Goal: Task Accomplishment & Management: Manage account settings

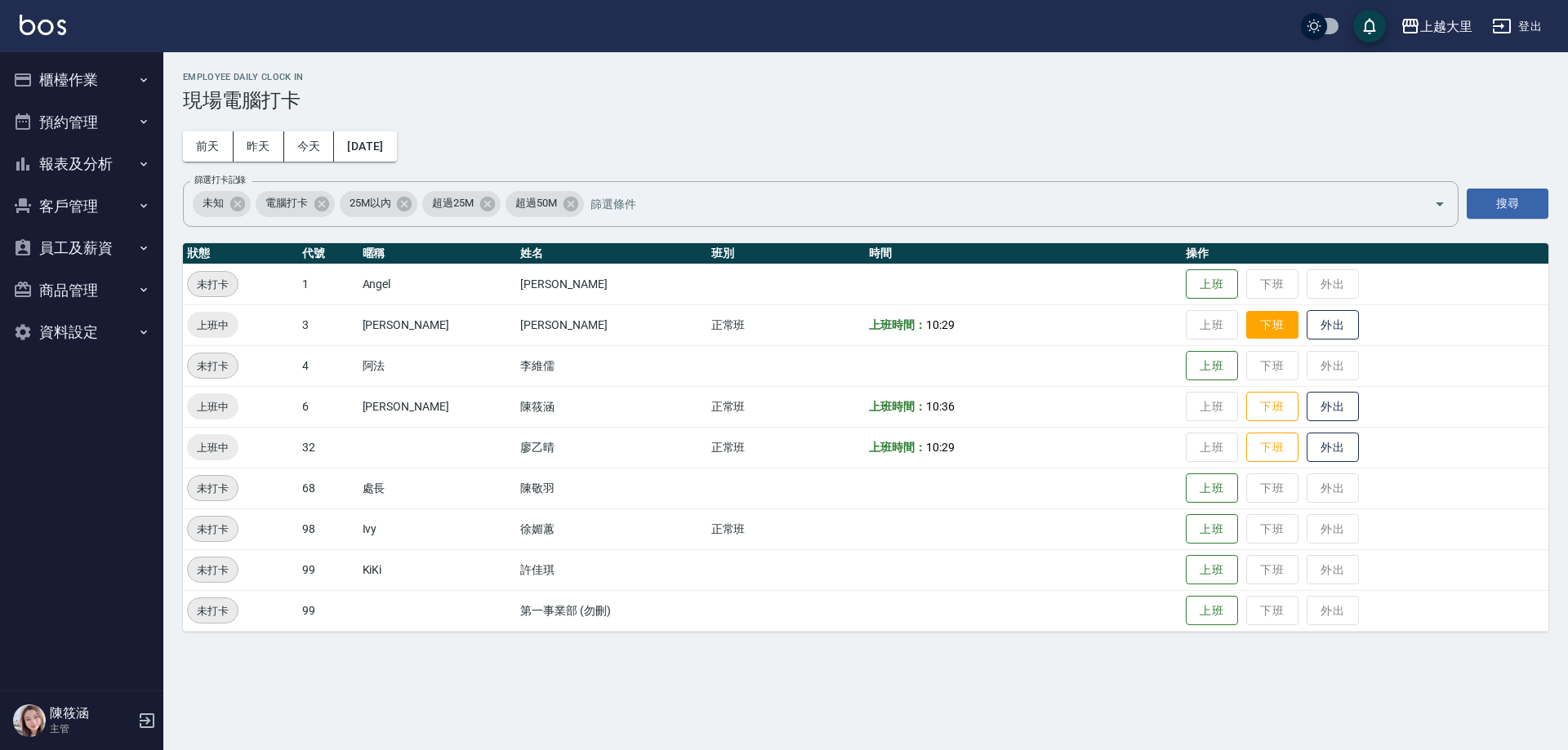
click at [1265, 327] on button "下班" at bounding box center [1272, 325] width 53 height 29
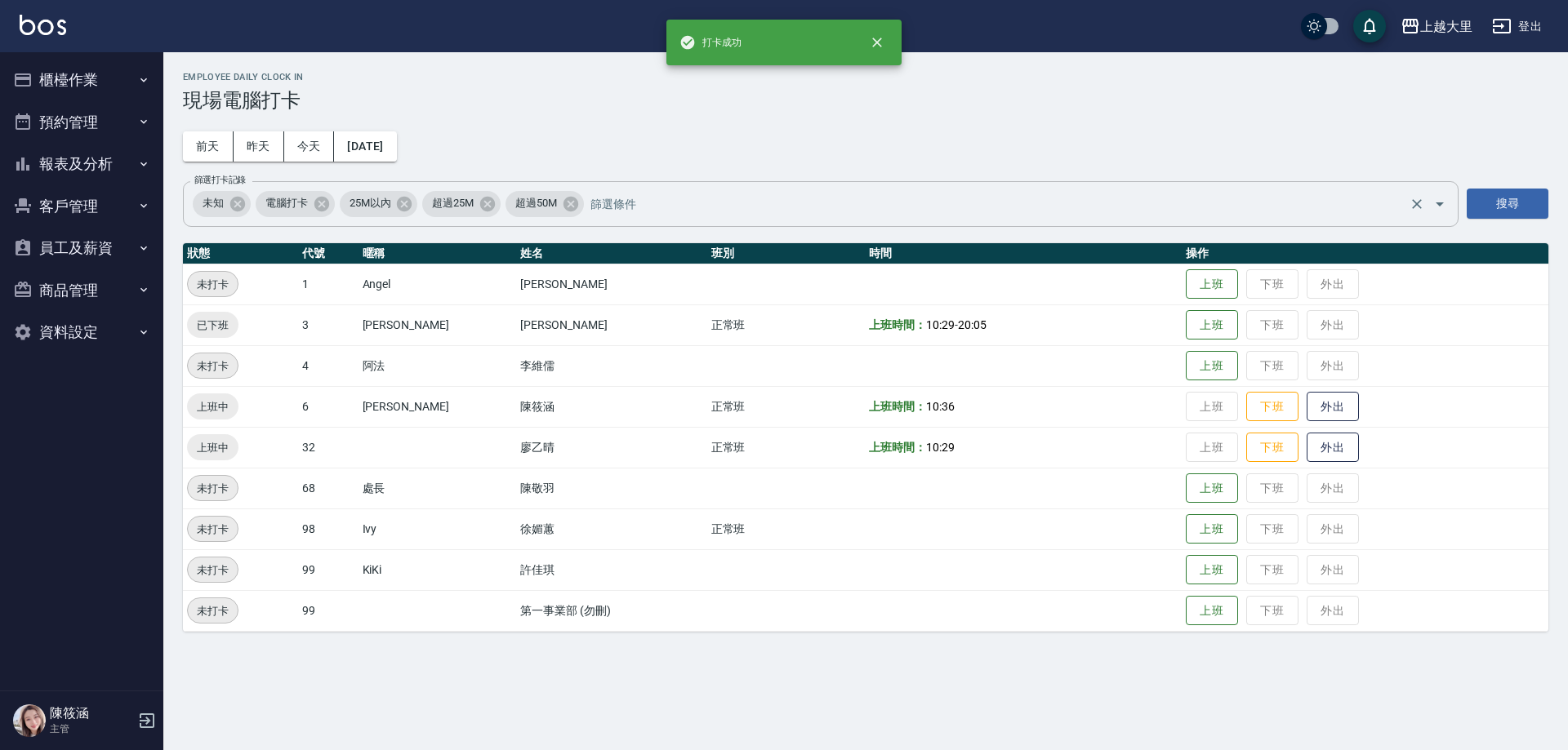
click at [1032, 219] on div "未知 電腦打卡 25M以內 超過25M 超過50M 篩選打卡記錄" at bounding box center [821, 204] width 1276 height 46
click at [957, 97] on h3 "現場電腦打卡" at bounding box center [866, 100] width 1366 height 23
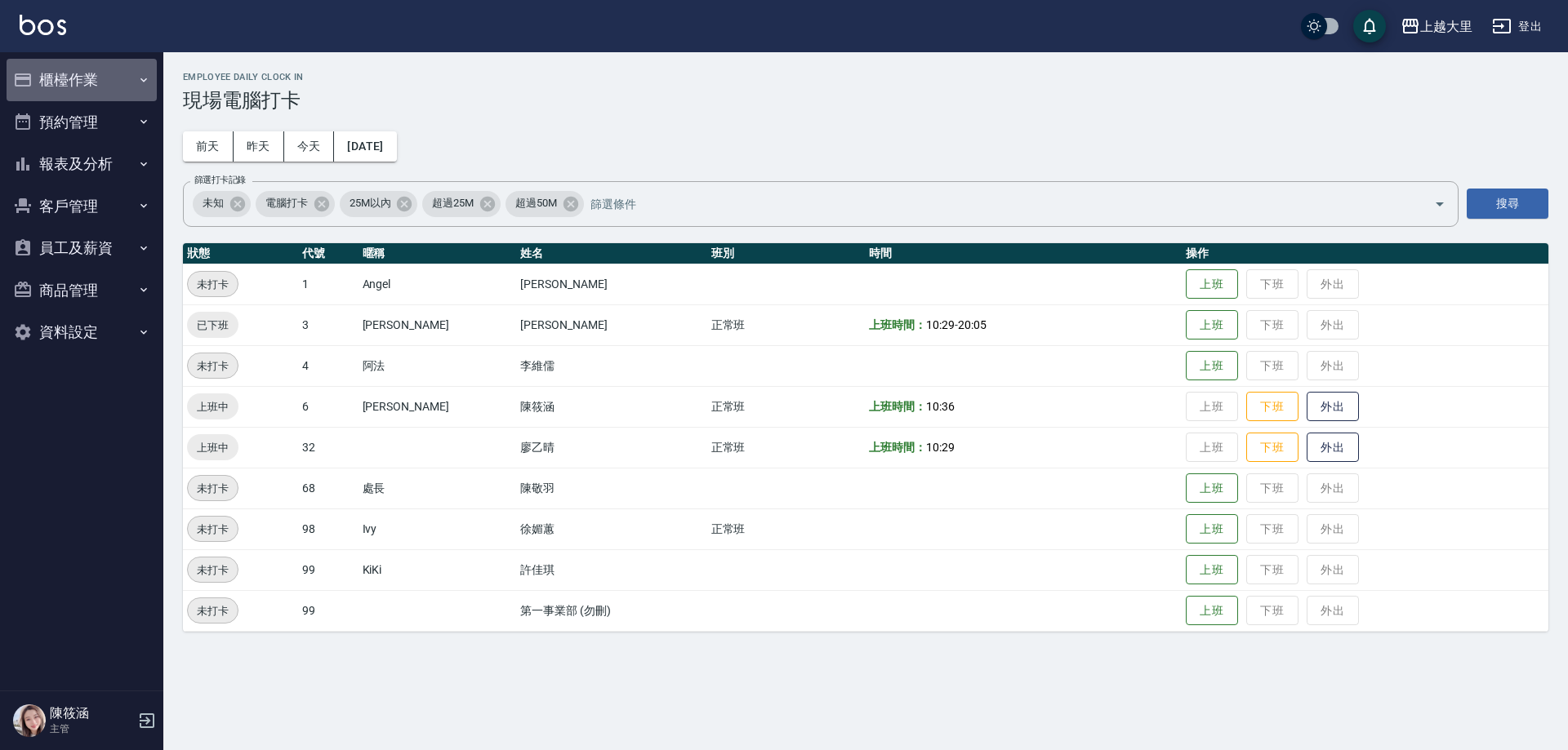
click at [89, 73] on button "櫃檯作業" at bounding box center [82, 79] width 151 height 43
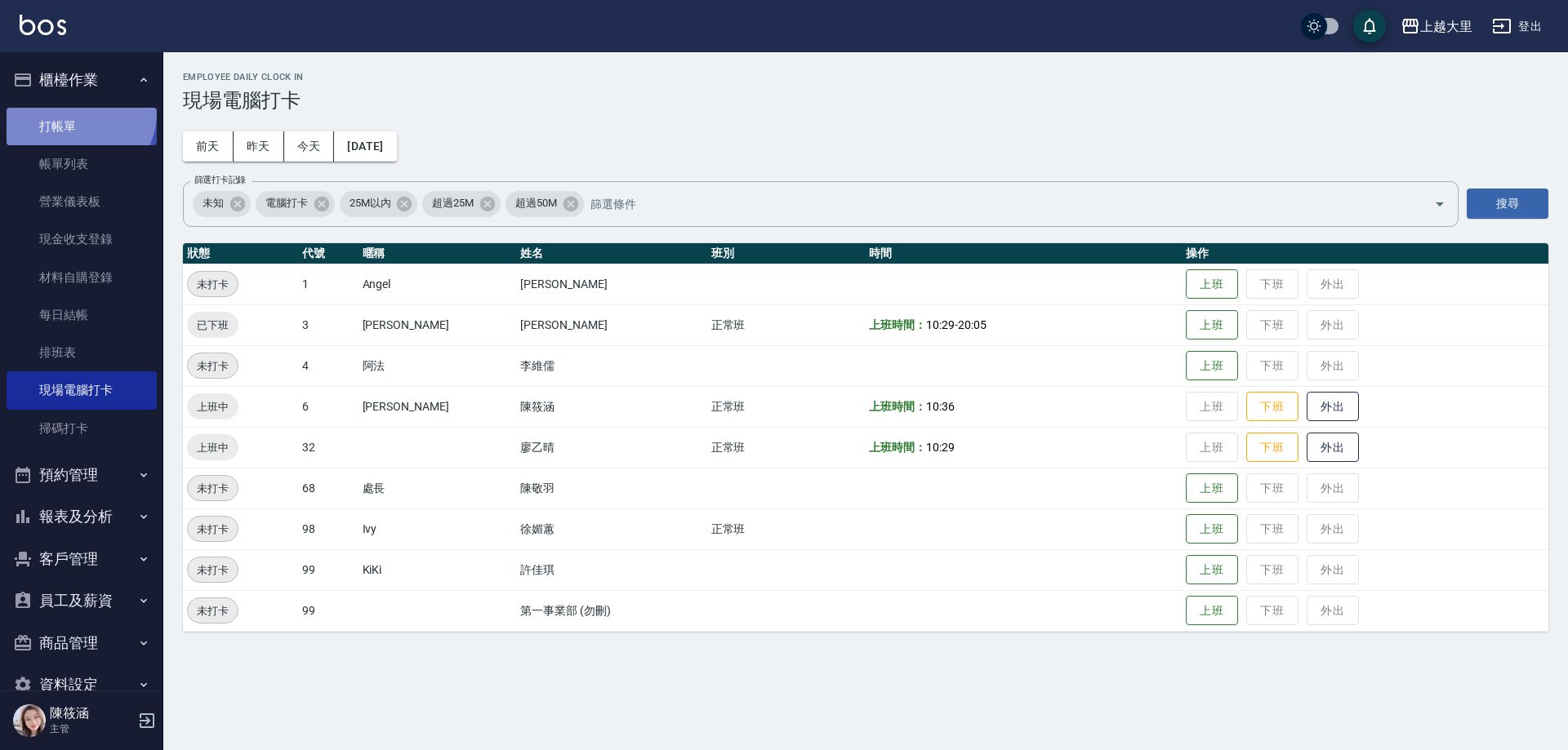
click at [77, 112] on link "打帳單" at bounding box center [82, 127] width 151 height 38
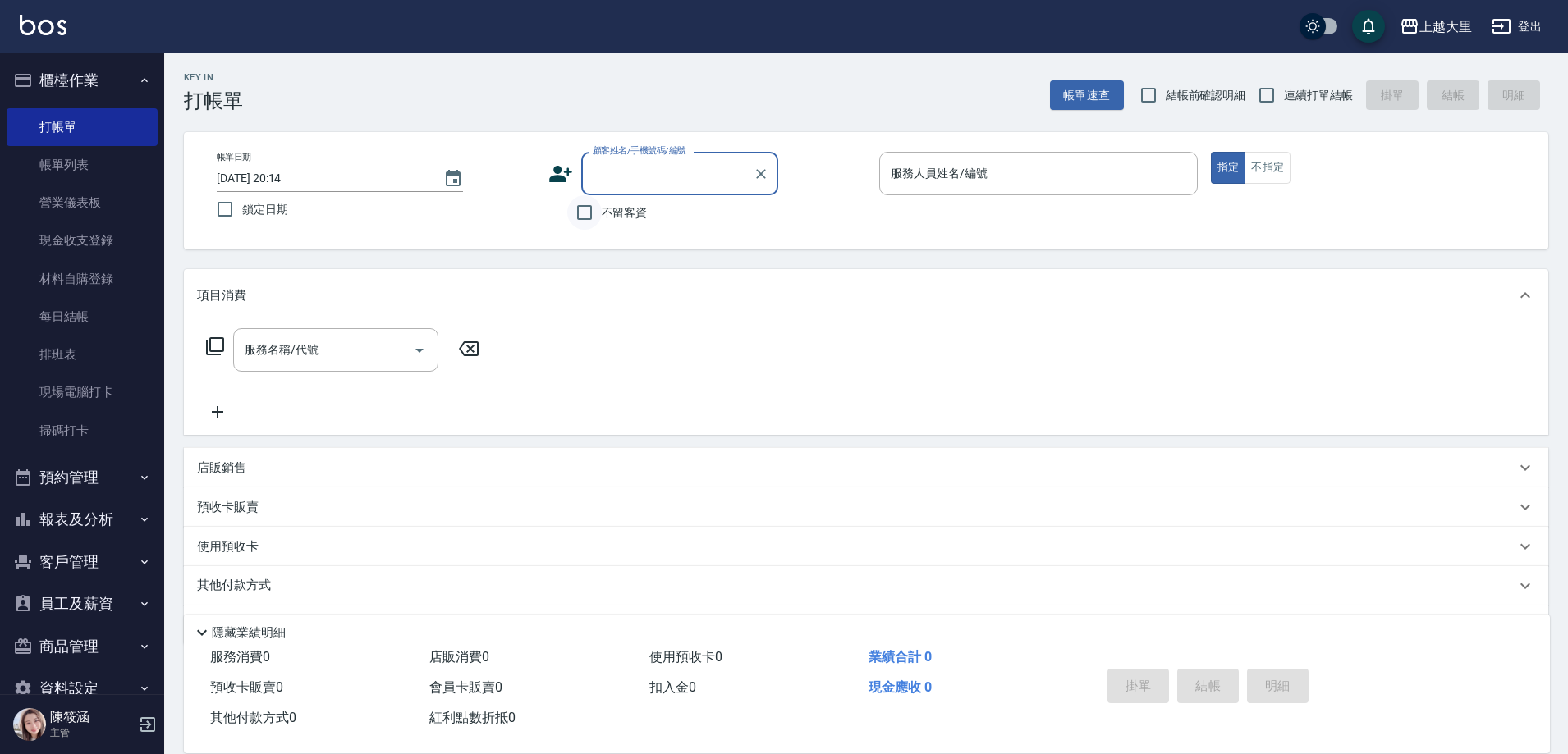
click at [589, 212] on input "不留客資" at bounding box center [584, 212] width 35 height 35
checkbox input "true"
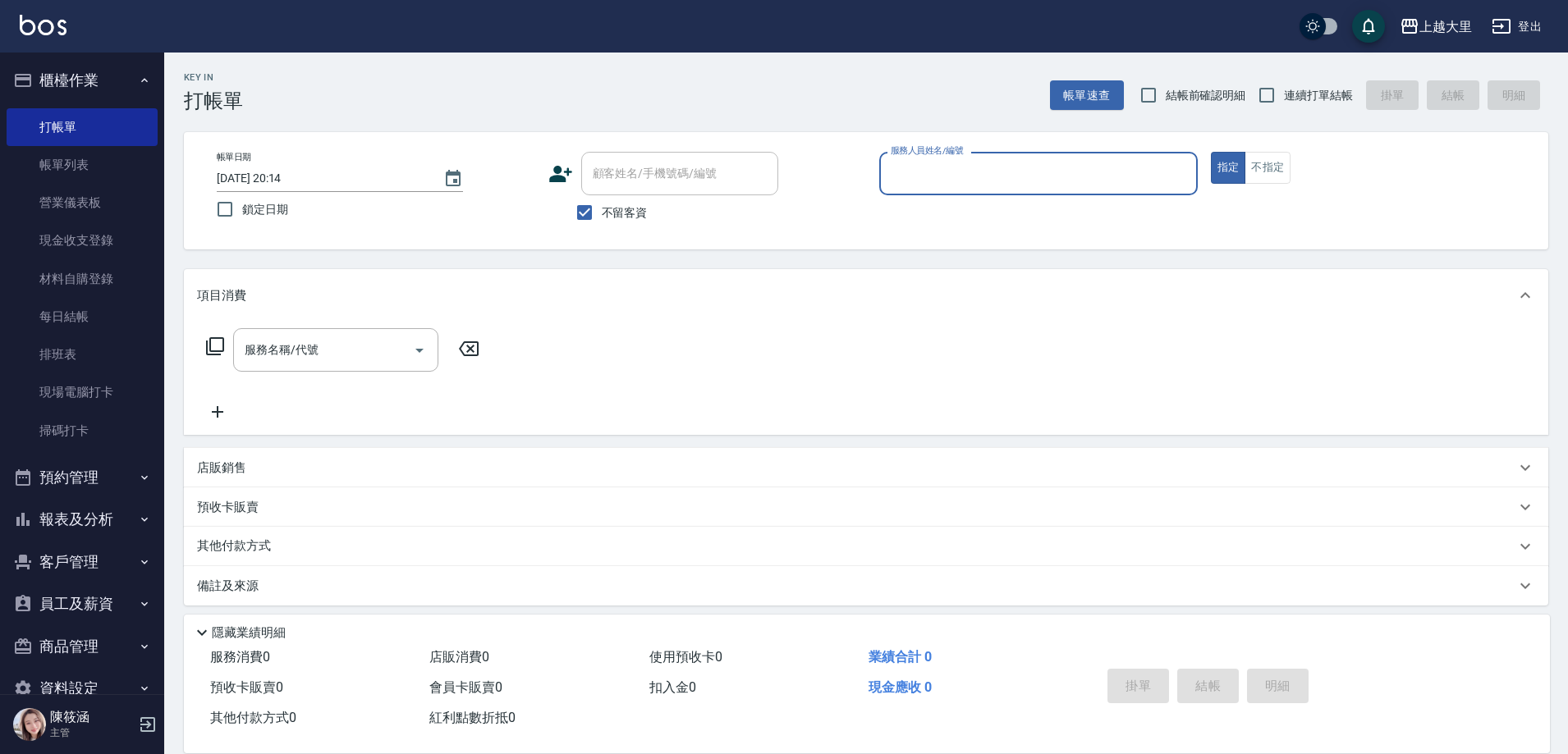
click at [963, 175] on input "服務人員姓名/編號" at bounding box center [1038, 173] width 304 height 29
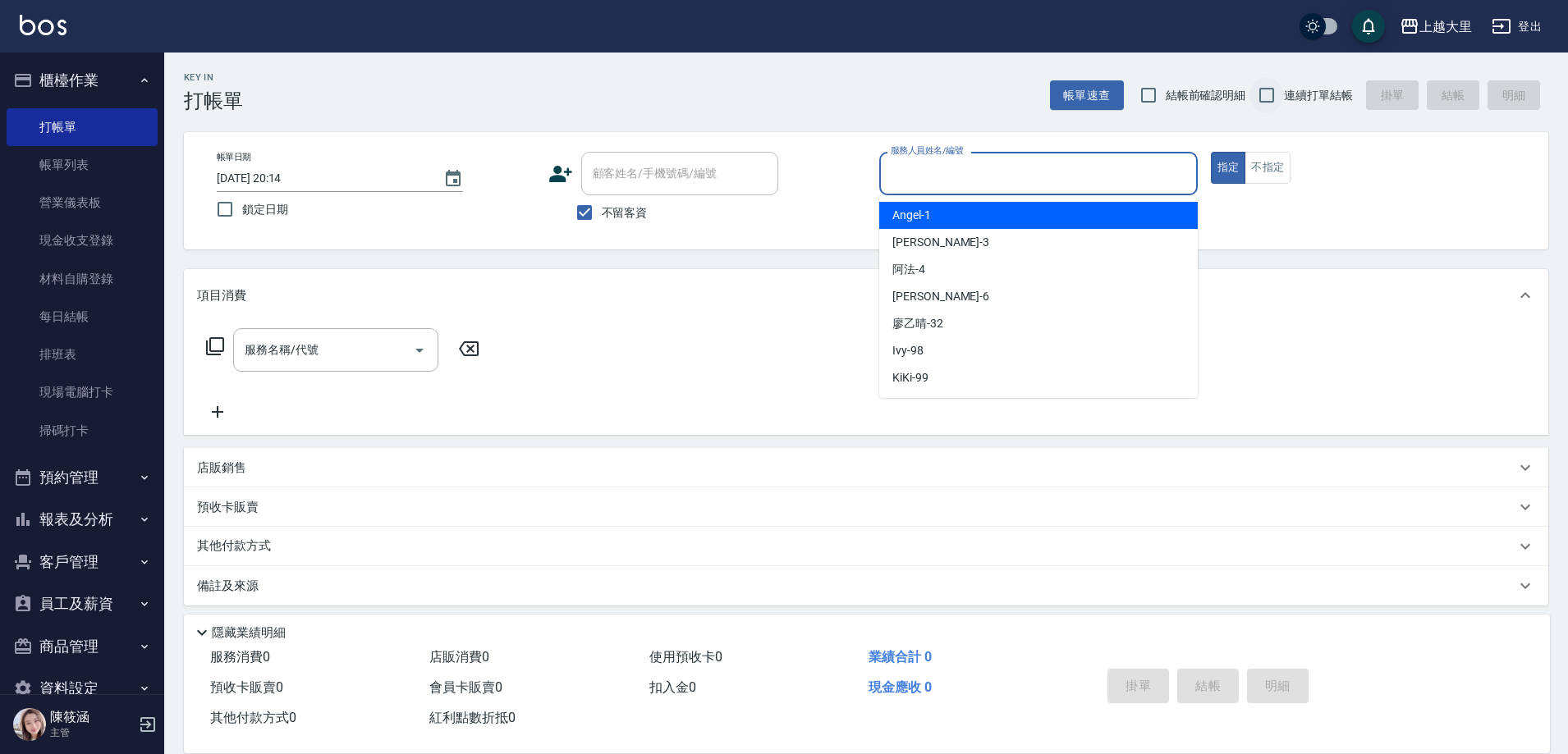
click at [1267, 100] on input "連續打單結帳" at bounding box center [1266, 95] width 35 height 35
checkbox input "true"
click at [930, 177] on input "服務人員姓名/編號" at bounding box center [1038, 173] width 304 height 29
type input "Phoebe菲比-6"
type button "true"
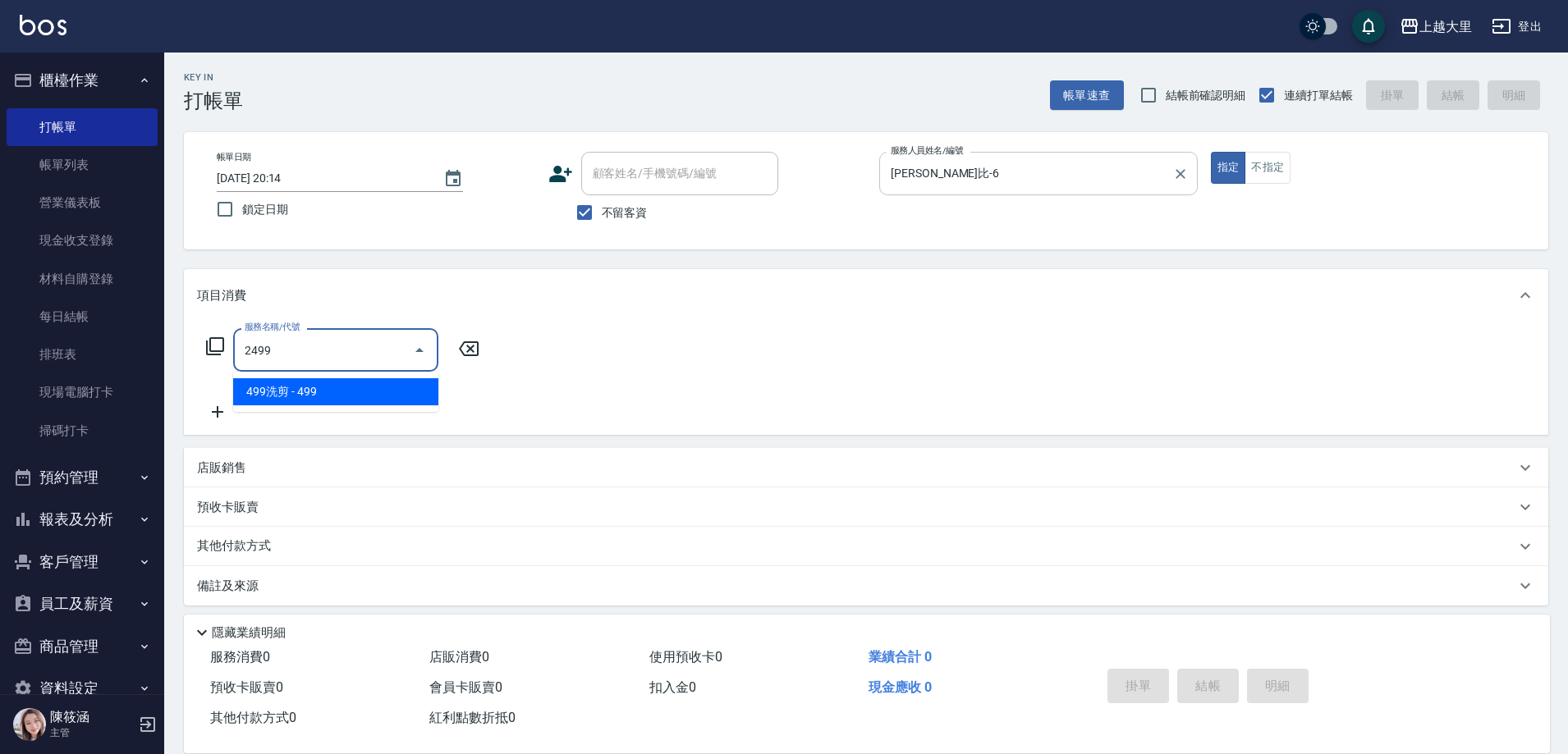
type input "499洗剪(2499)"
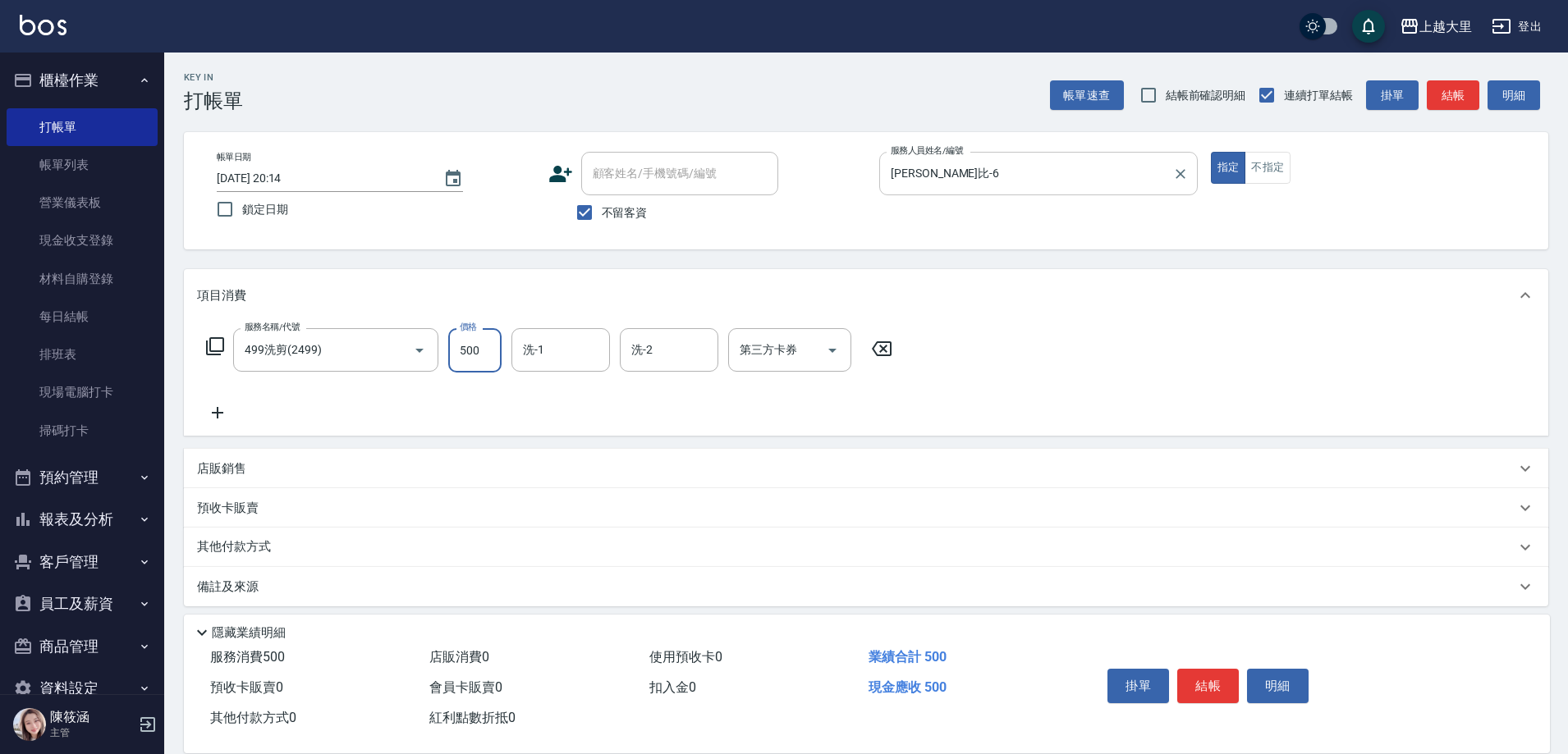
type input "500"
type input "廖乙晴-32"
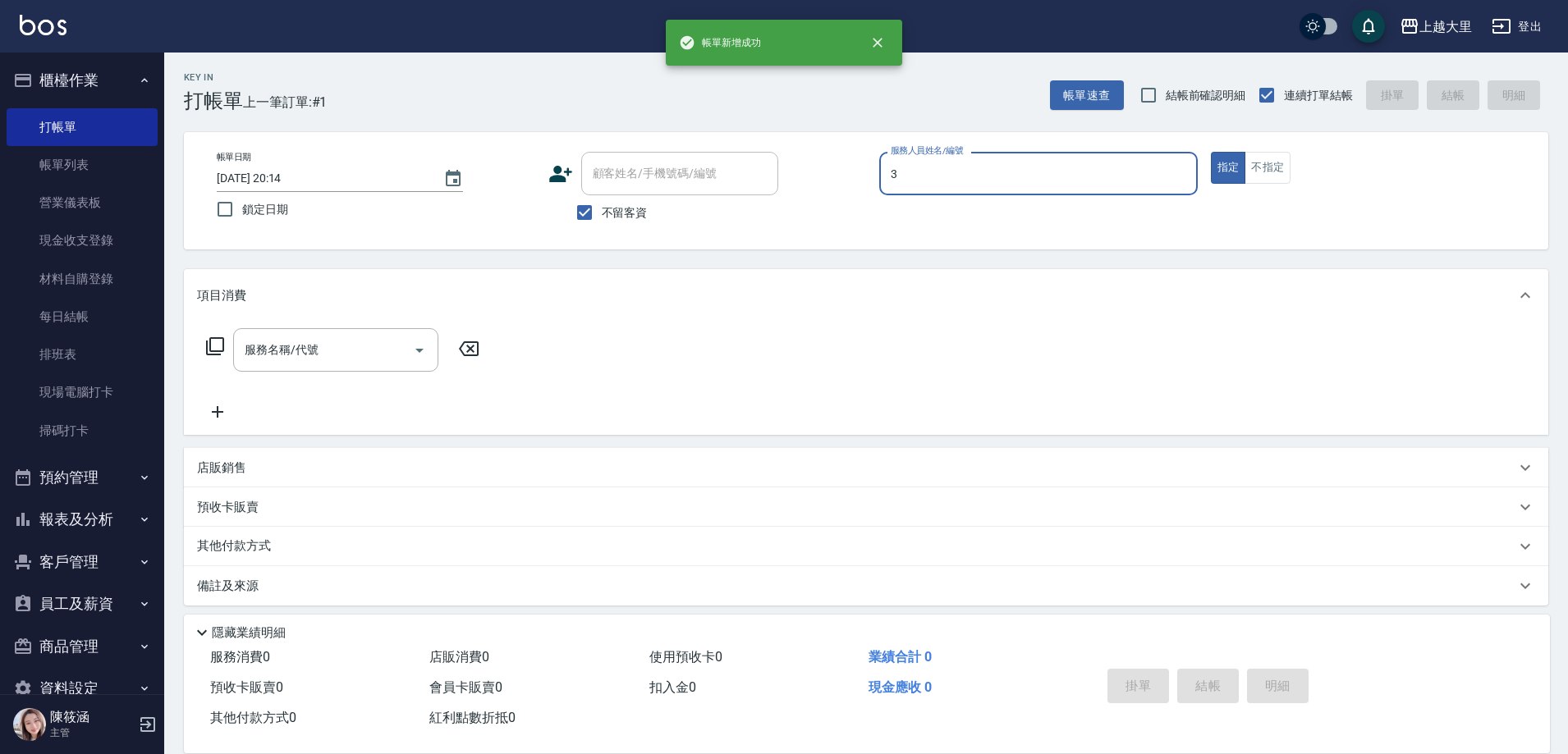
type input "Joanna喬安娜-3"
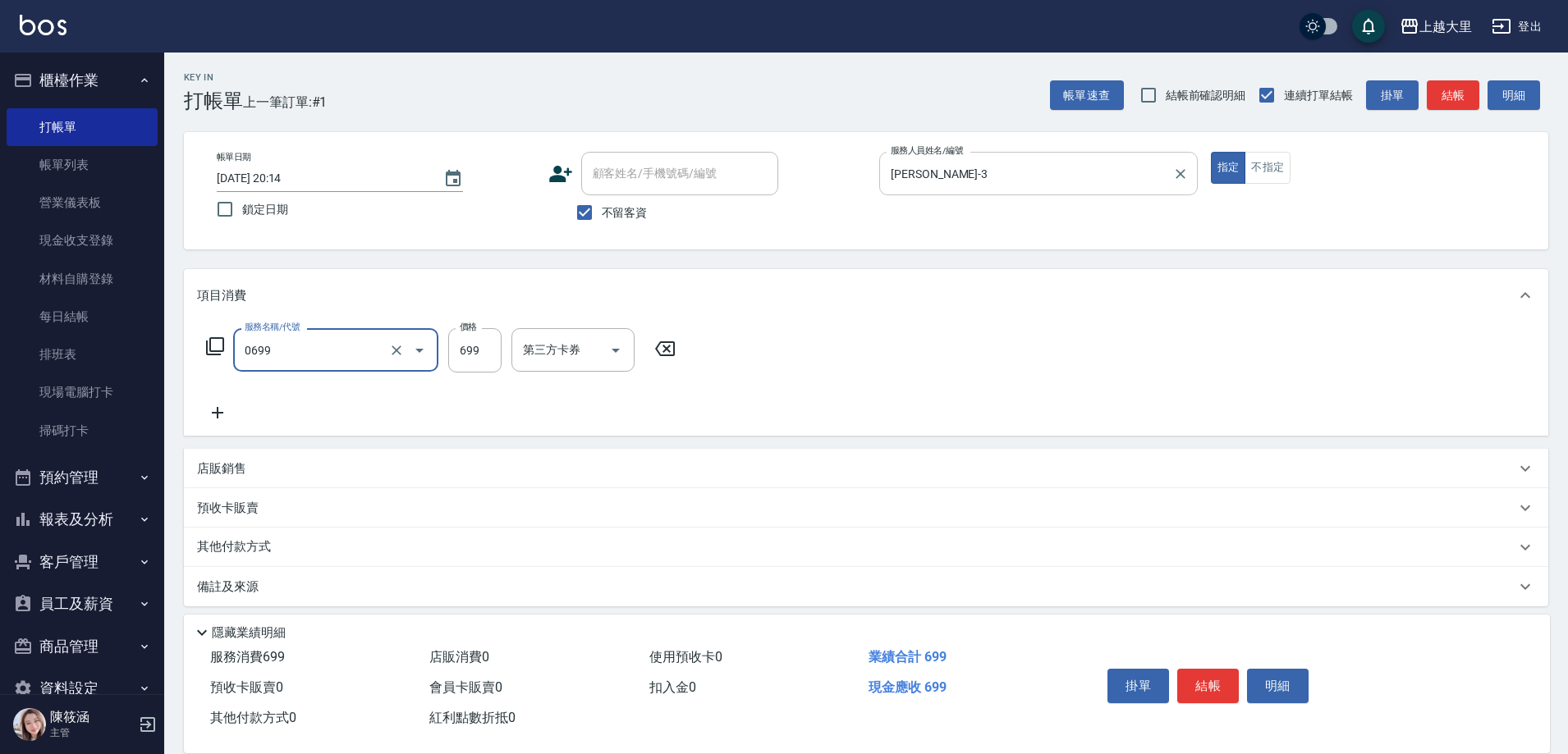
type input "精油SPA699(0699)"
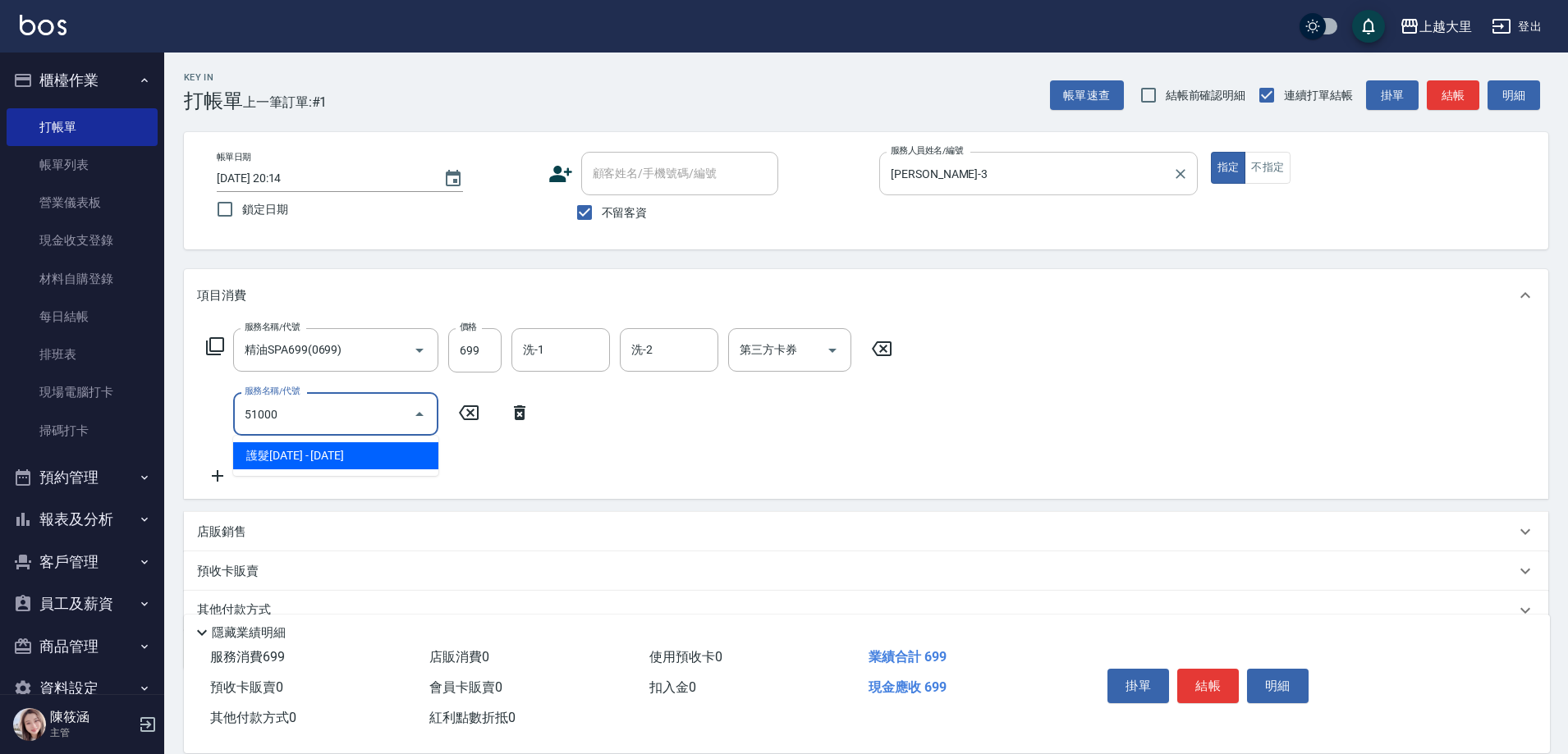
type input "護髮1000(51000)"
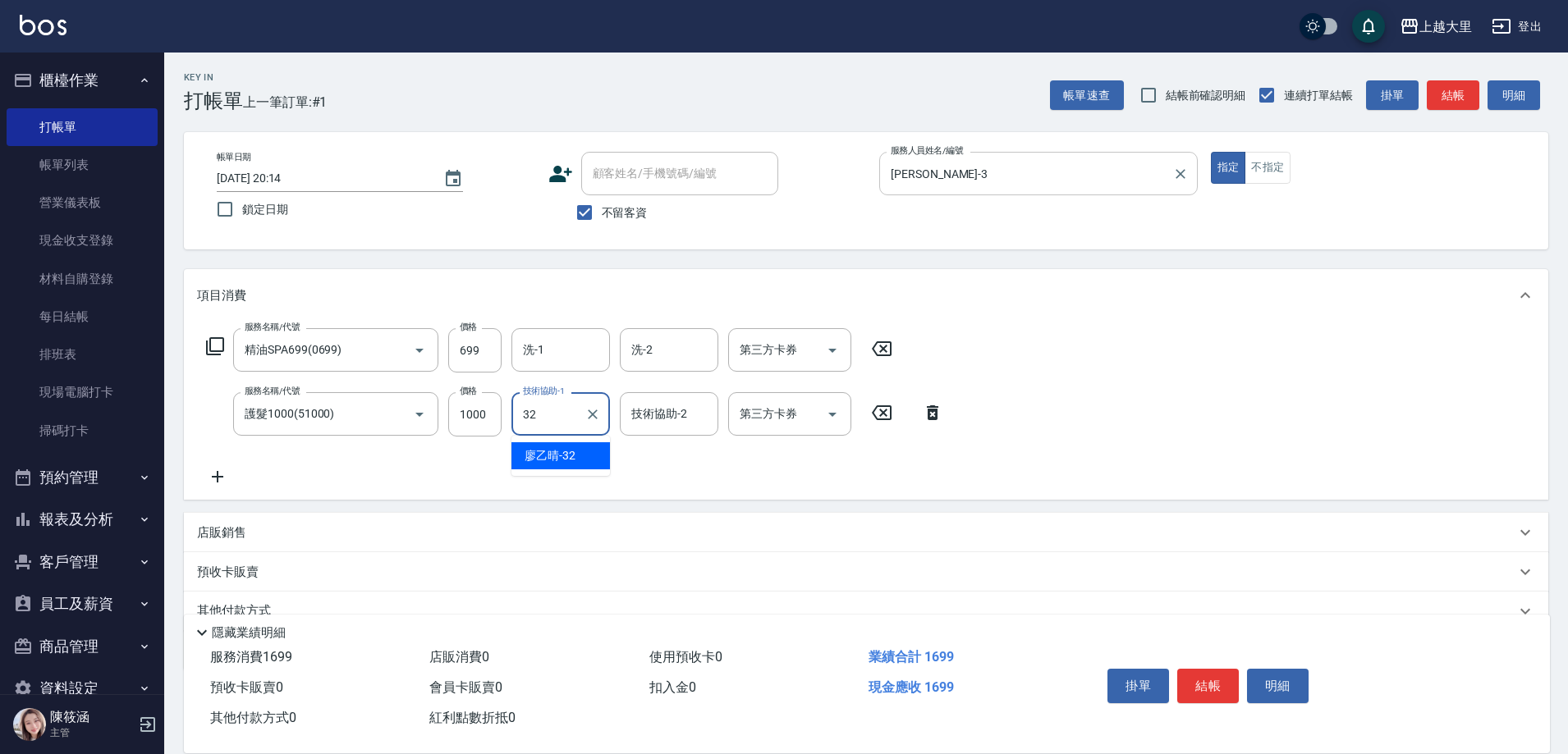
type input "廖乙晴-32"
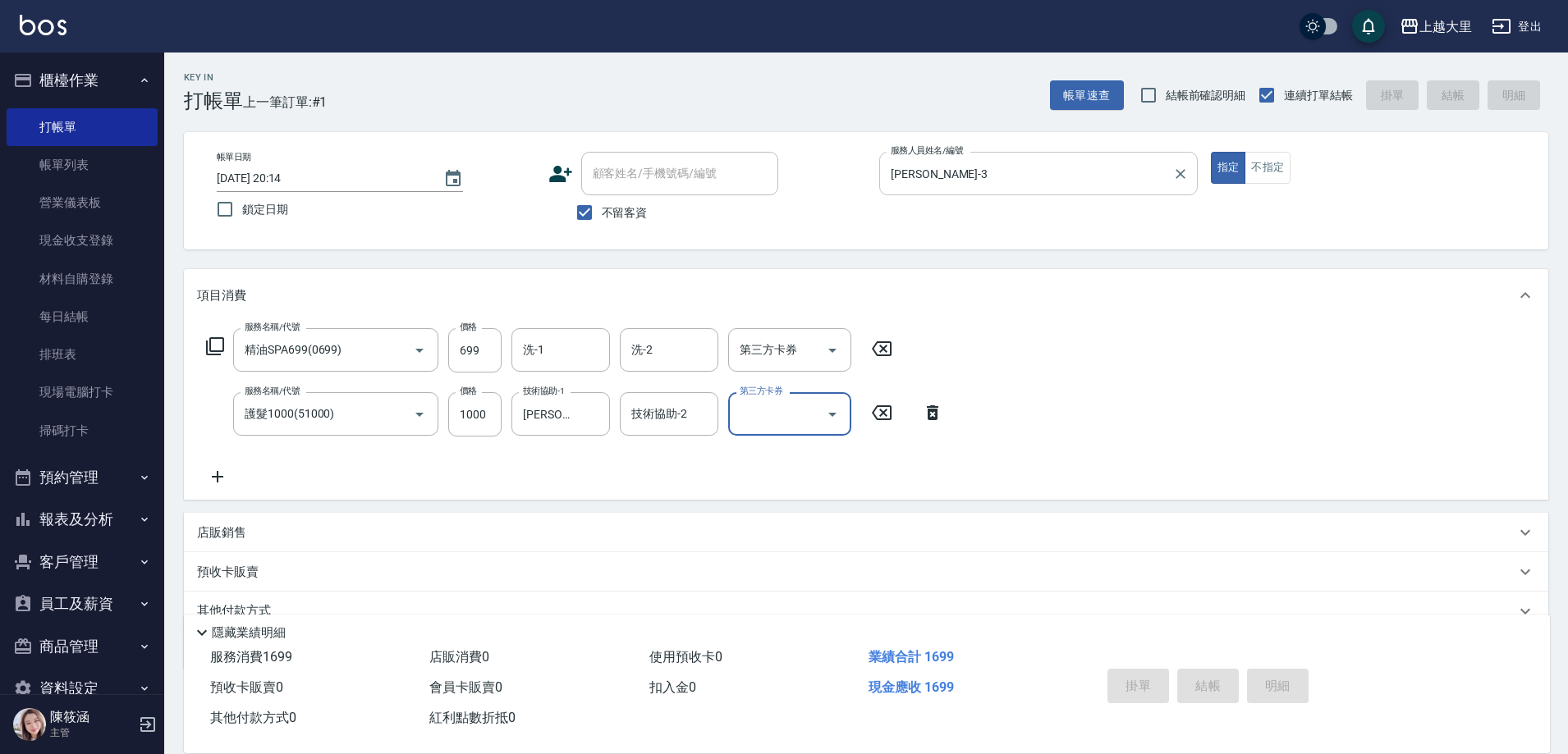
type input "2025/10/05 20:15"
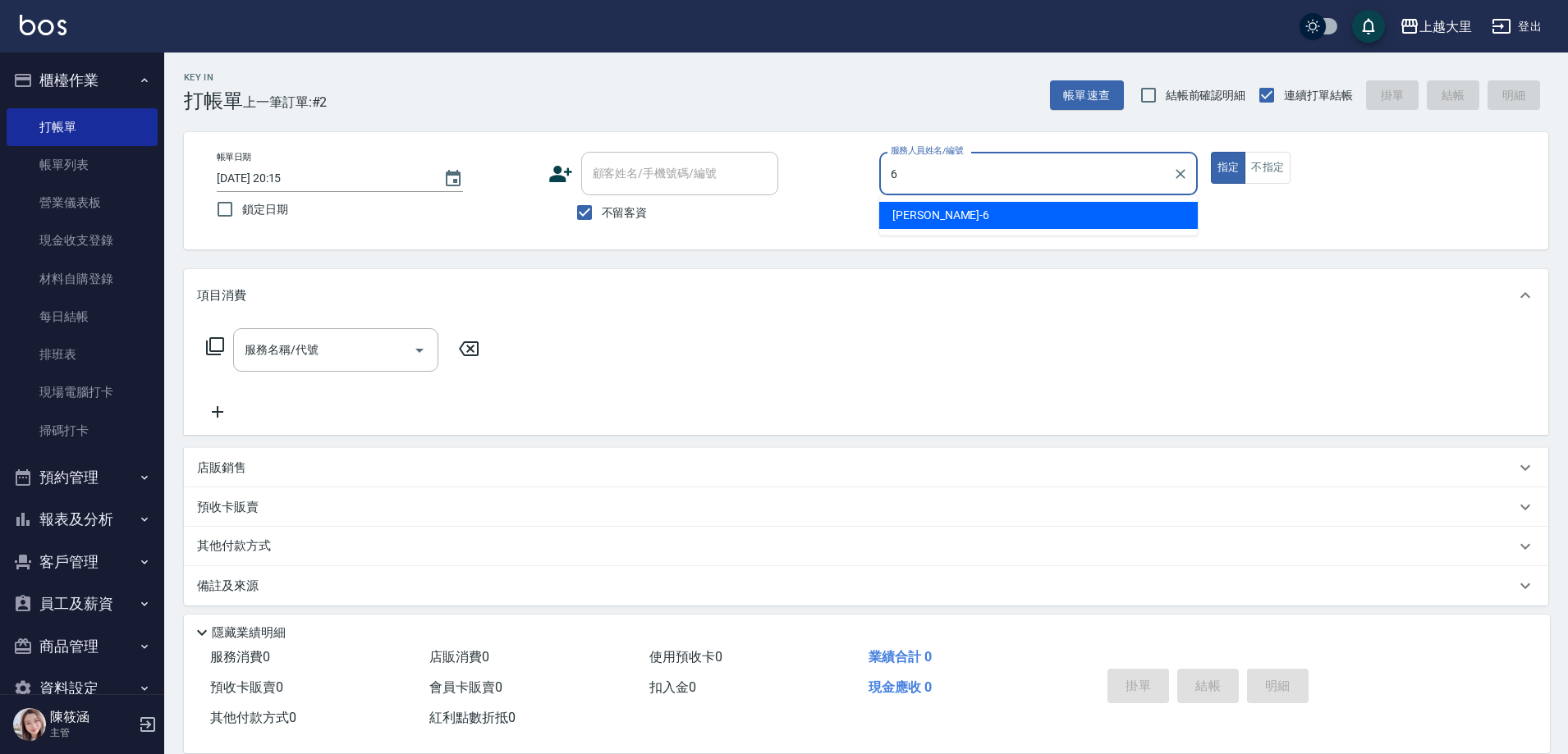
type input "Phoebe菲比-6"
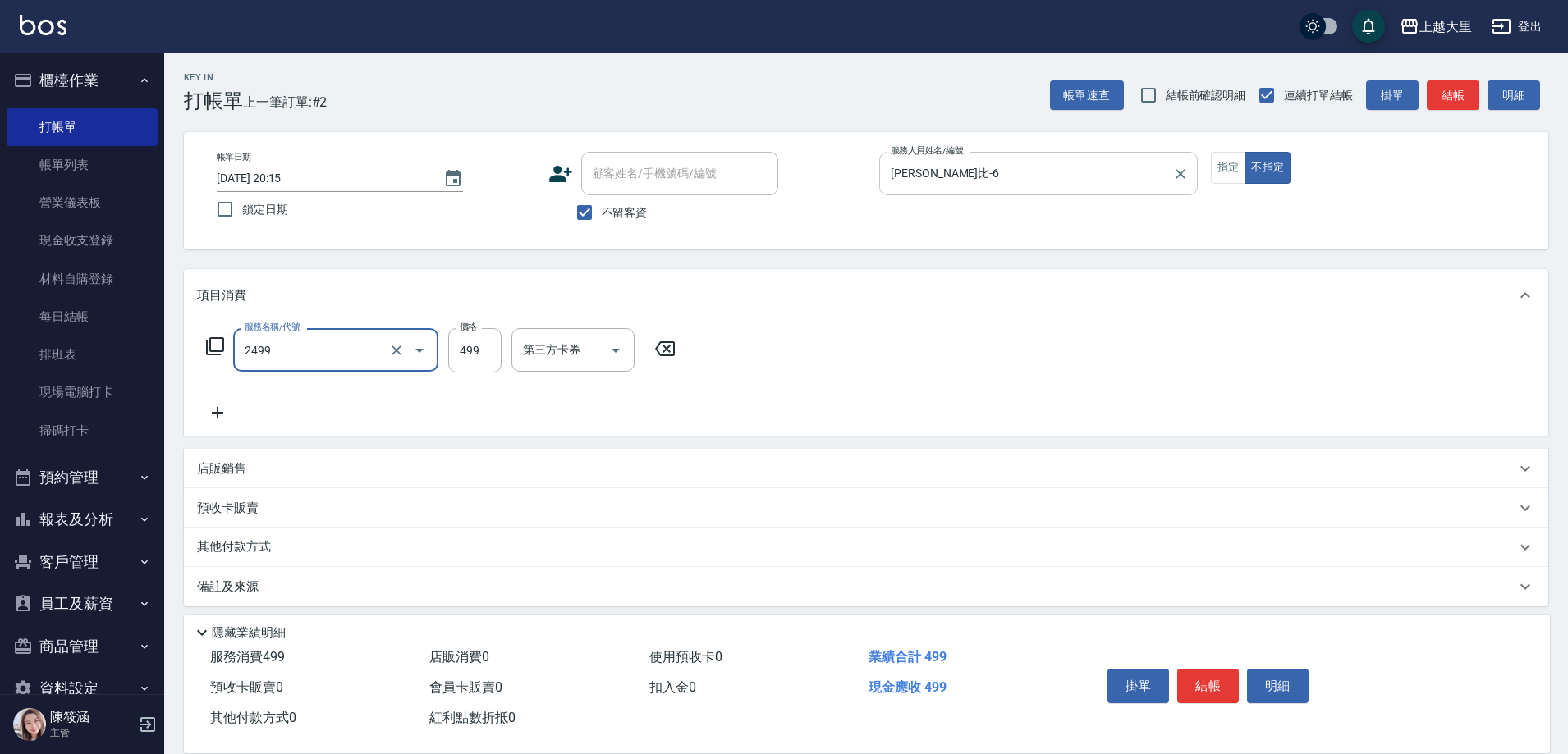
type input "499洗剪(2499)"
type input "499"
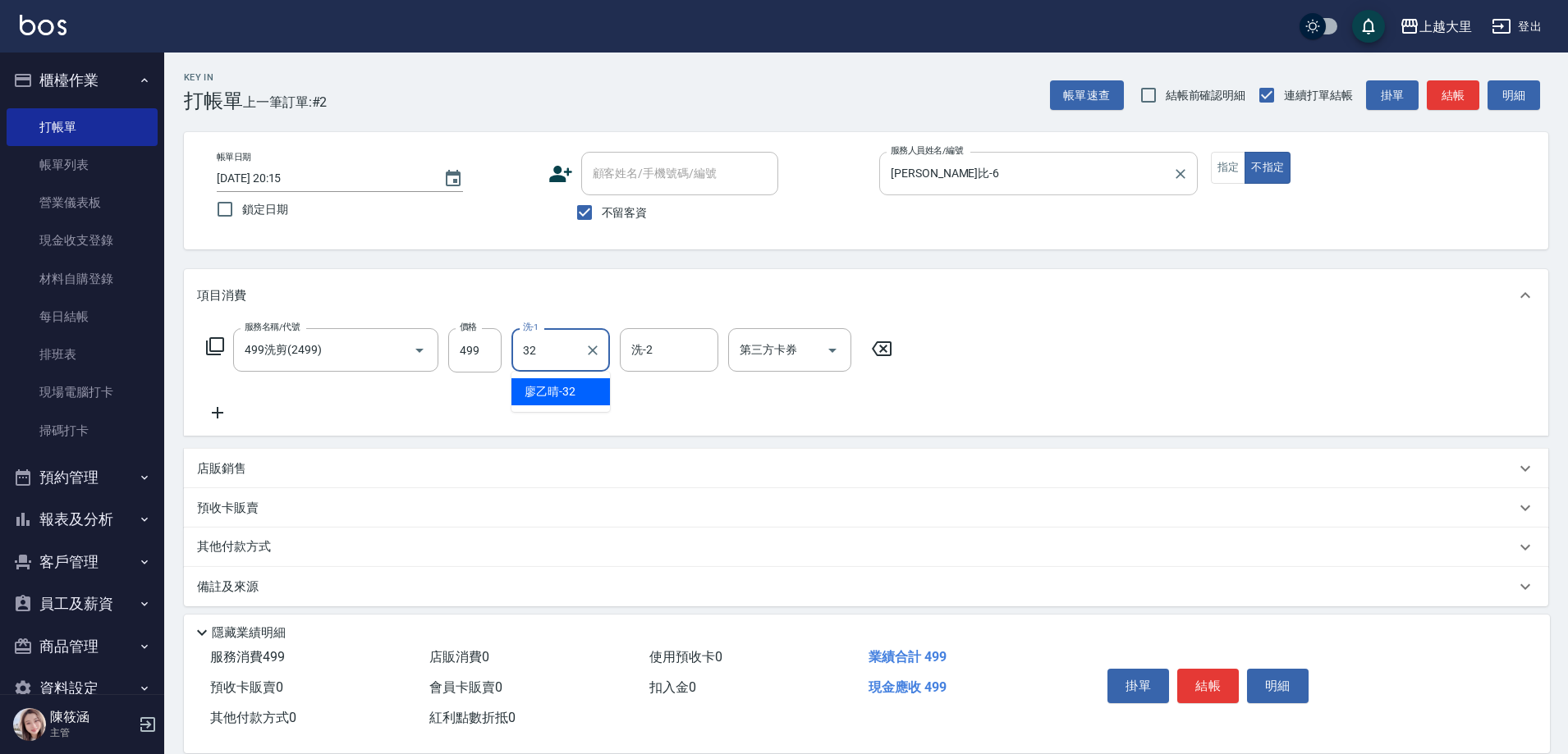
type input "廖乙晴-32"
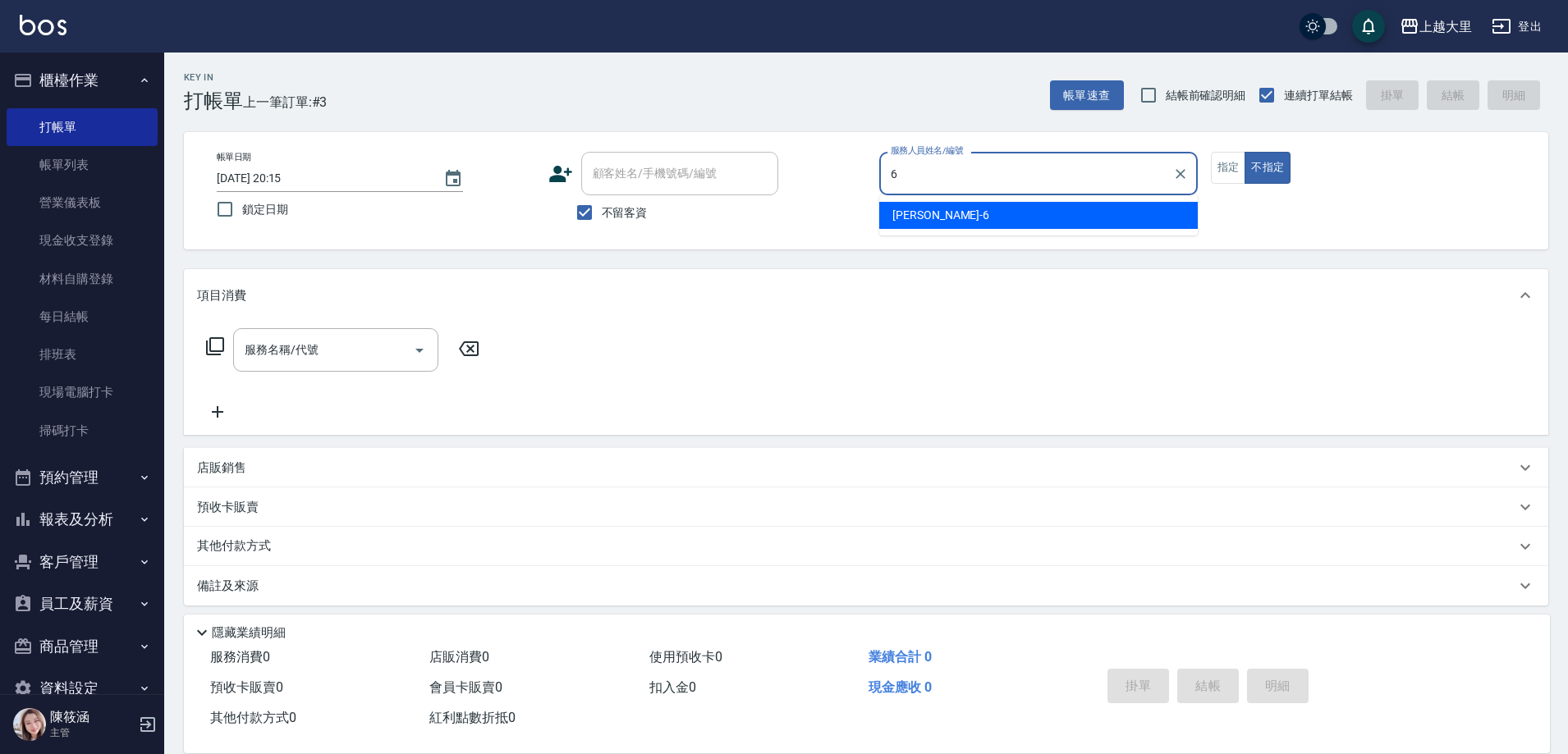
type input "Phoebe菲比-6"
type button "false"
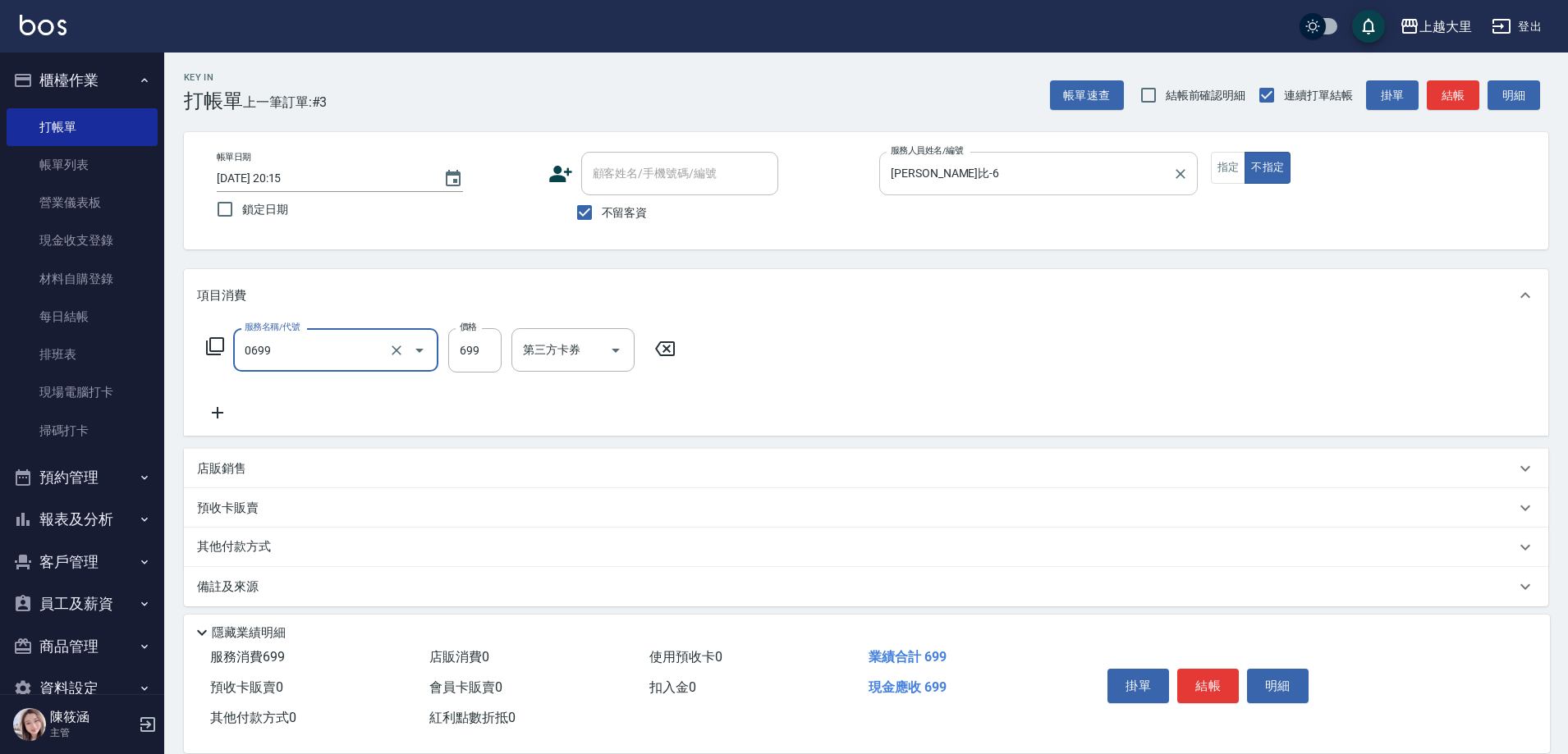
type input "精油SPA699(0699)"
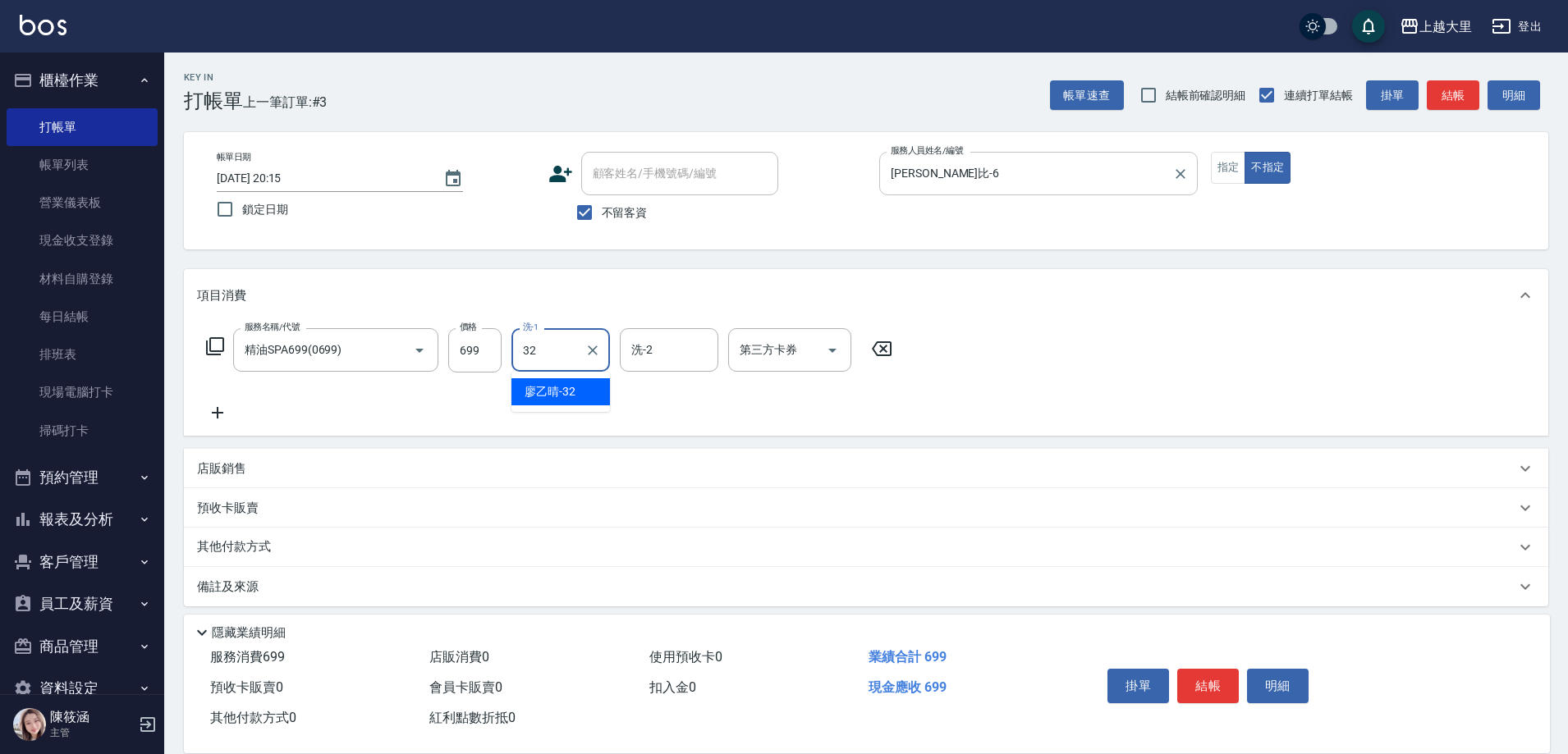
type input "廖乙晴-32"
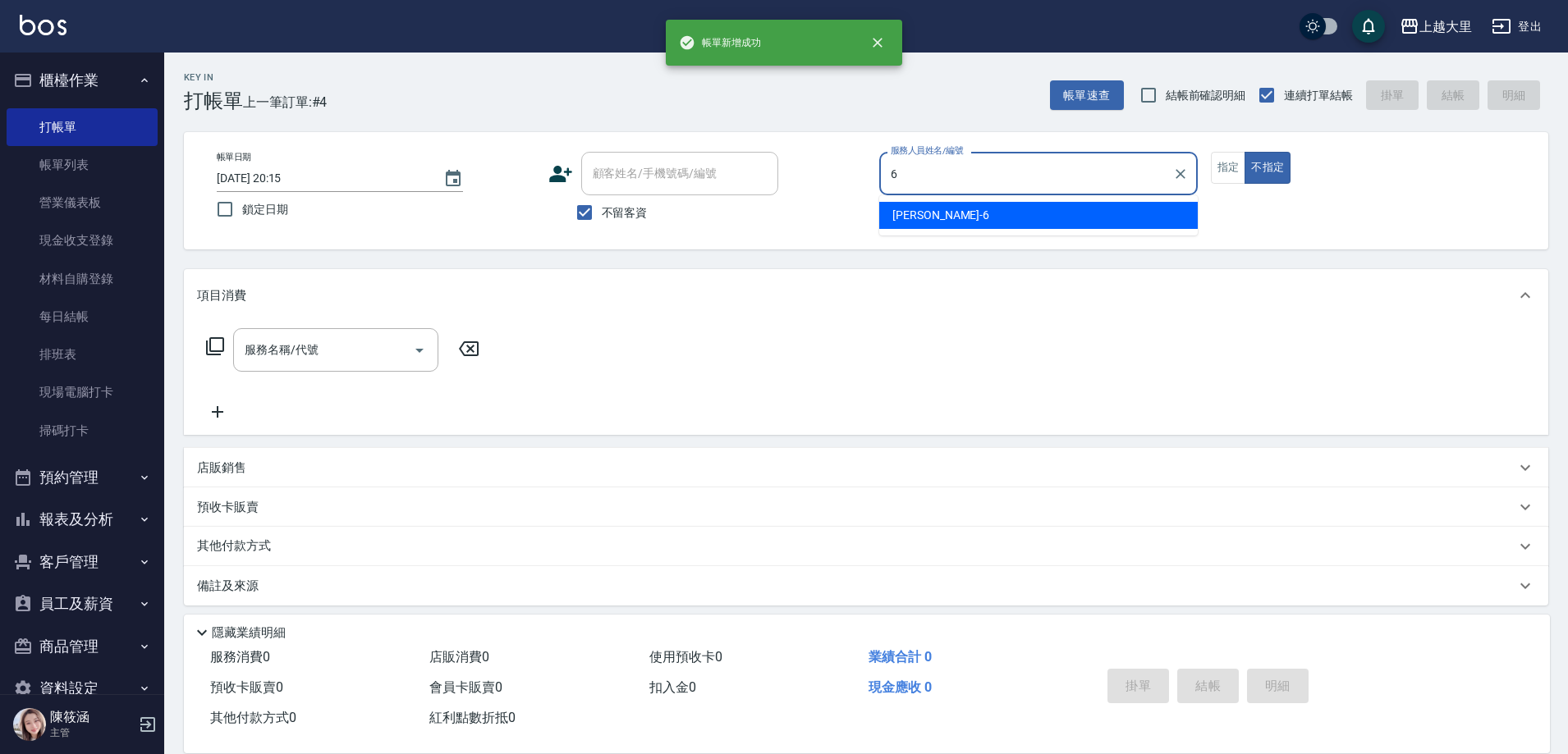
type input "Phoebe菲比-6"
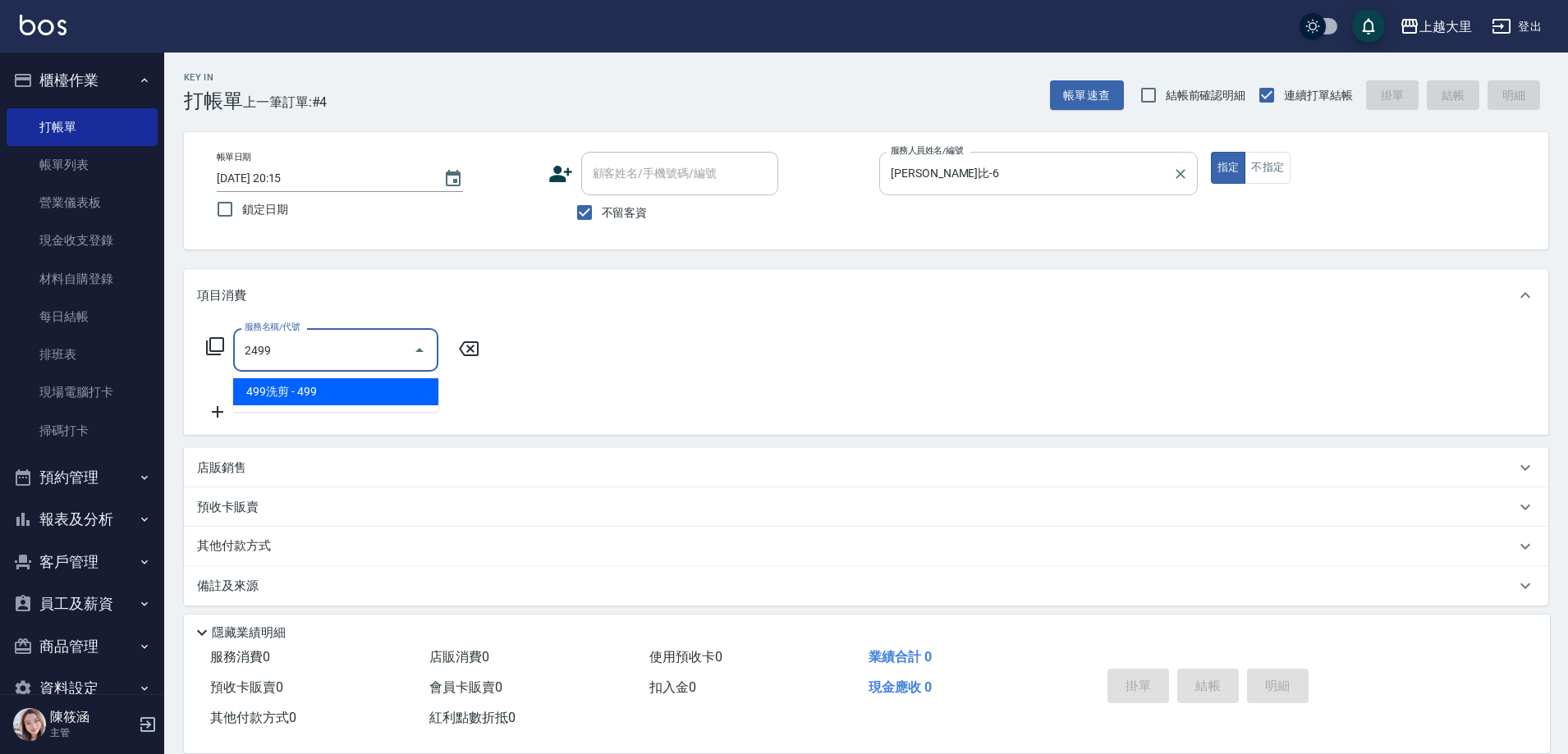
type input "499洗剪(2499)"
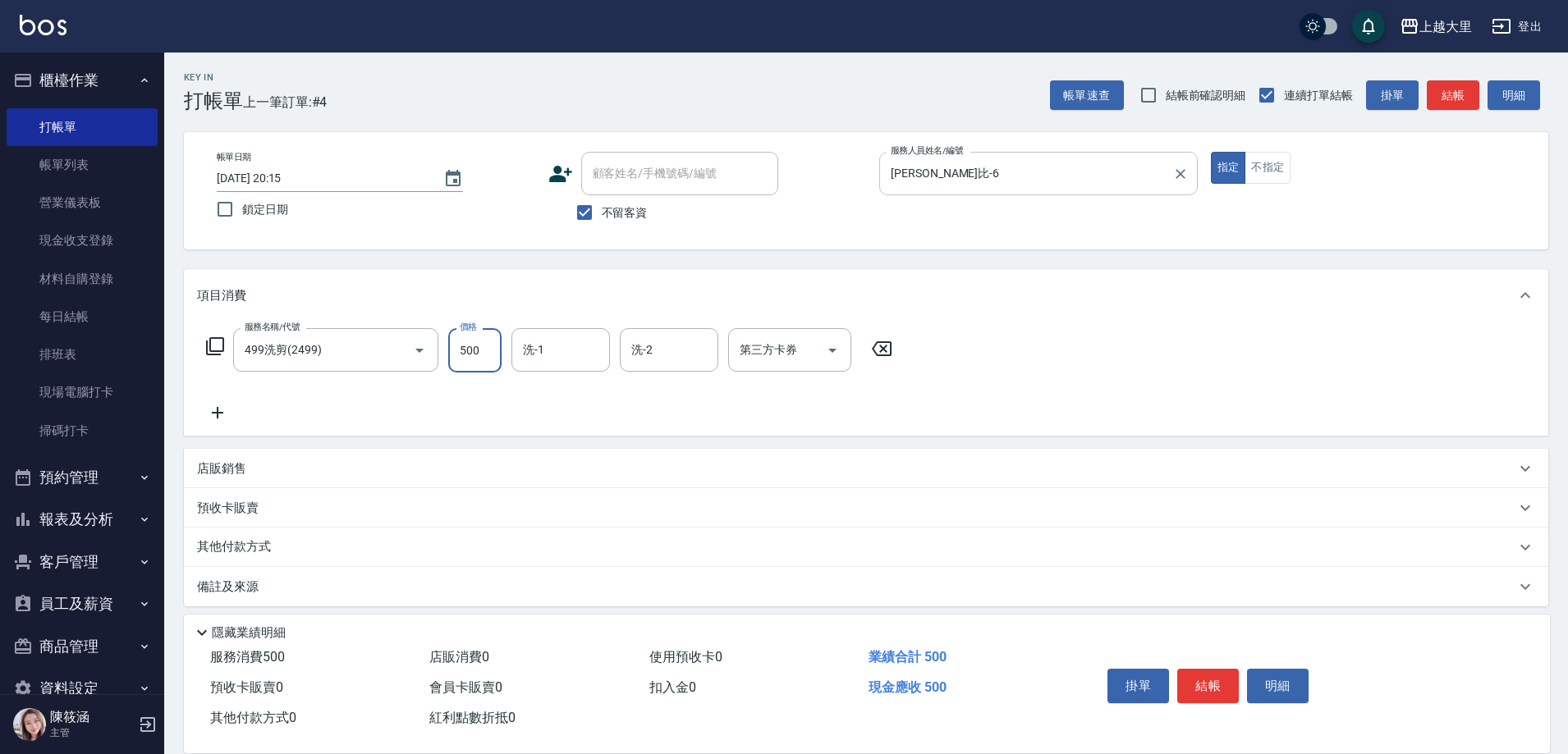
type input "500"
type input "廖乙晴-32"
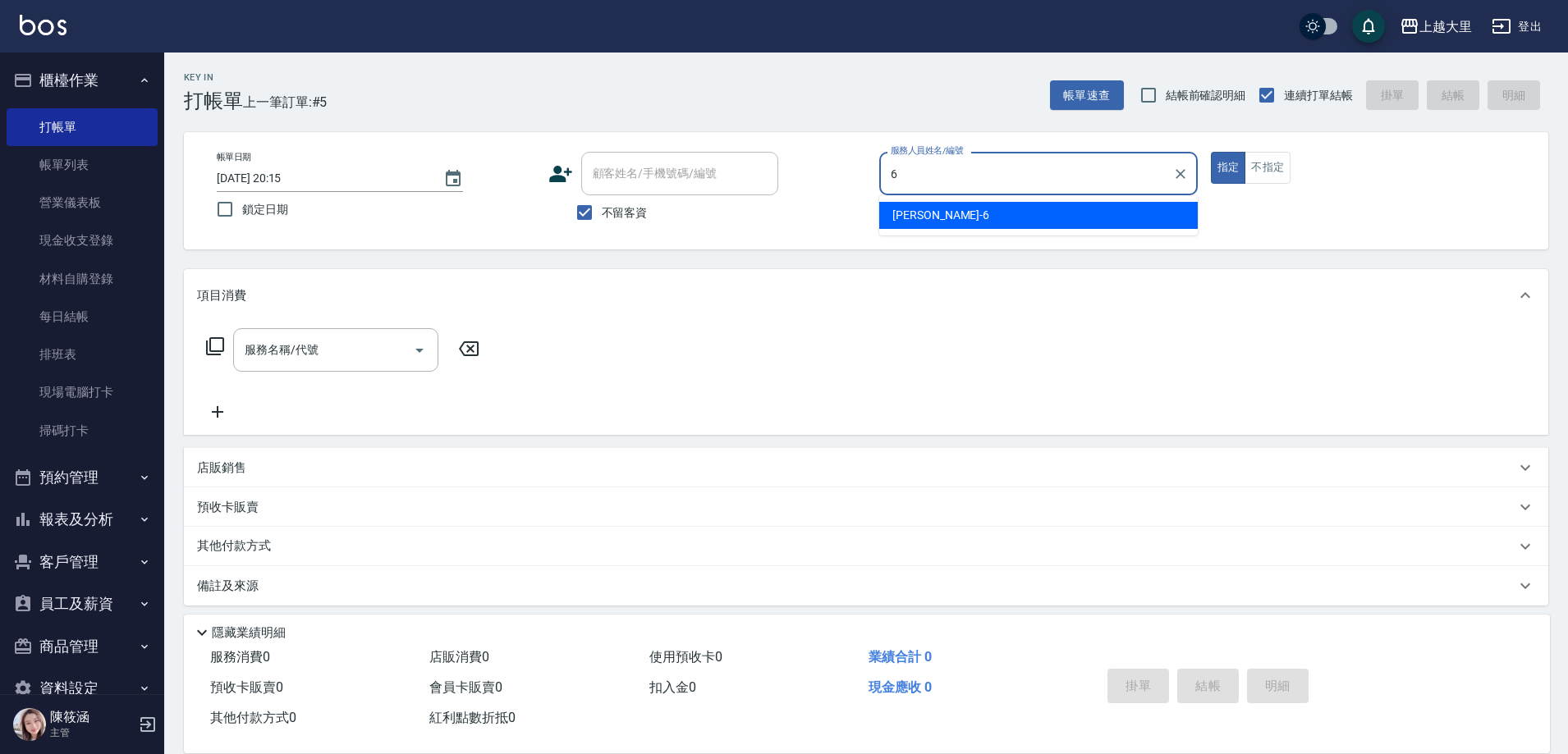
type input "Phoebe菲比-6"
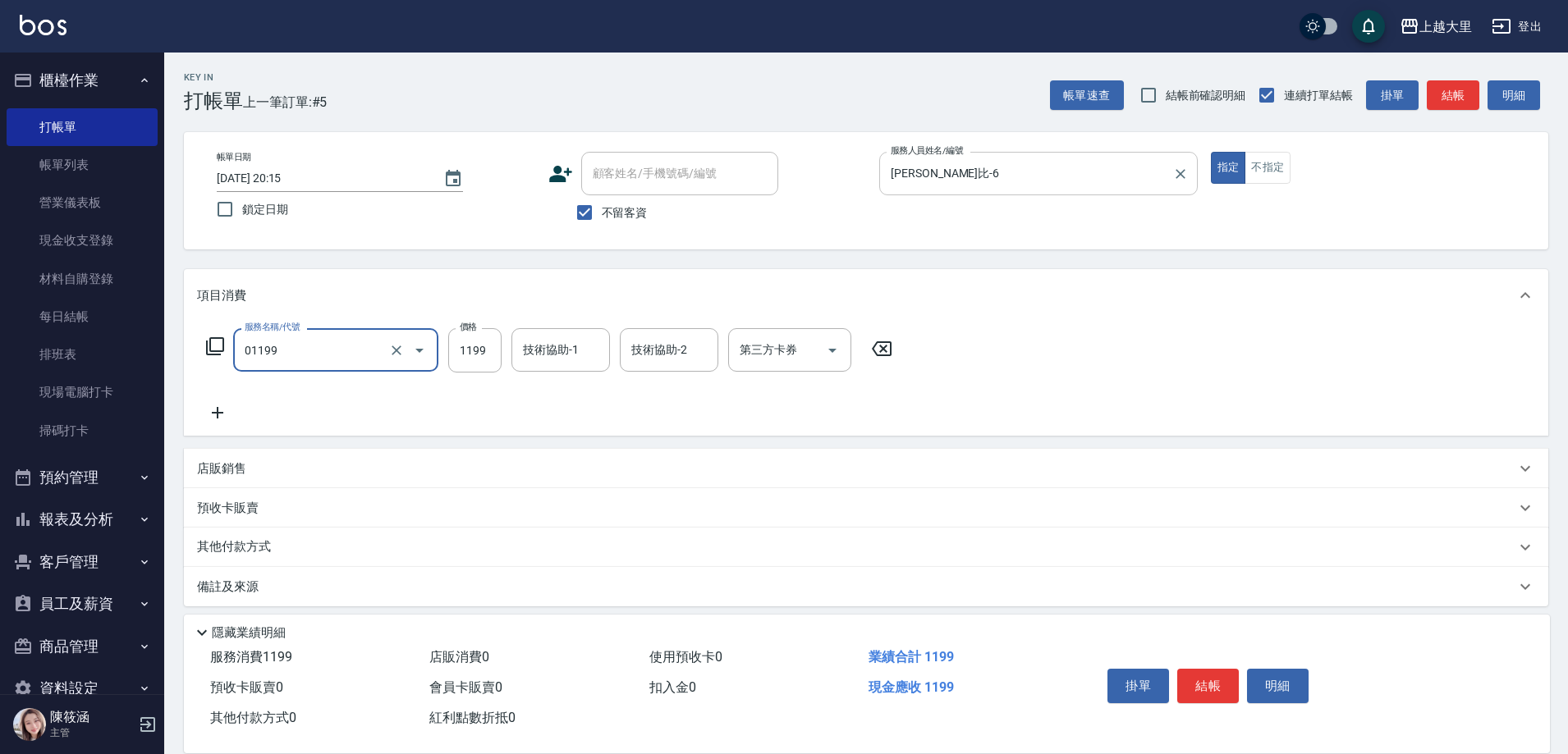
type input "滾珠精油+剪髮(套餐）(01199)"
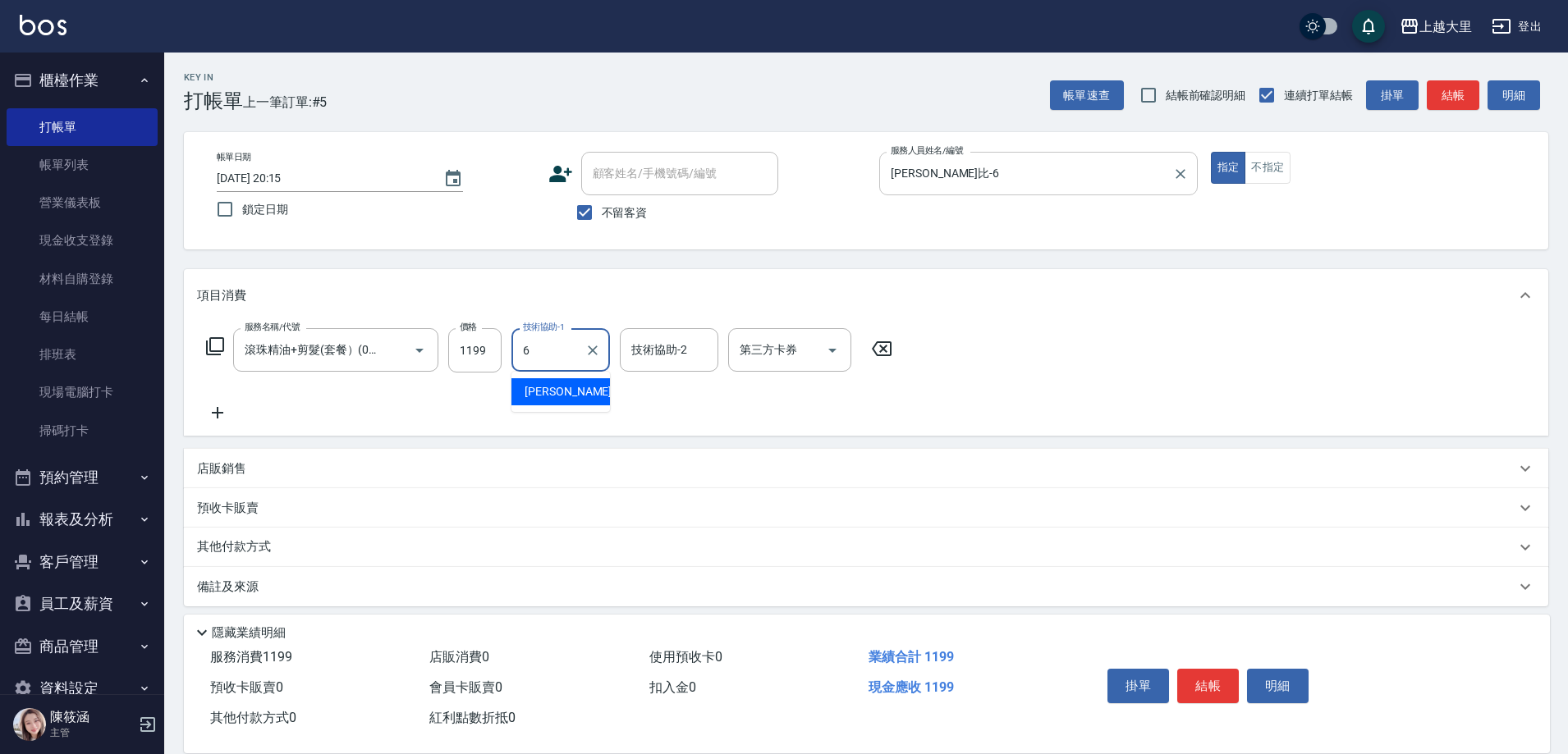
type input "Phoebe菲比-6"
type input "廖乙晴-32"
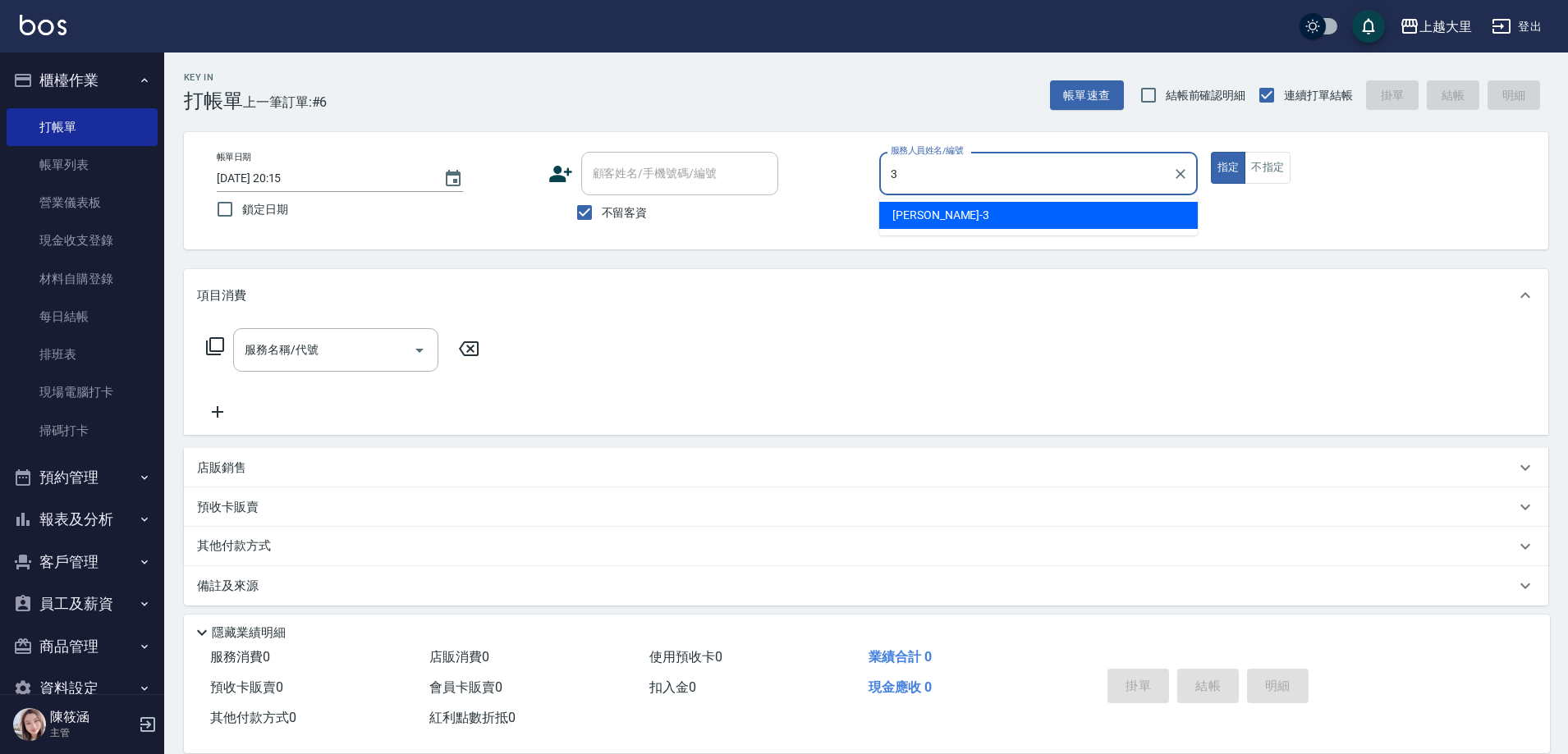
type input "Joanna喬安娜-3"
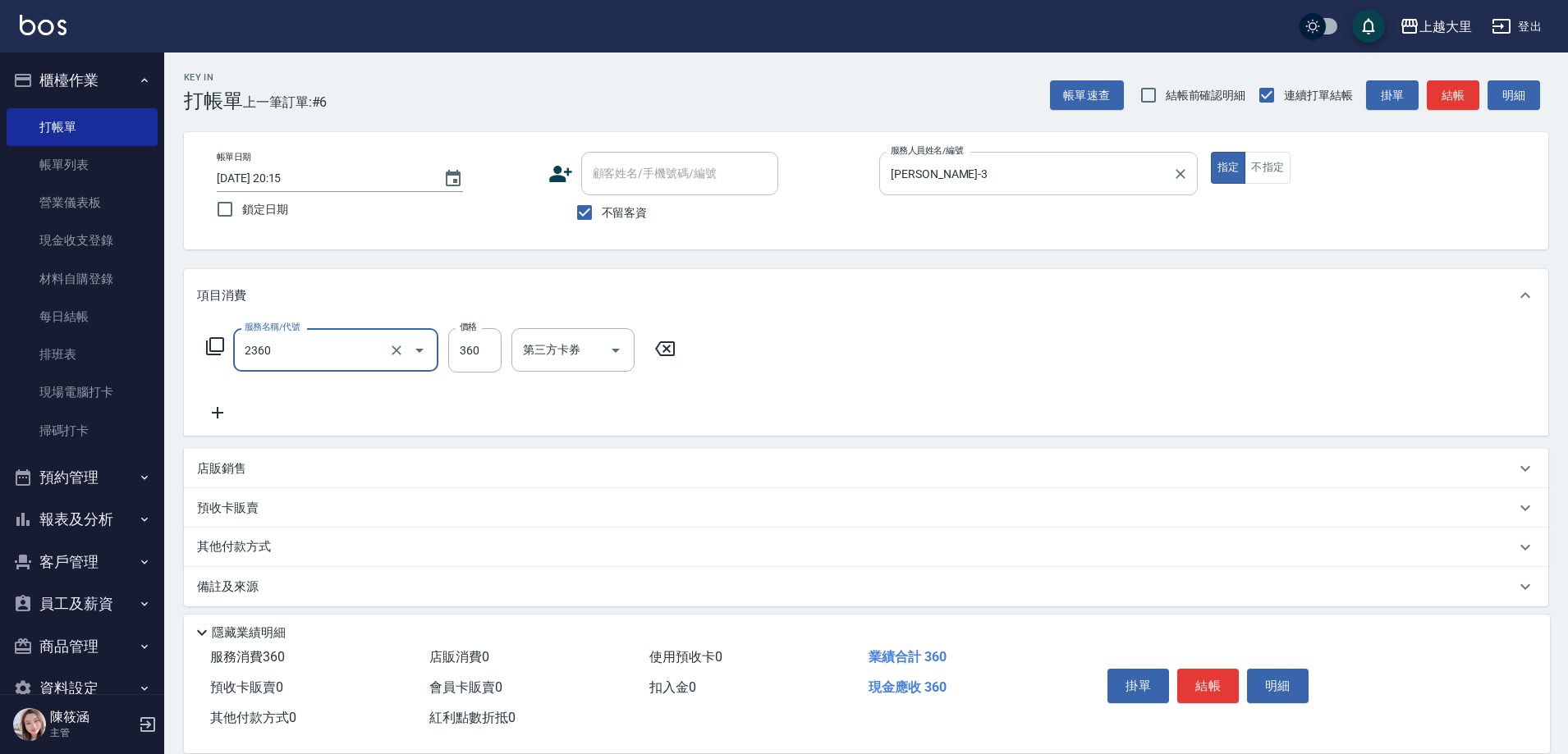
type input "洗+剪360(2360)"
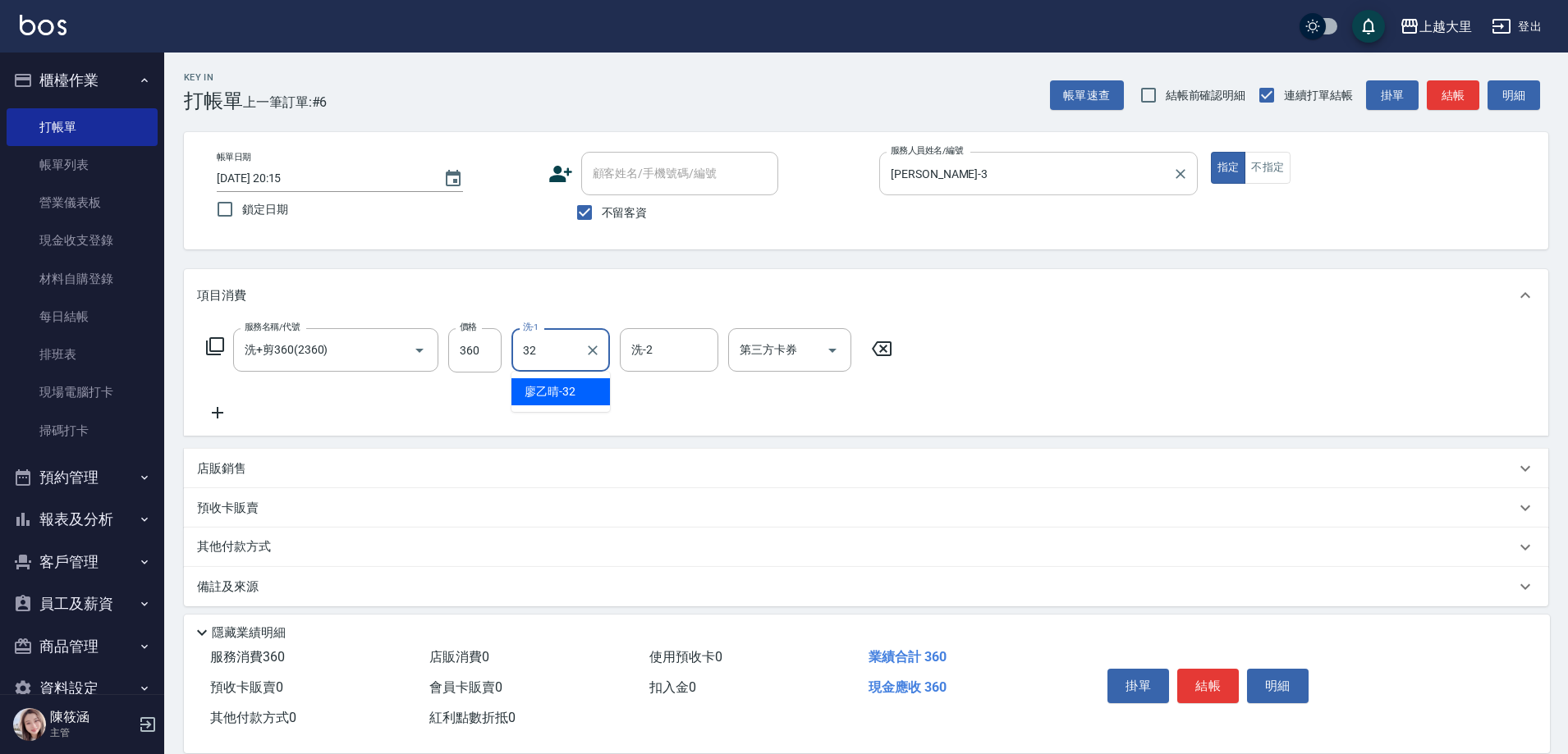
type input "廖乙晴-32"
click at [231, 464] on p "店販銷售" at bounding box center [221, 468] width 49 height 17
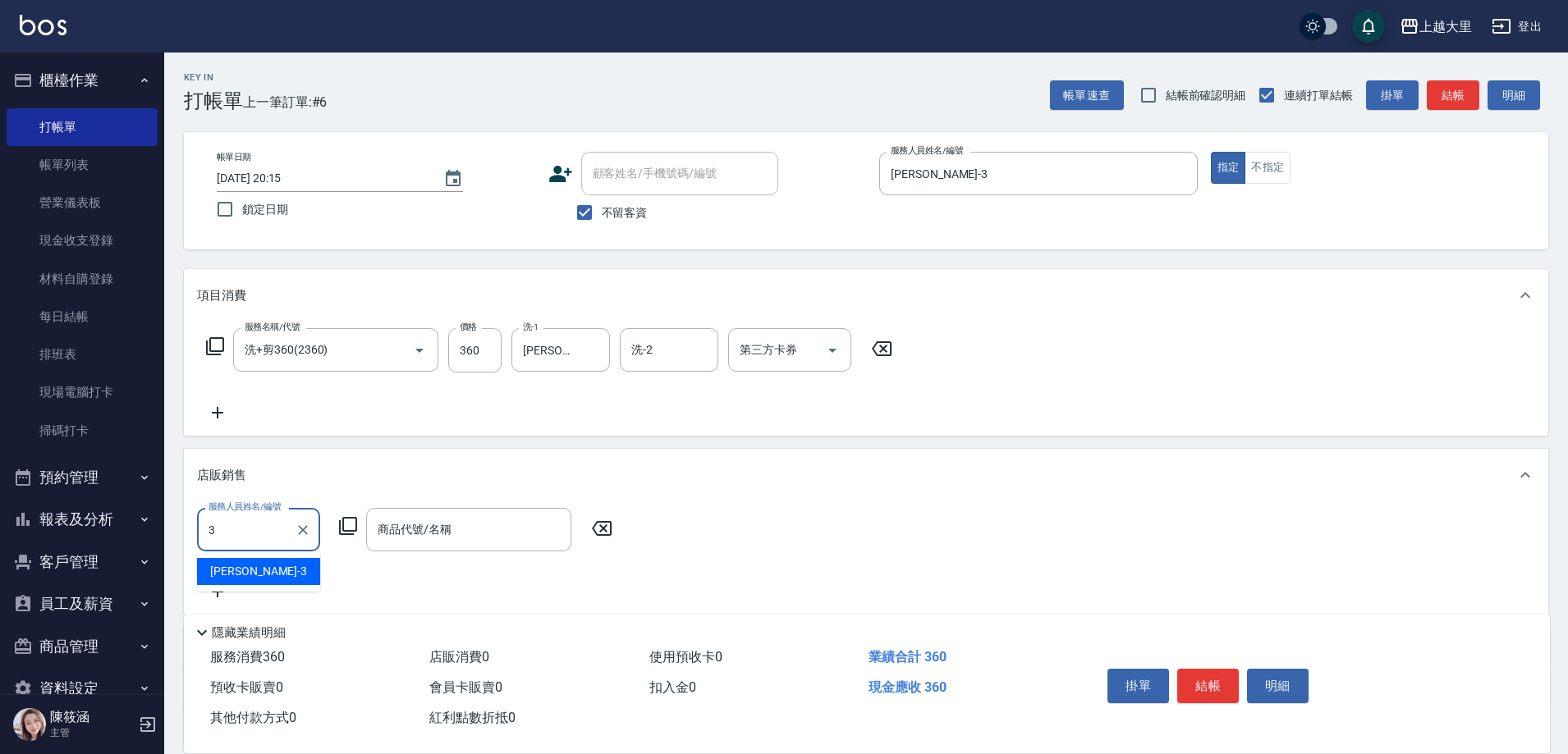
type input "Joanna喬安娜-3"
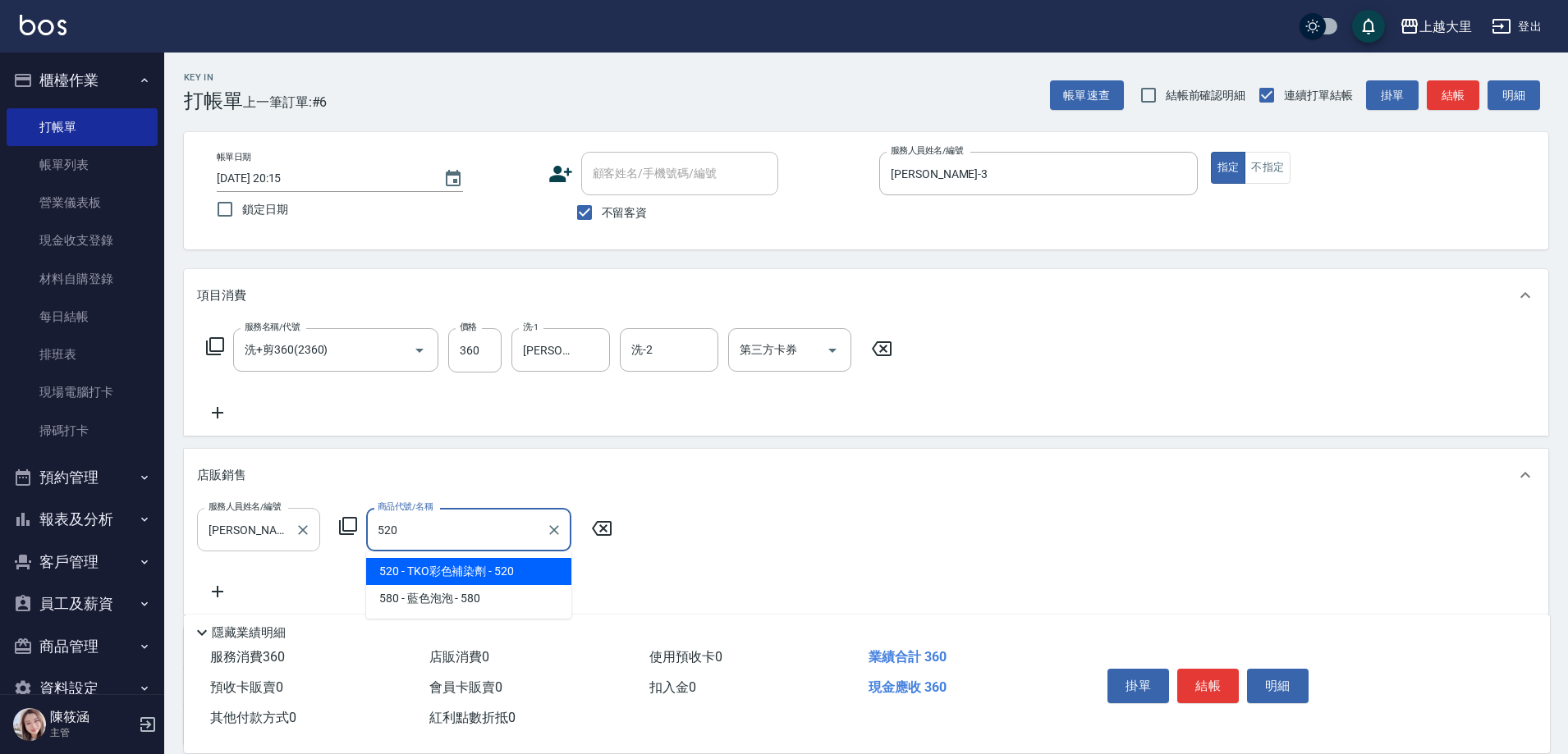
type input "TKO彩色補染劑"
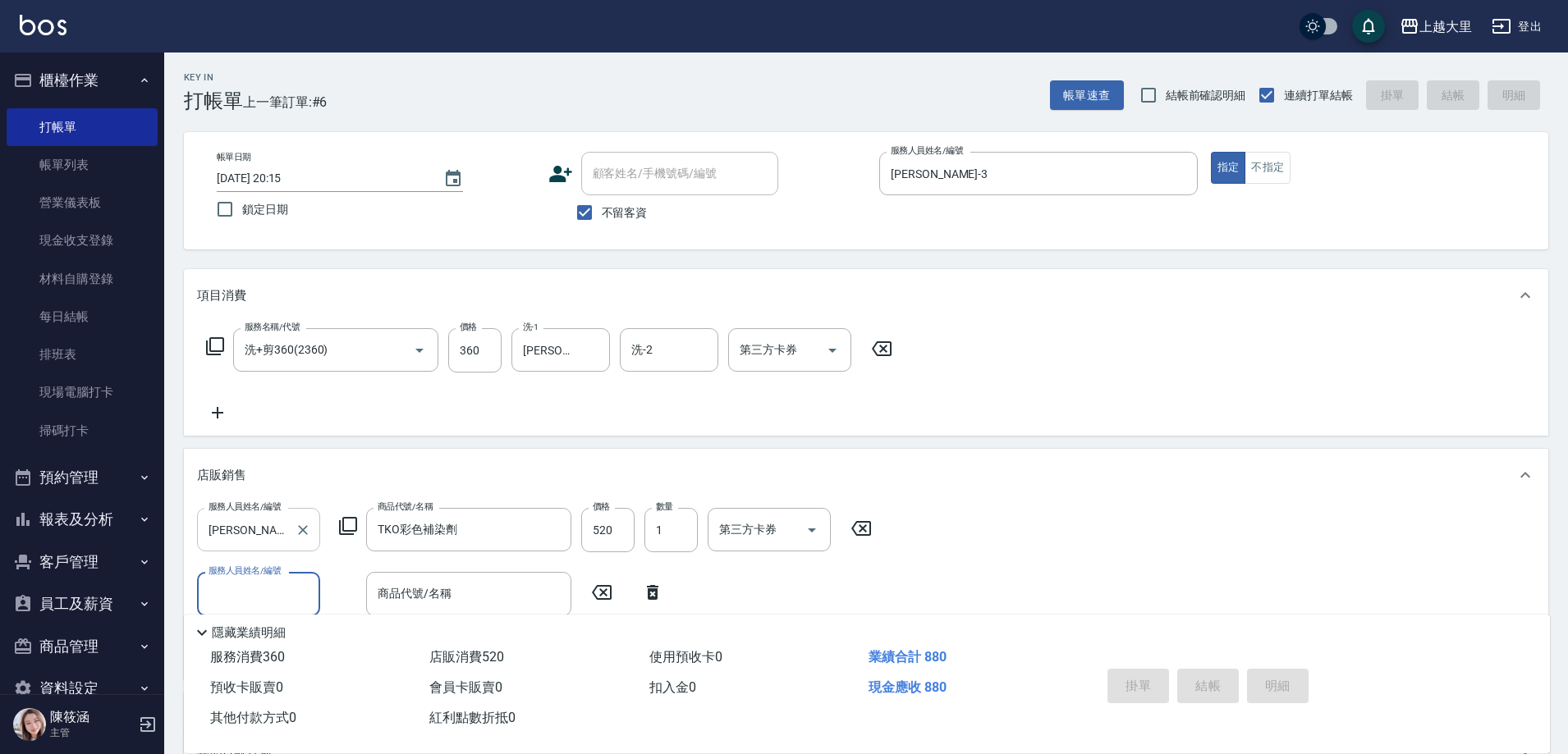
type input "2025/10/05 20:16"
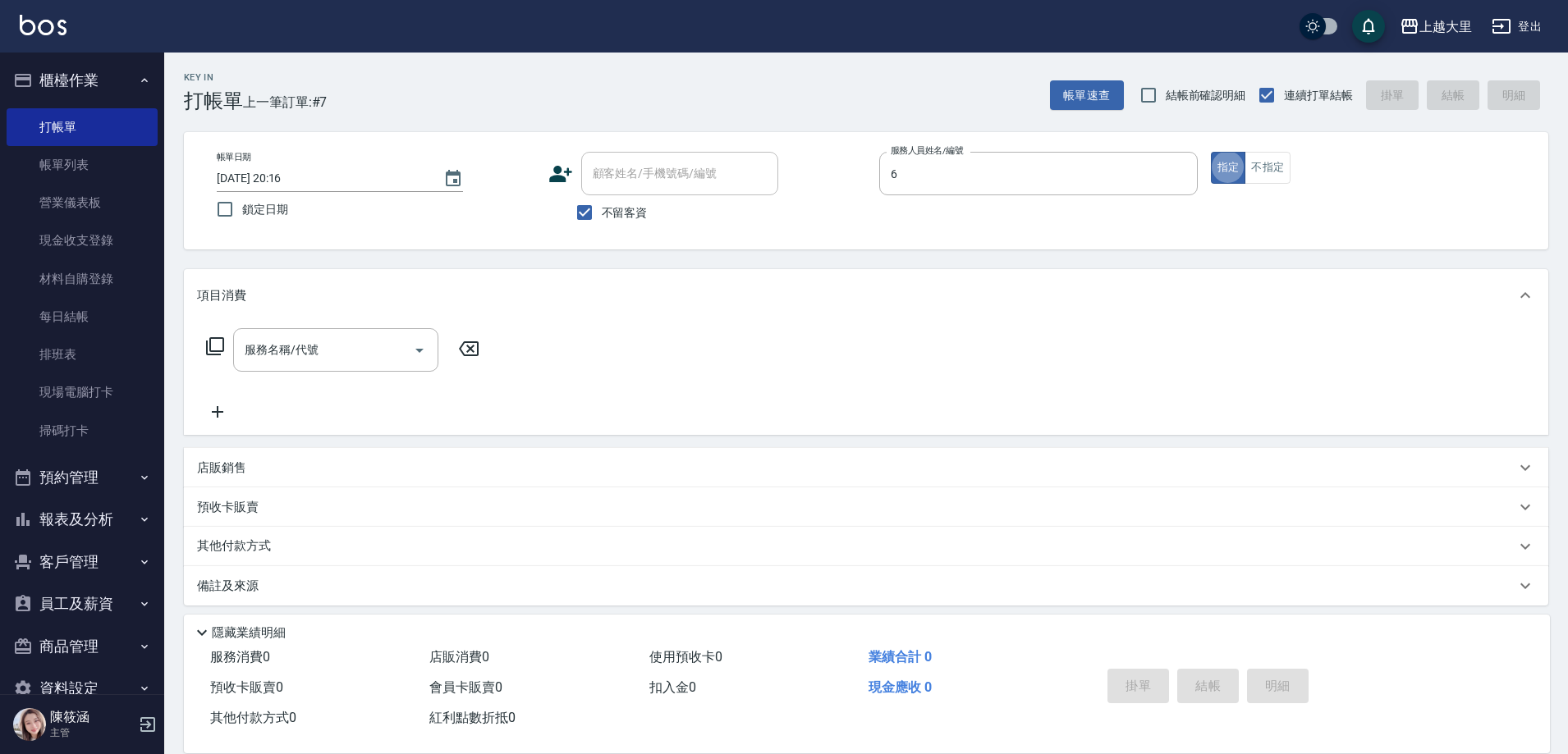
type input "Phoebe菲比-6"
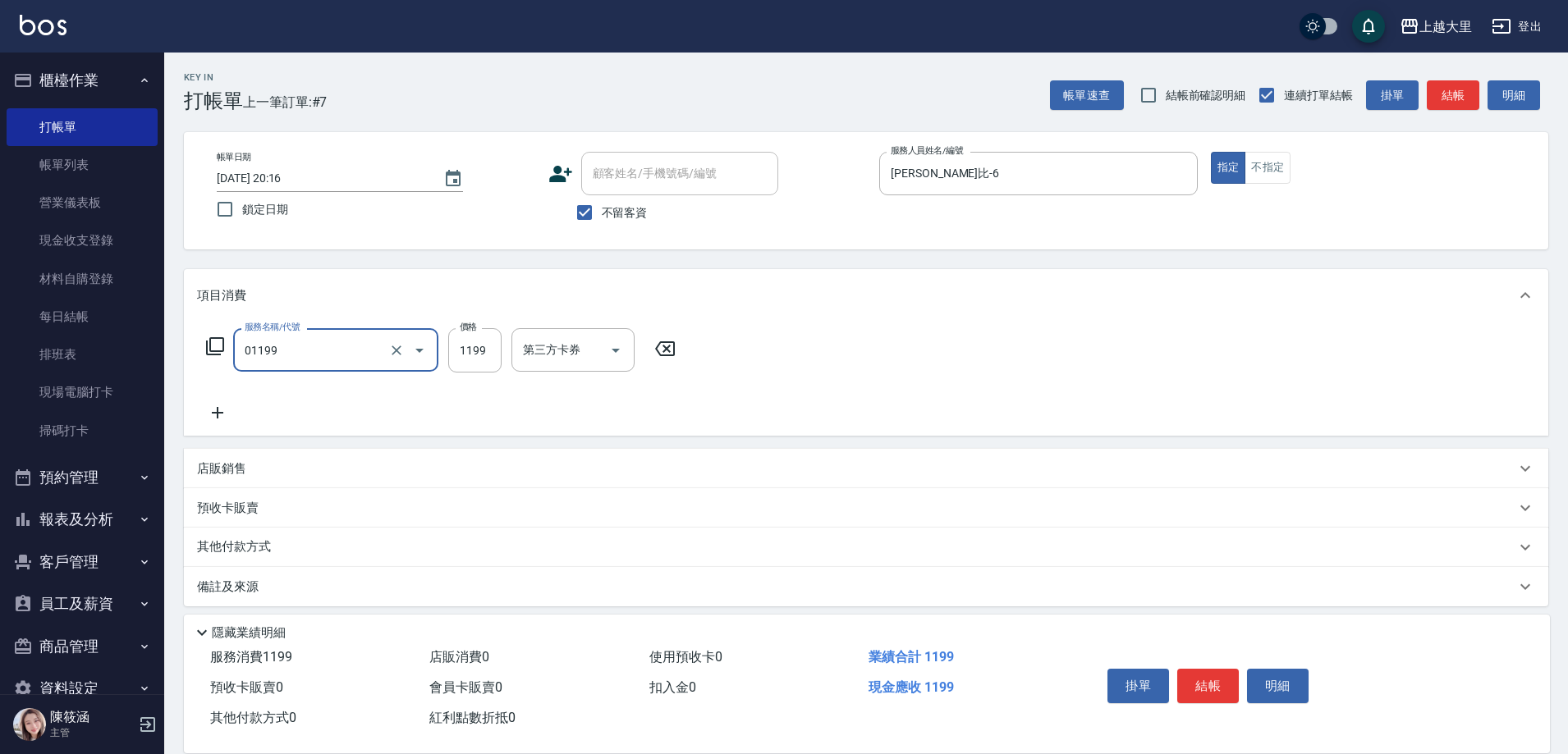
type input "滾珠精油+剪髮(套餐）(01199)"
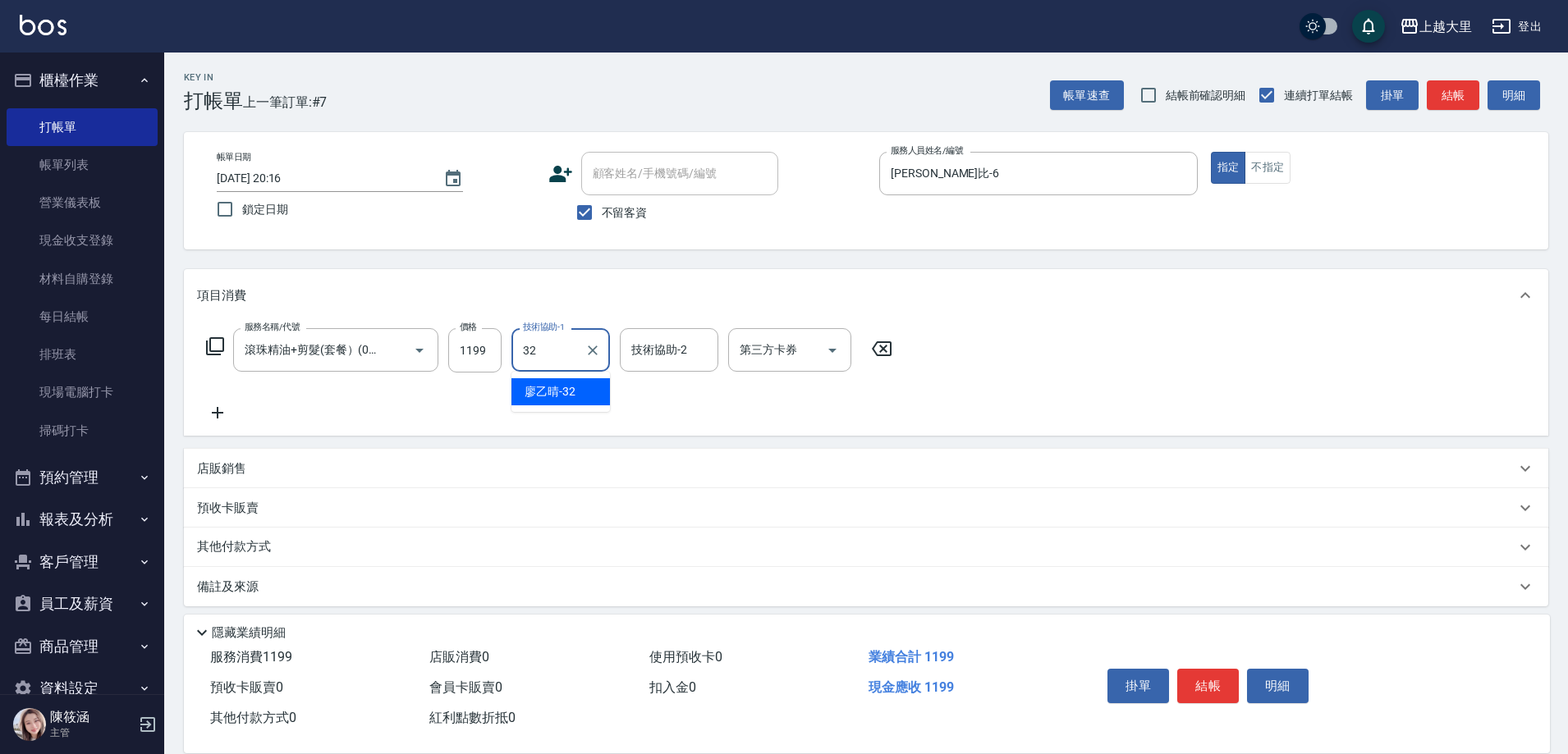
type input "廖乙晴-32"
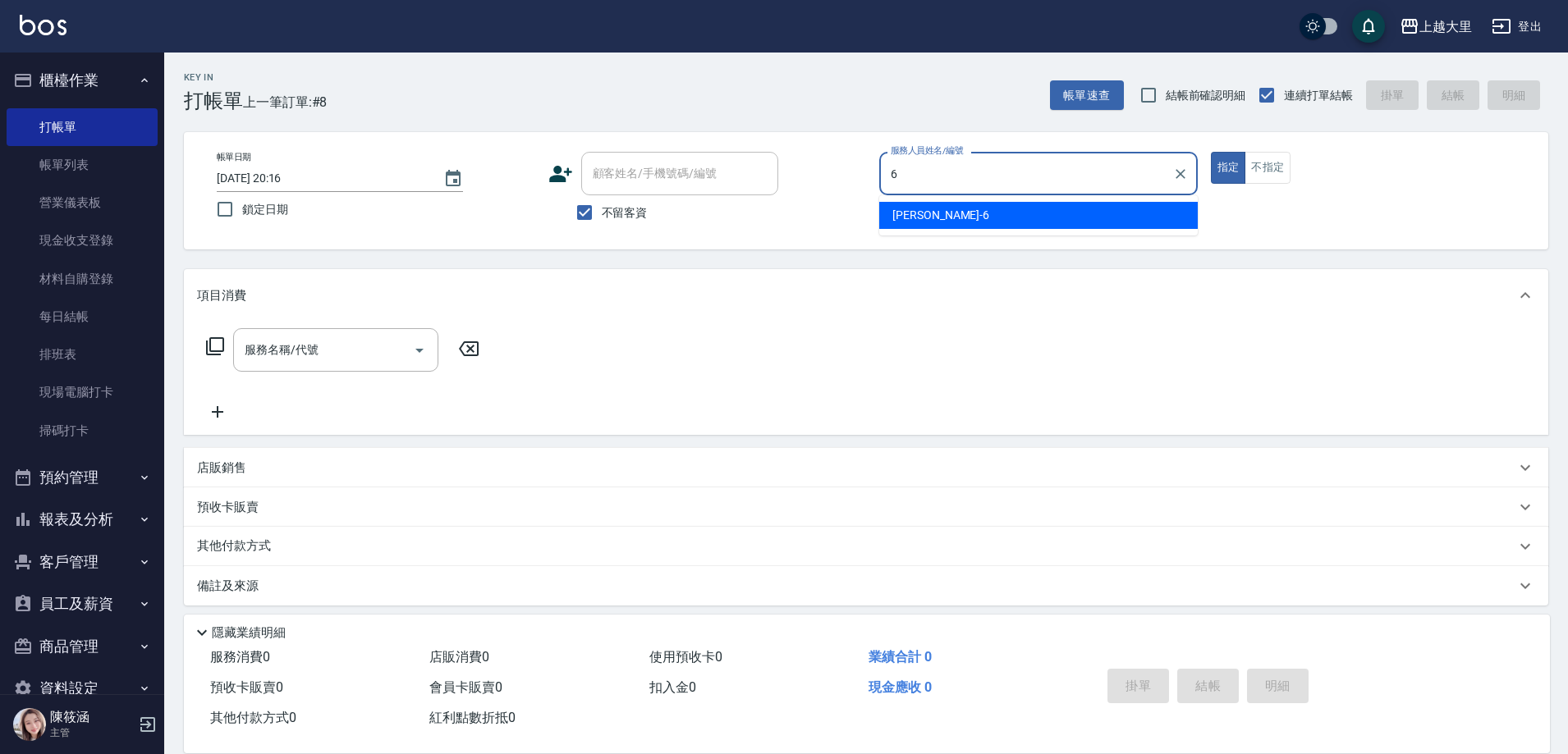
type input "Phoebe菲比-6"
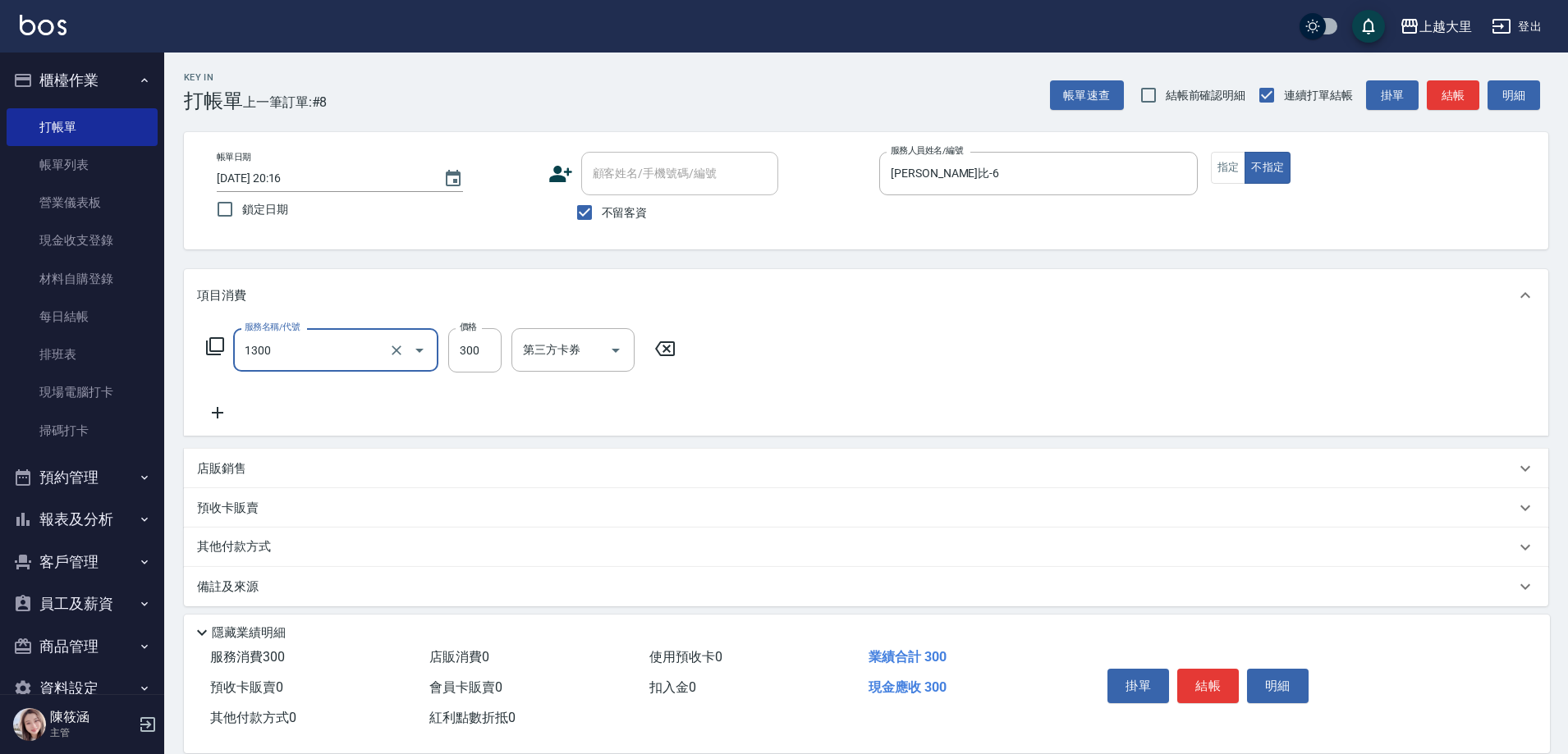
type input "健康洗髮(1300)"
type input "200"
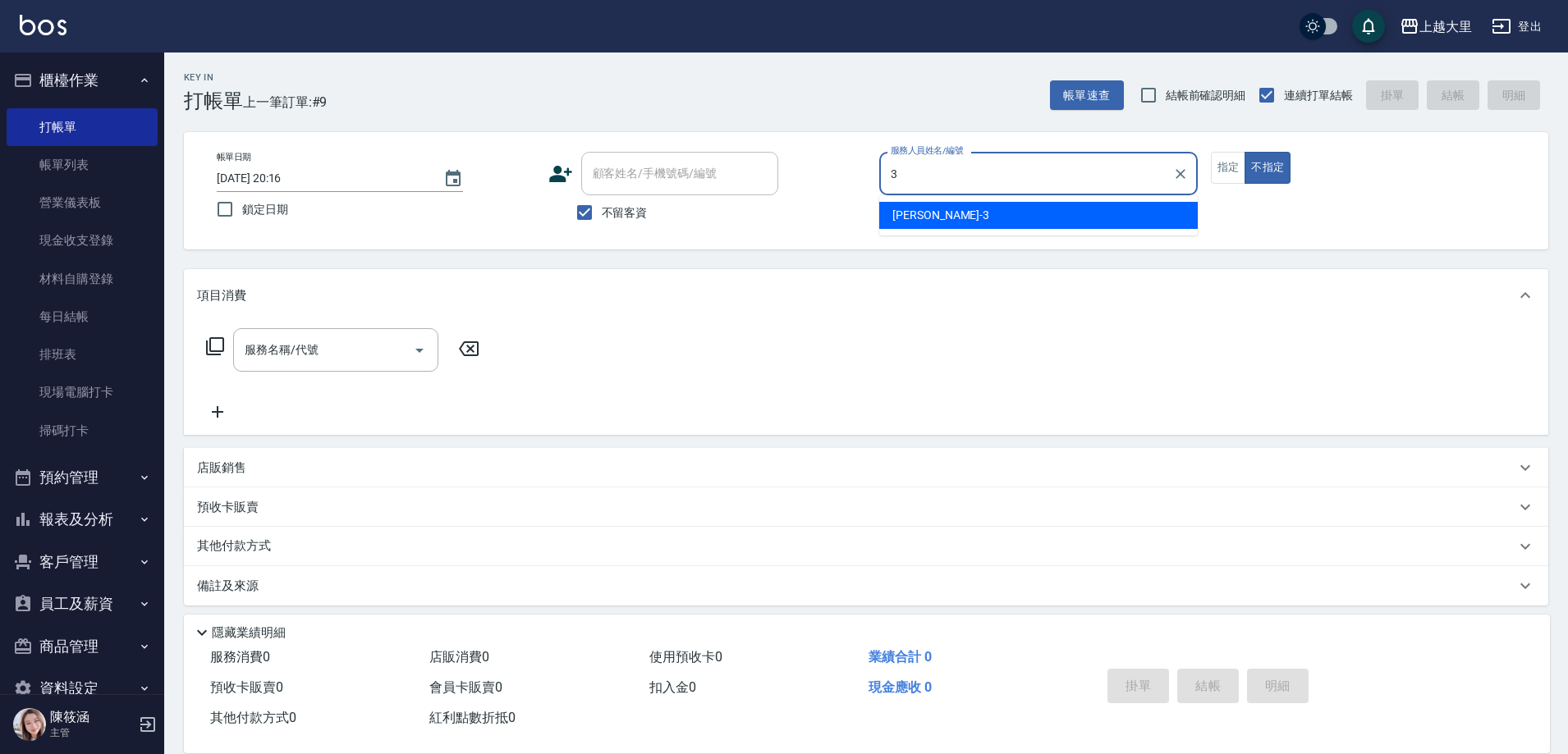
type input "Joanna喬安娜-3"
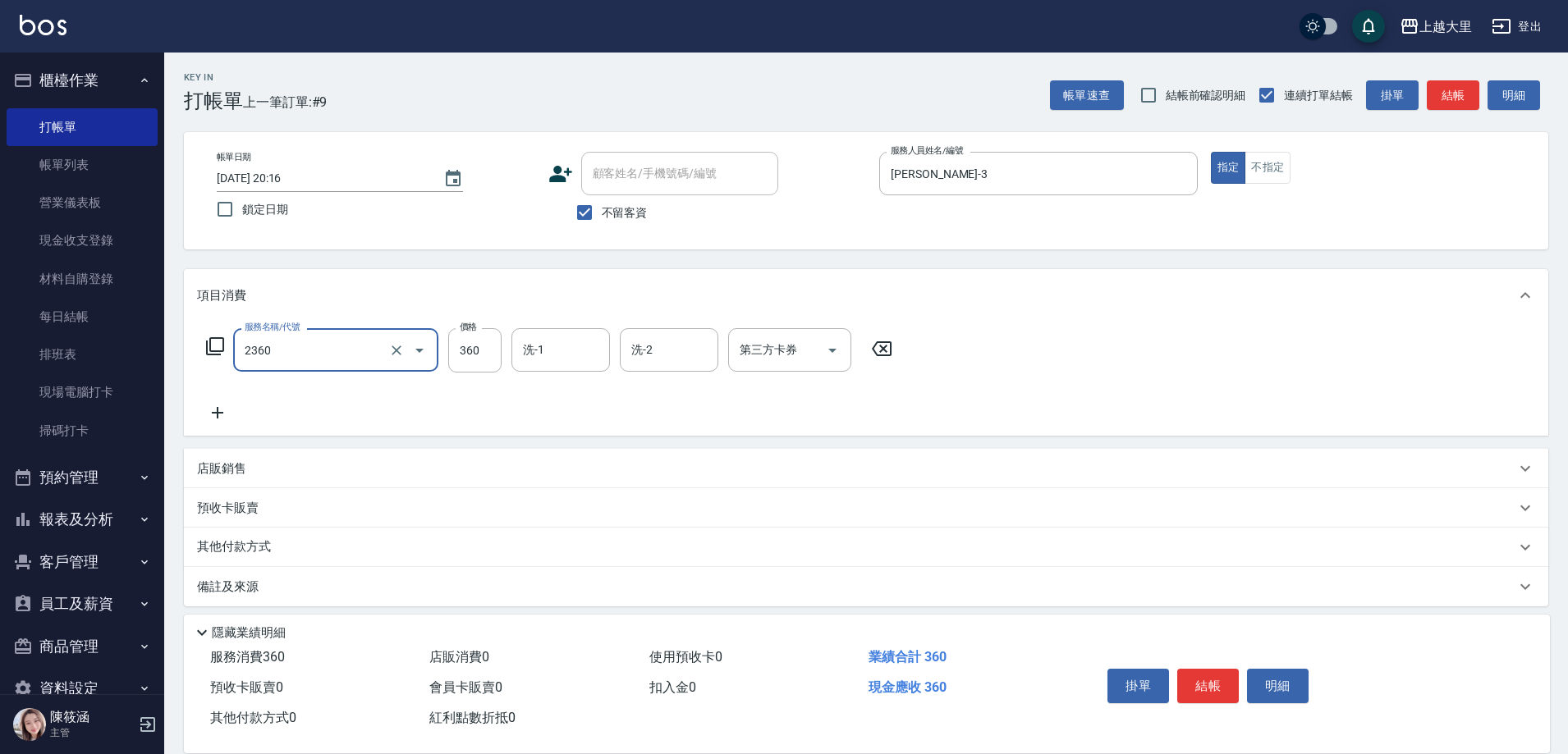
type input "洗+剪360(2360)"
type input "廖乙晴-32"
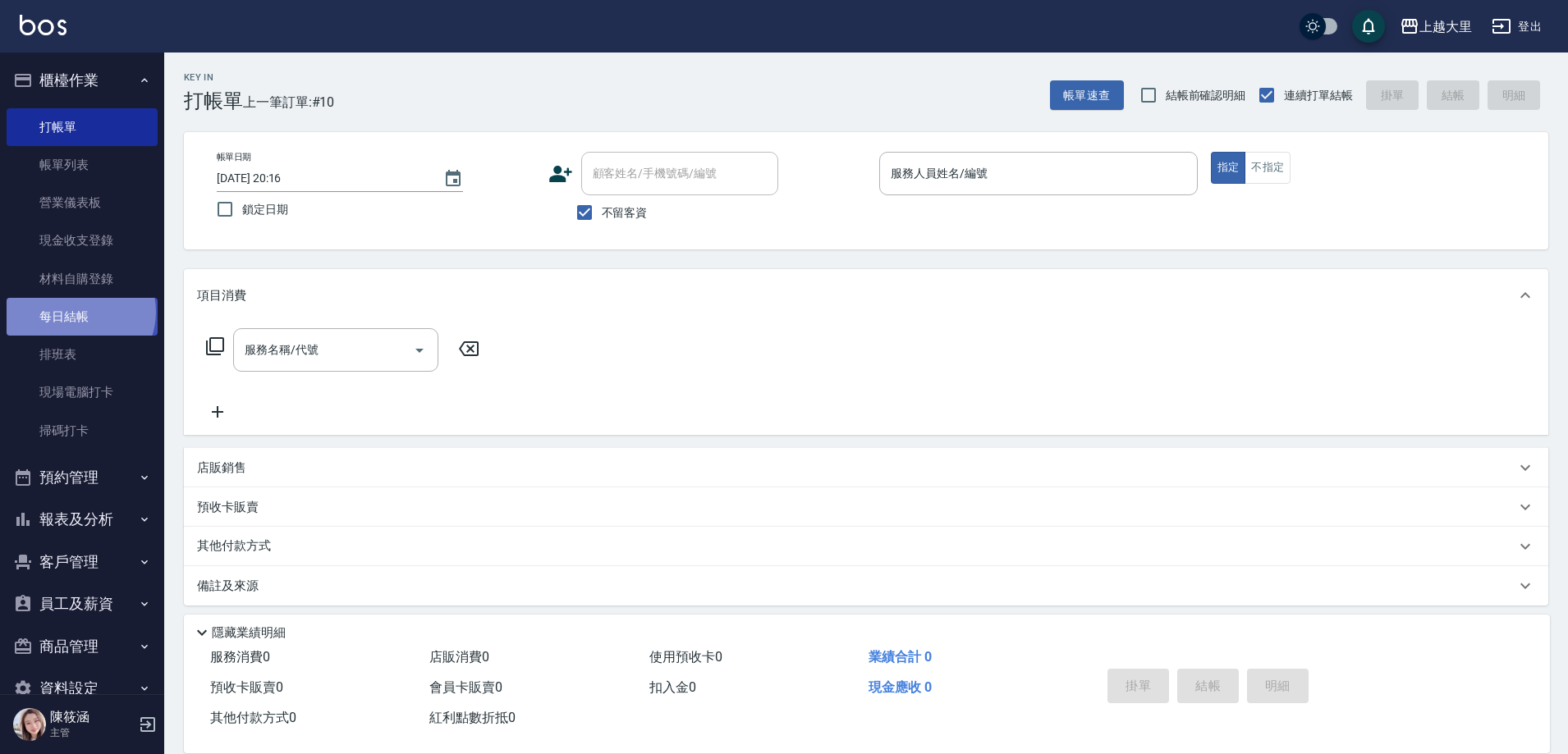
click at [79, 312] on link "每日結帳" at bounding box center [83, 317] width 151 height 38
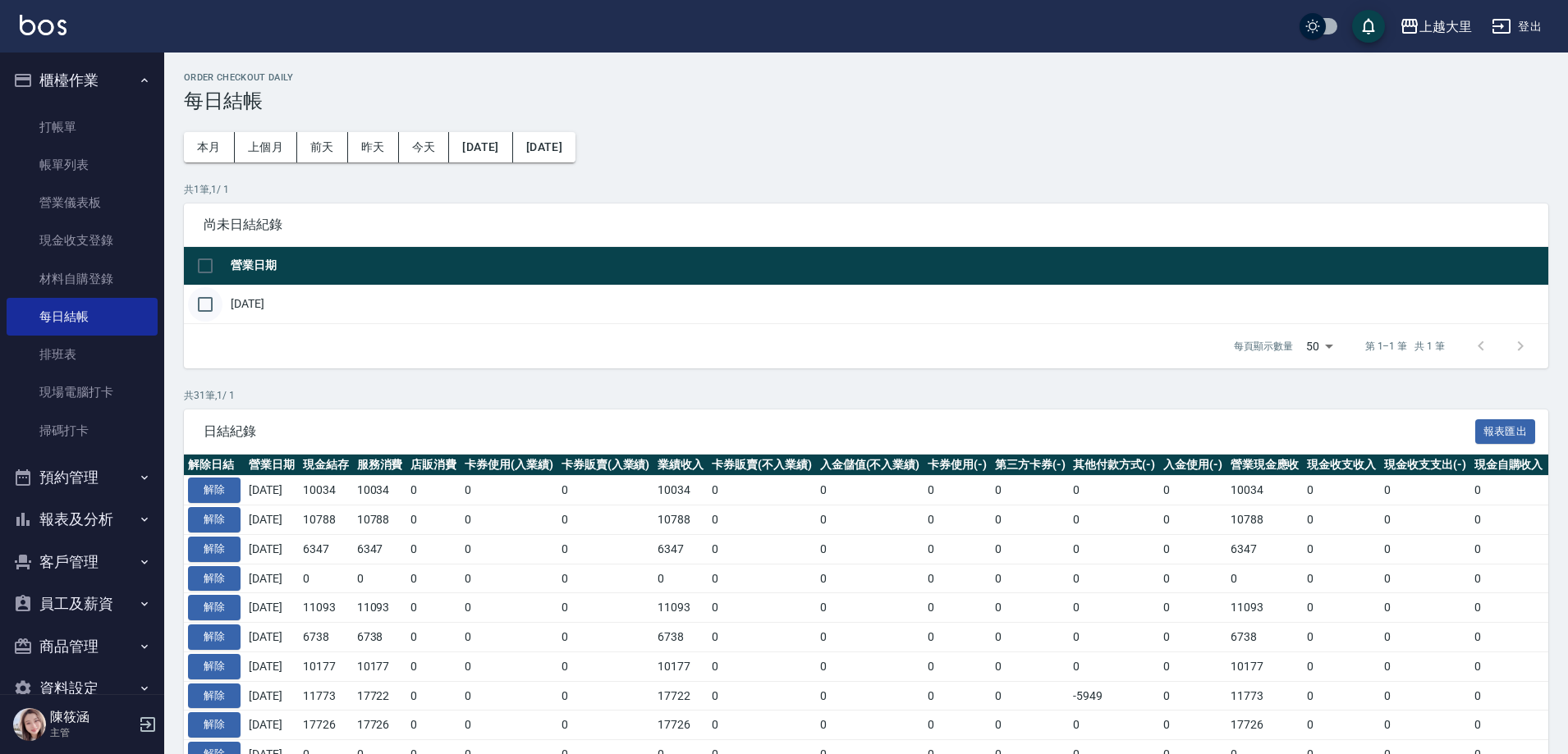
click at [207, 301] on input "checkbox" at bounding box center [205, 304] width 35 height 35
checkbox input "true"
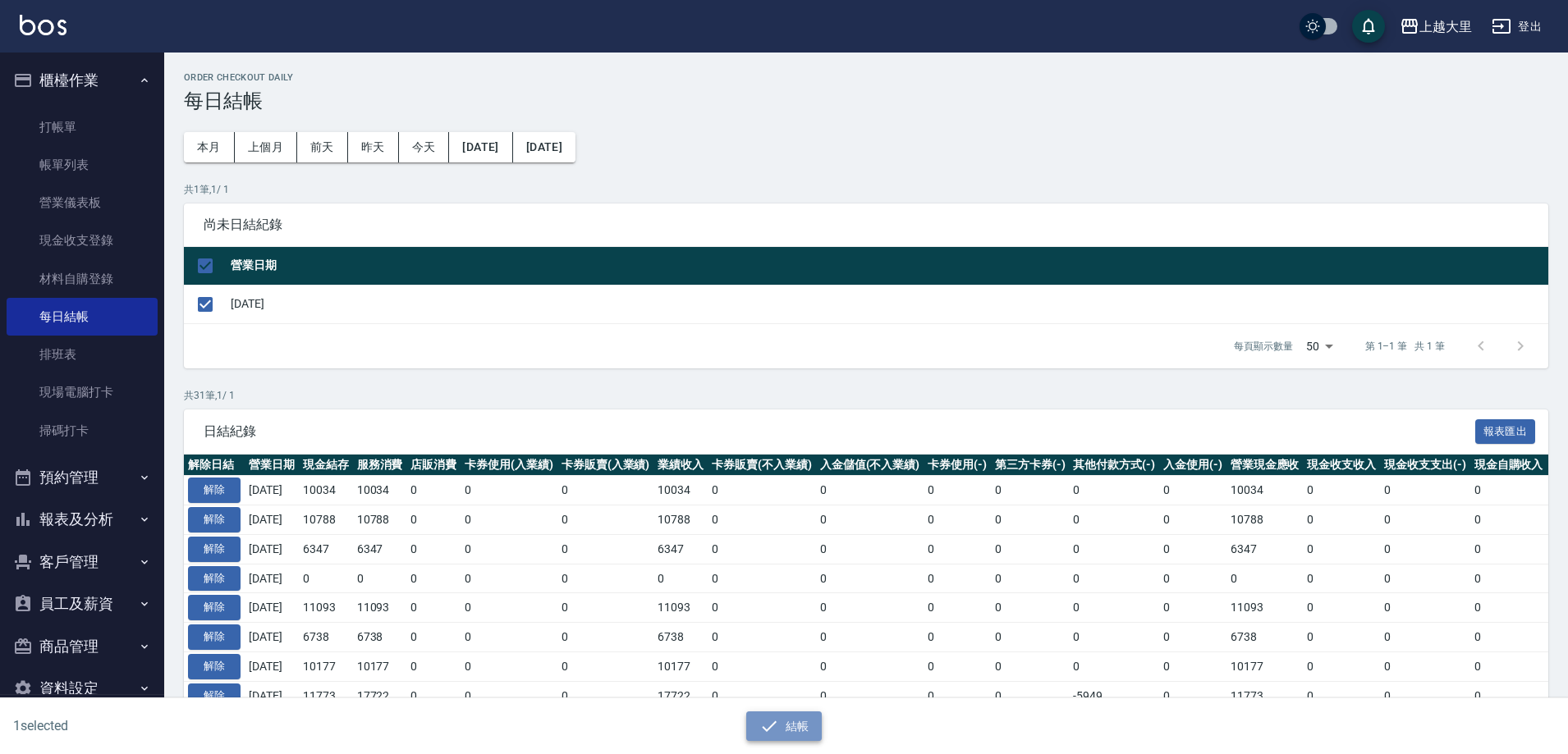
click at [811, 726] on button "結帳" at bounding box center [784, 726] width 77 height 30
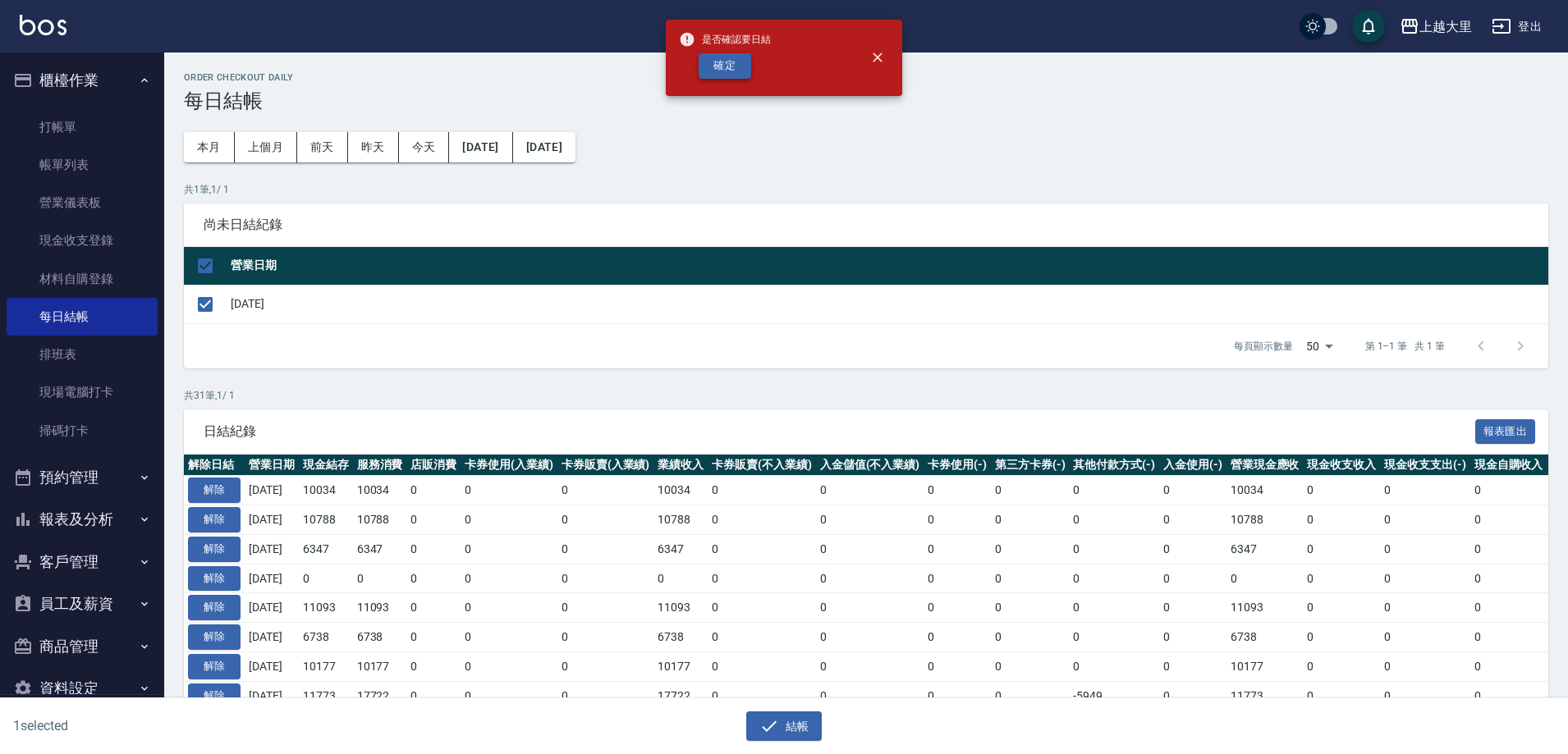
click at [738, 62] on button "確定" at bounding box center [724, 67] width 53 height 26
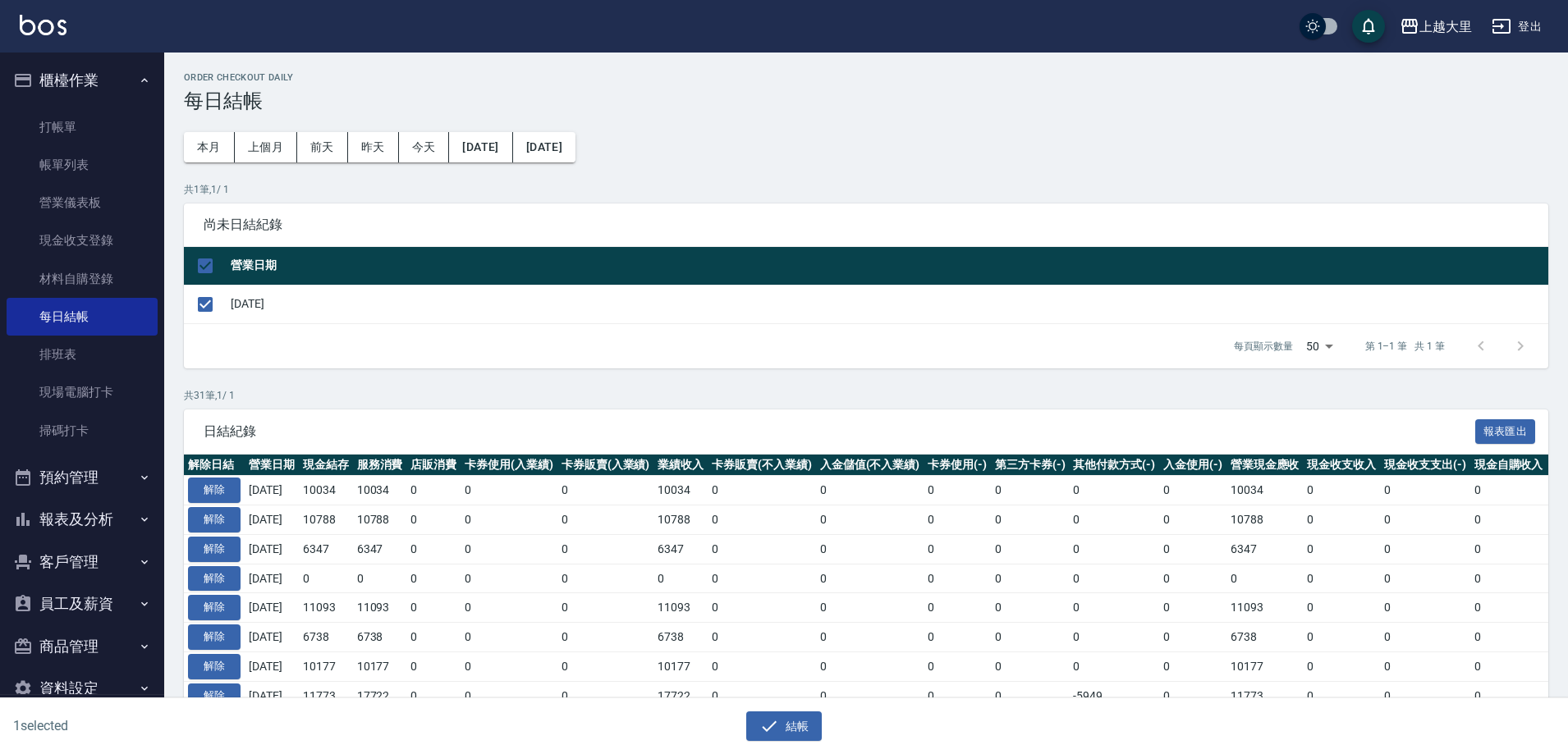
checkbox input "false"
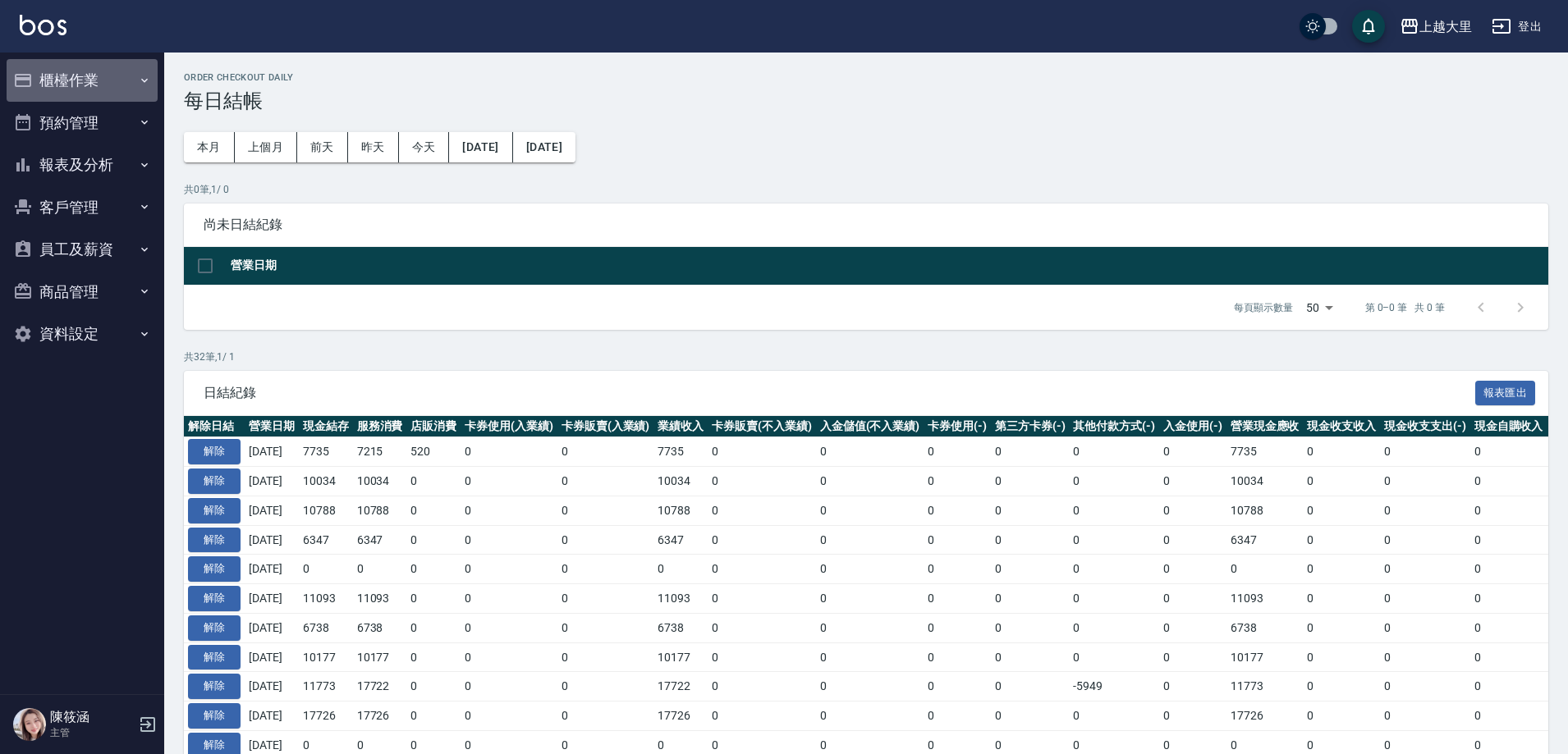
click at [107, 81] on button "櫃檯作業" at bounding box center [83, 80] width 151 height 43
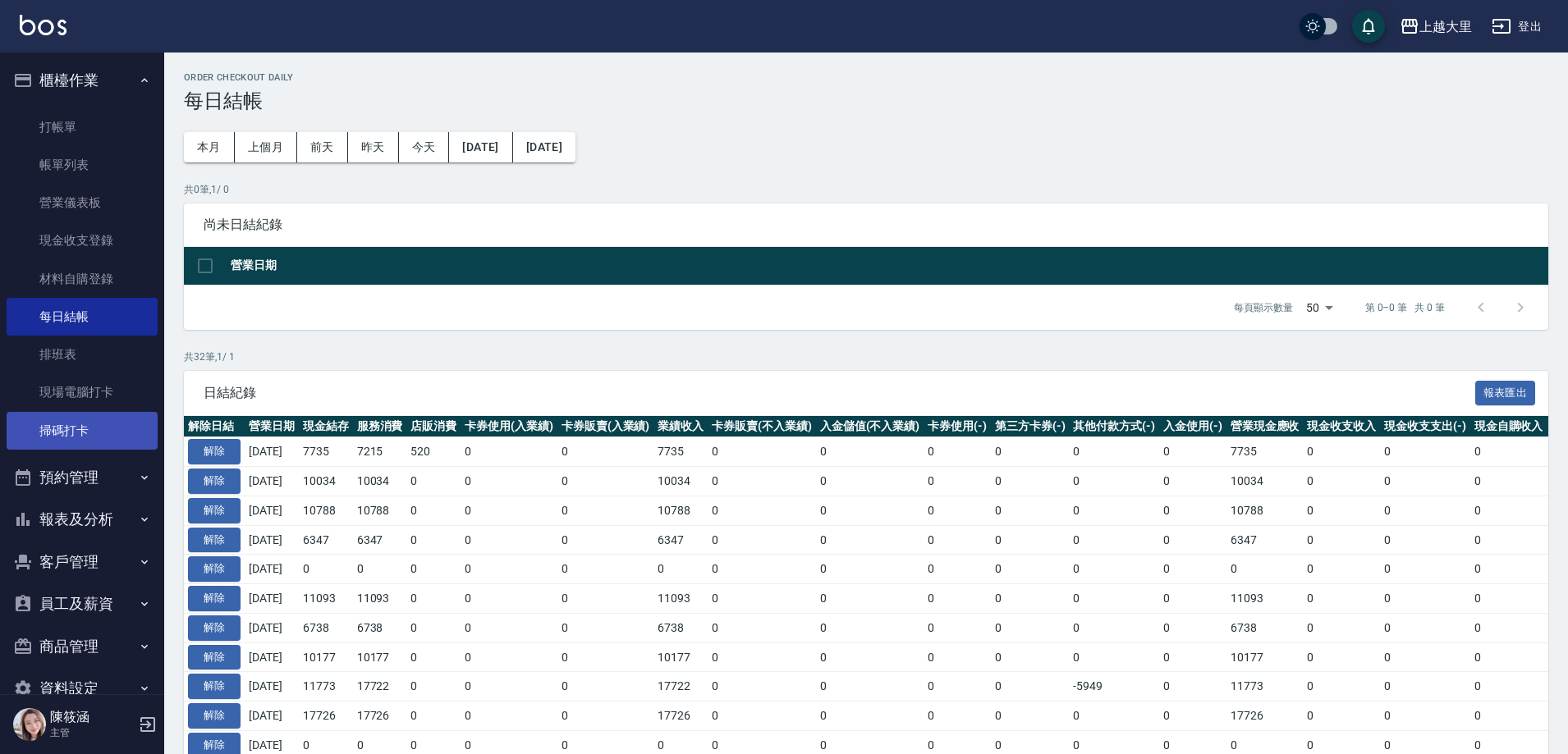
drag, startPoint x: 110, startPoint y: 529, endPoint x: 119, endPoint y: 444, distance: 85.5
click at [110, 529] on button "報表及分析" at bounding box center [83, 519] width 151 height 43
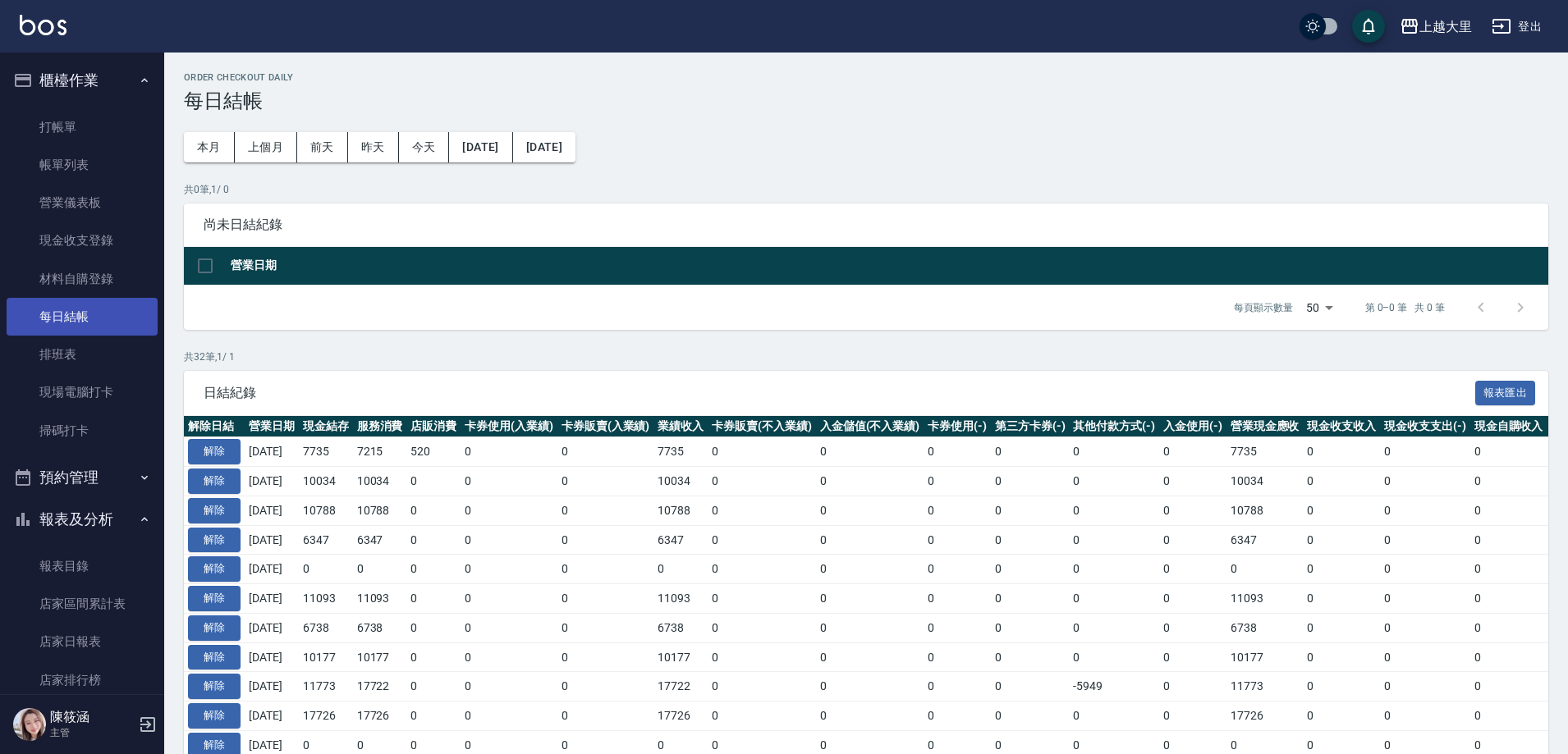
scroll to position [329, 0]
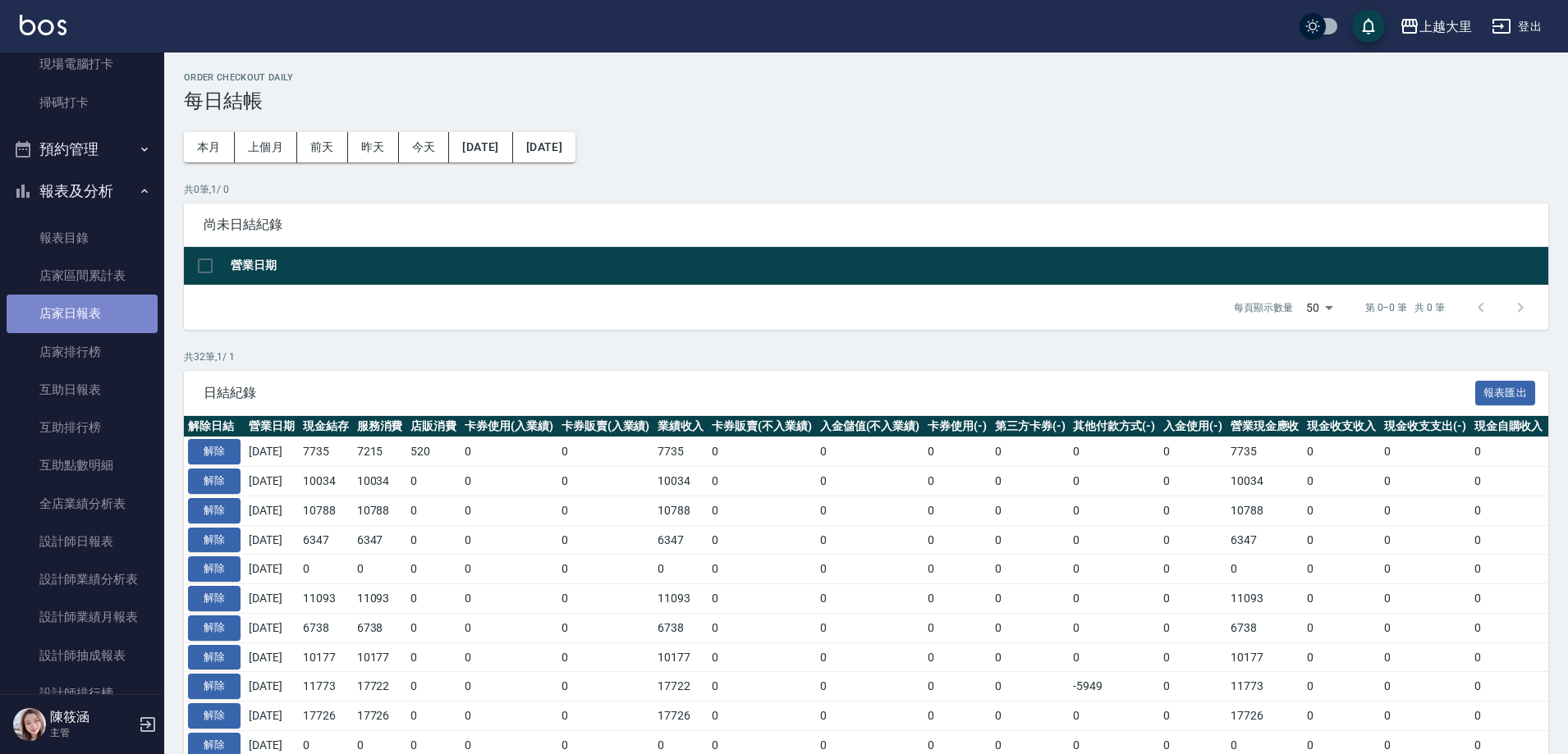
click at [94, 319] on link "店家日報表" at bounding box center [83, 314] width 151 height 38
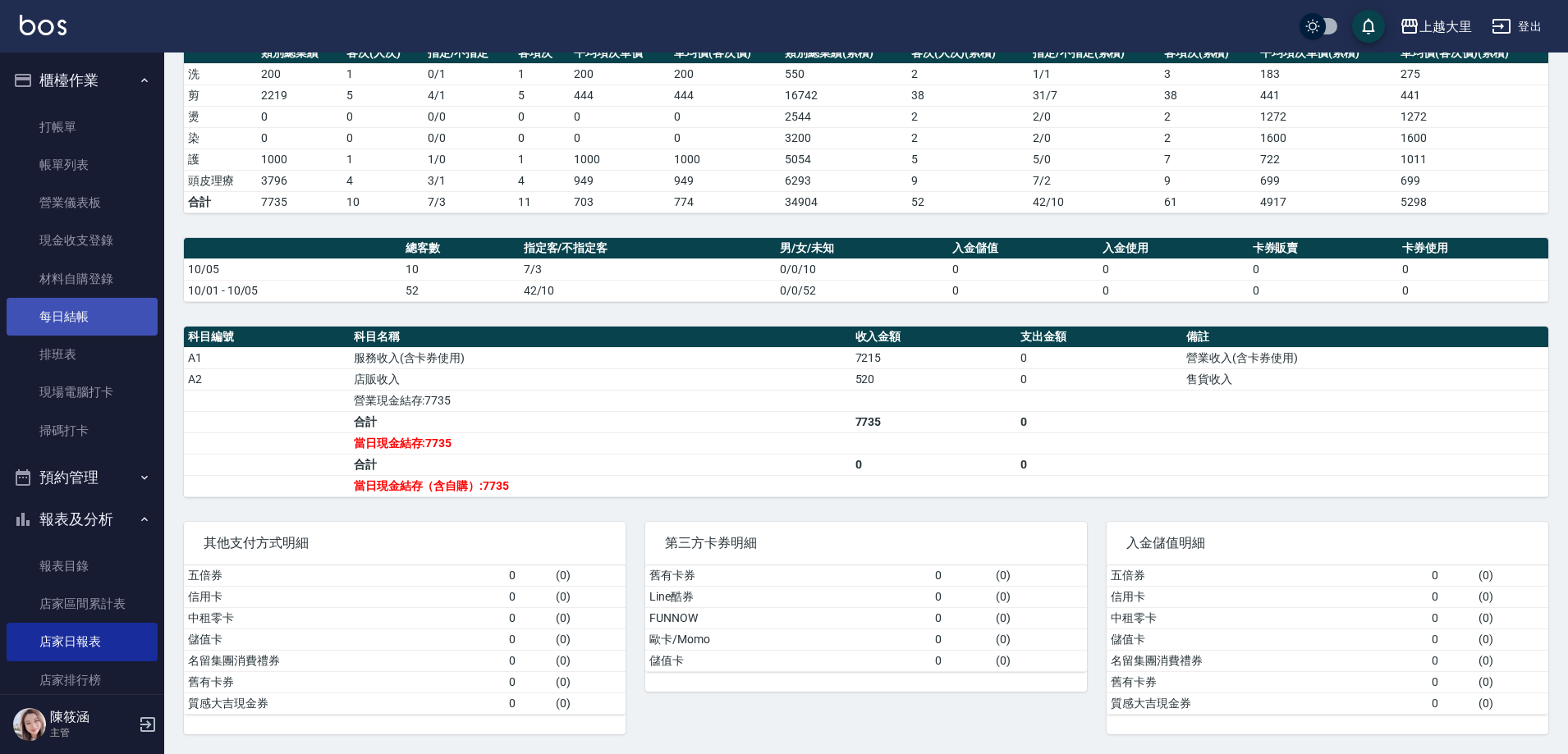
click at [73, 316] on link "每日結帳" at bounding box center [83, 317] width 151 height 38
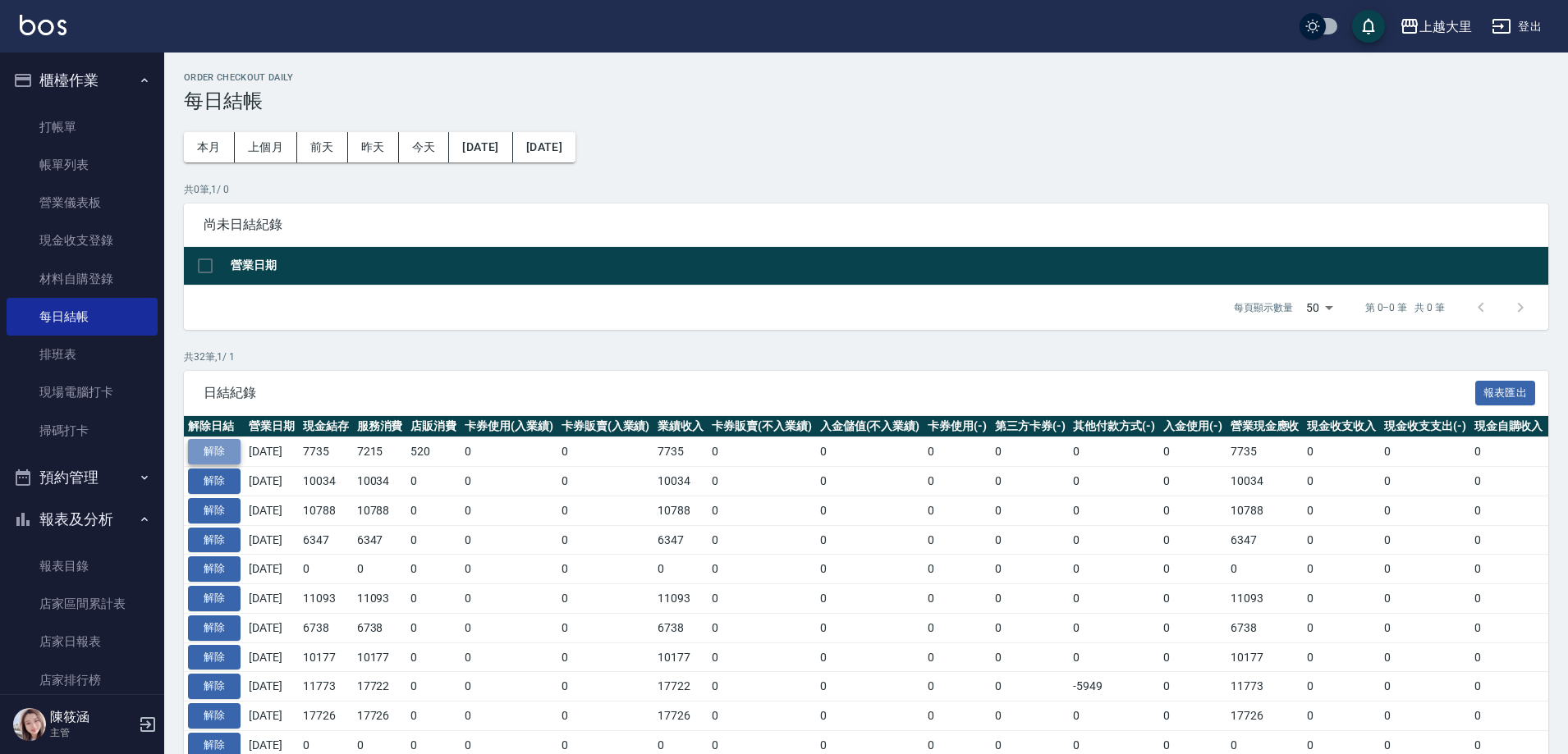
click at [231, 448] on button "解除" at bounding box center [214, 452] width 53 height 26
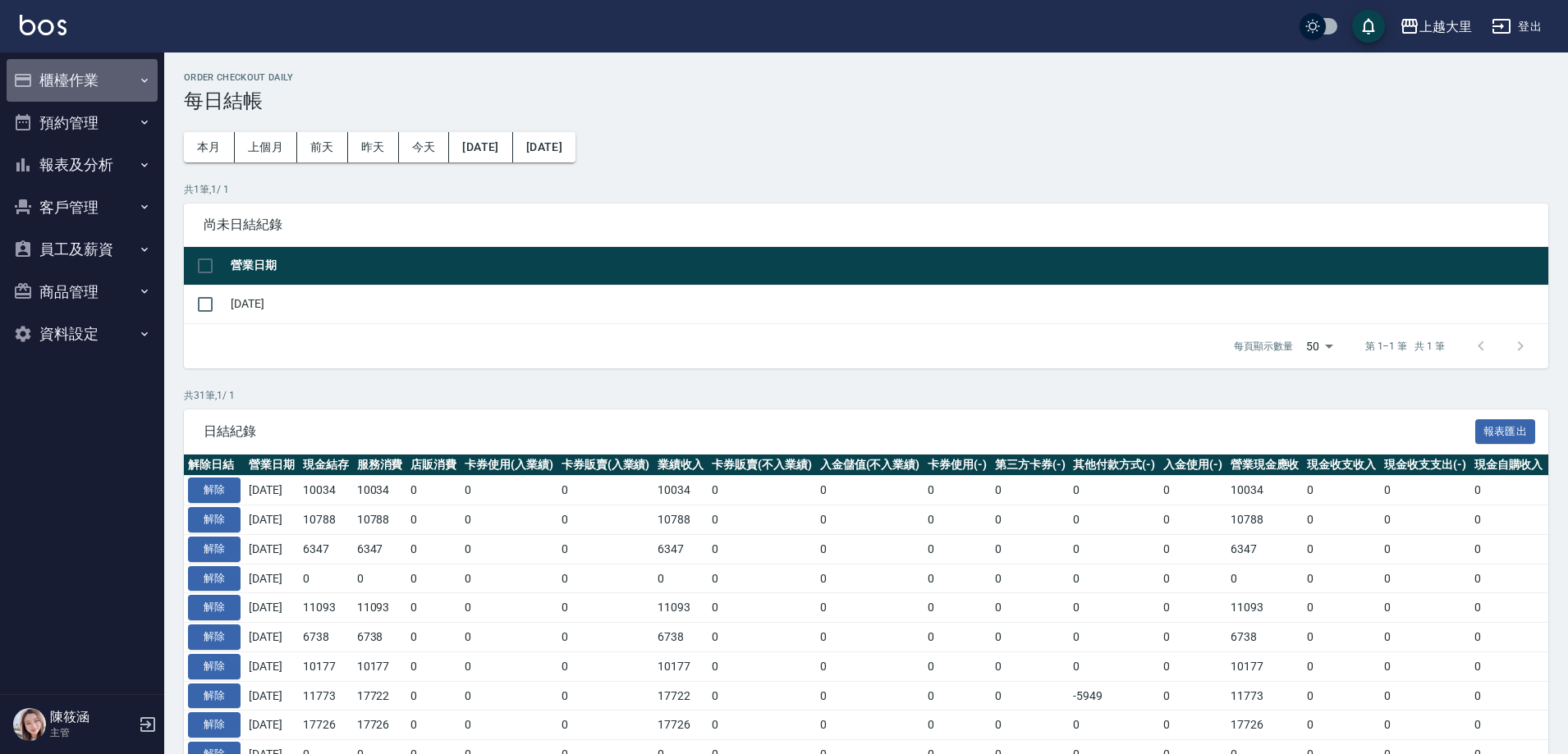
click at [70, 70] on button "櫃檯作業" at bounding box center [83, 80] width 151 height 43
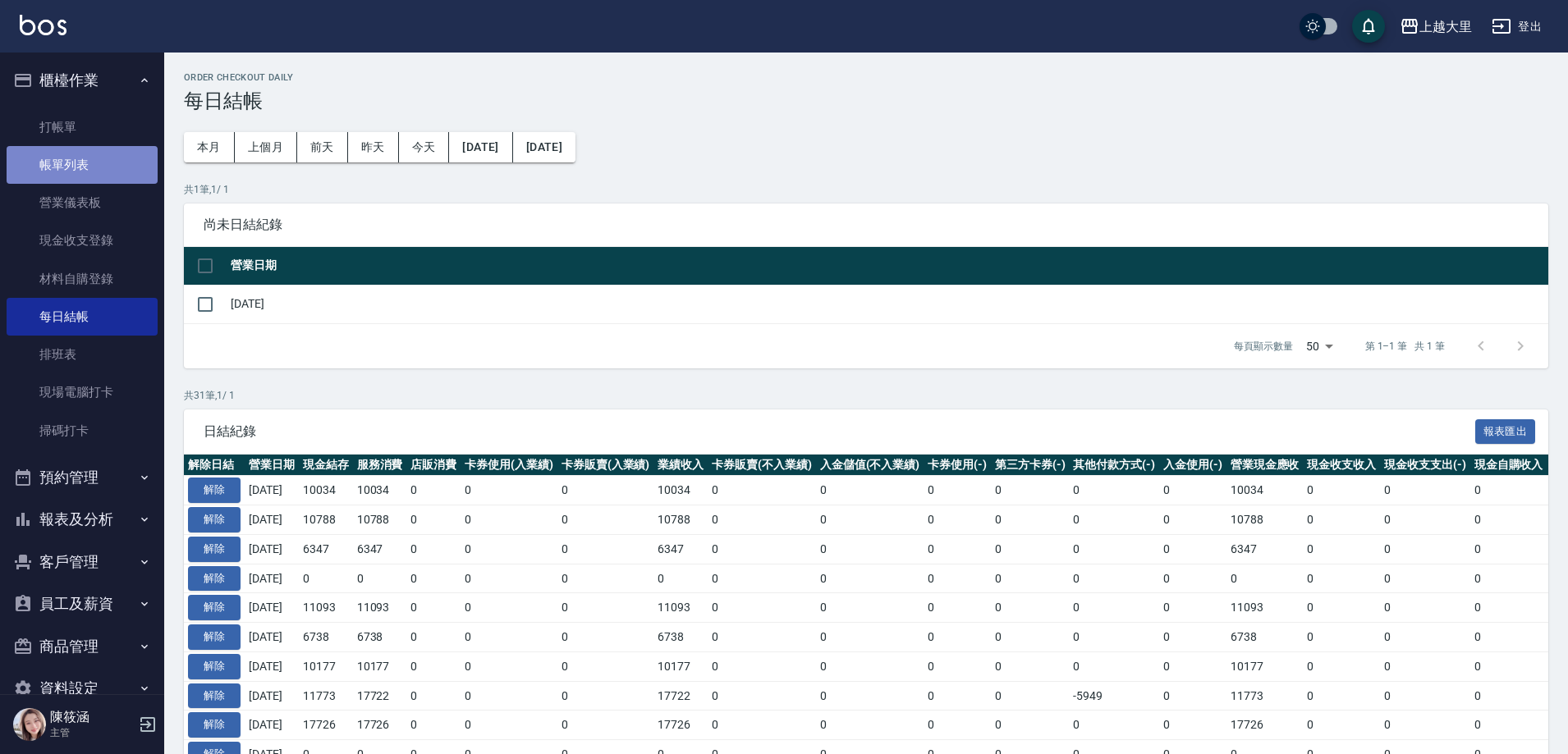
click at [82, 170] on link "帳單列表" at bounding box center [83, 165] width 151 height 38
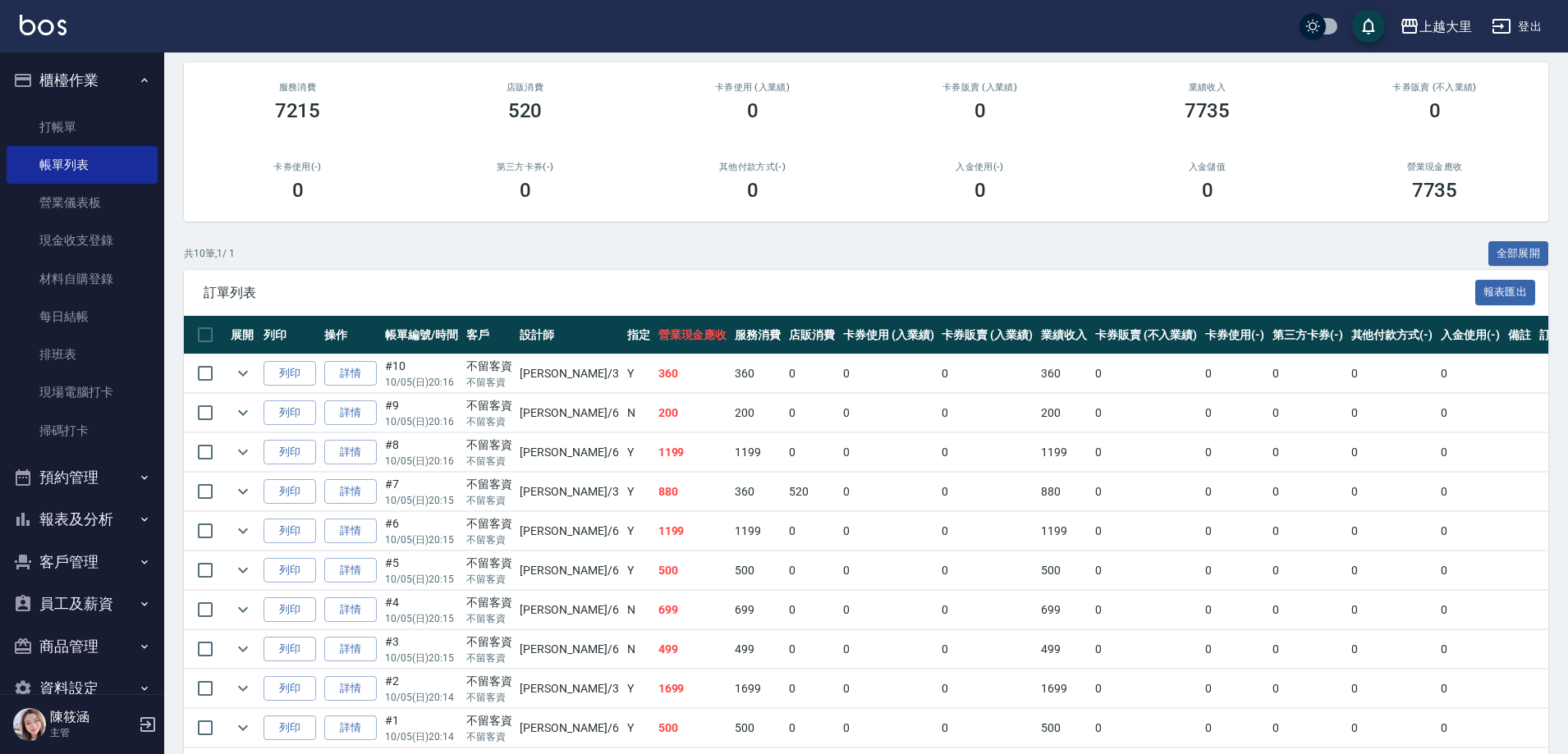
scroll to position [210, 0]
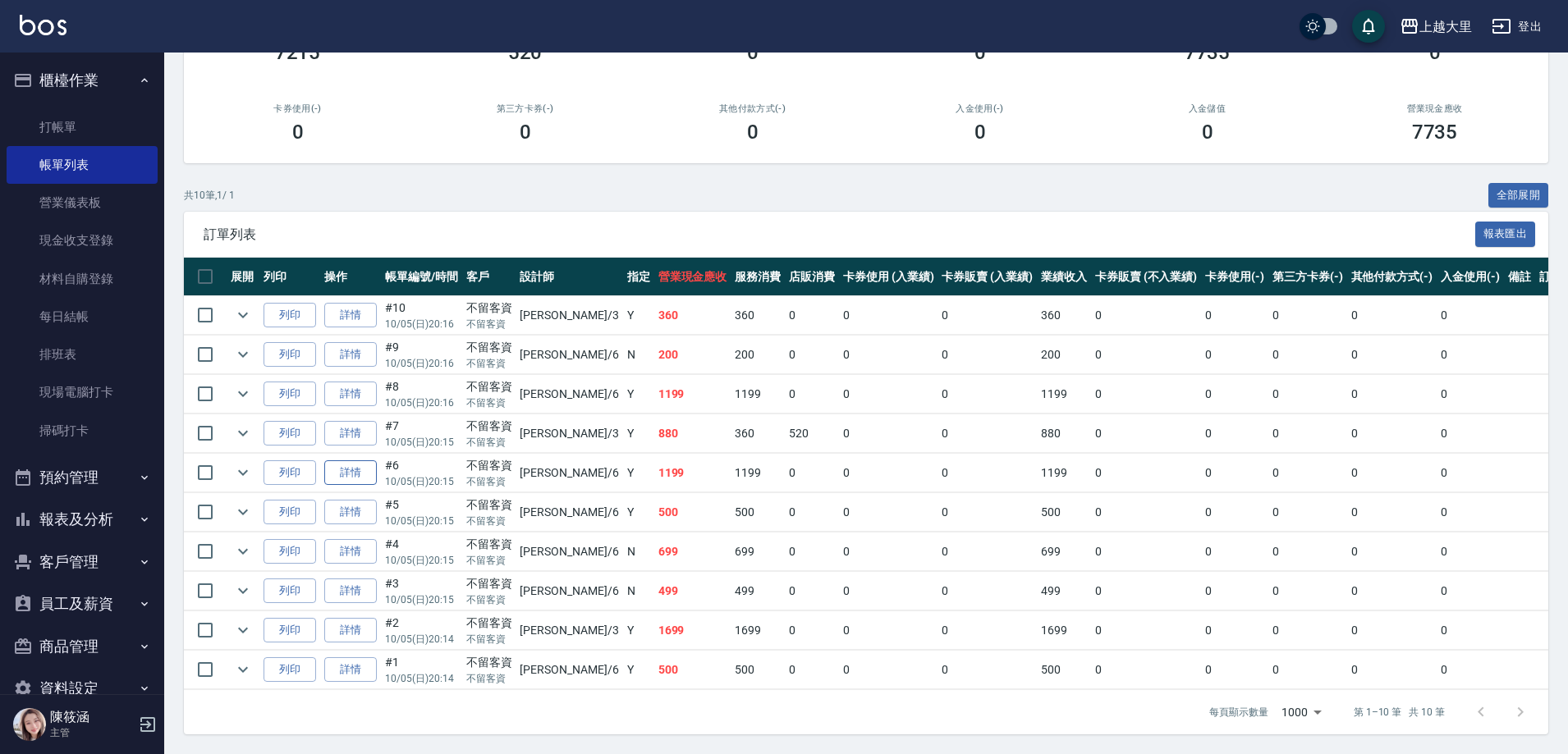
click at [355, 460] on link "詳情" at bounding box center [350, 473] width 53 height 26
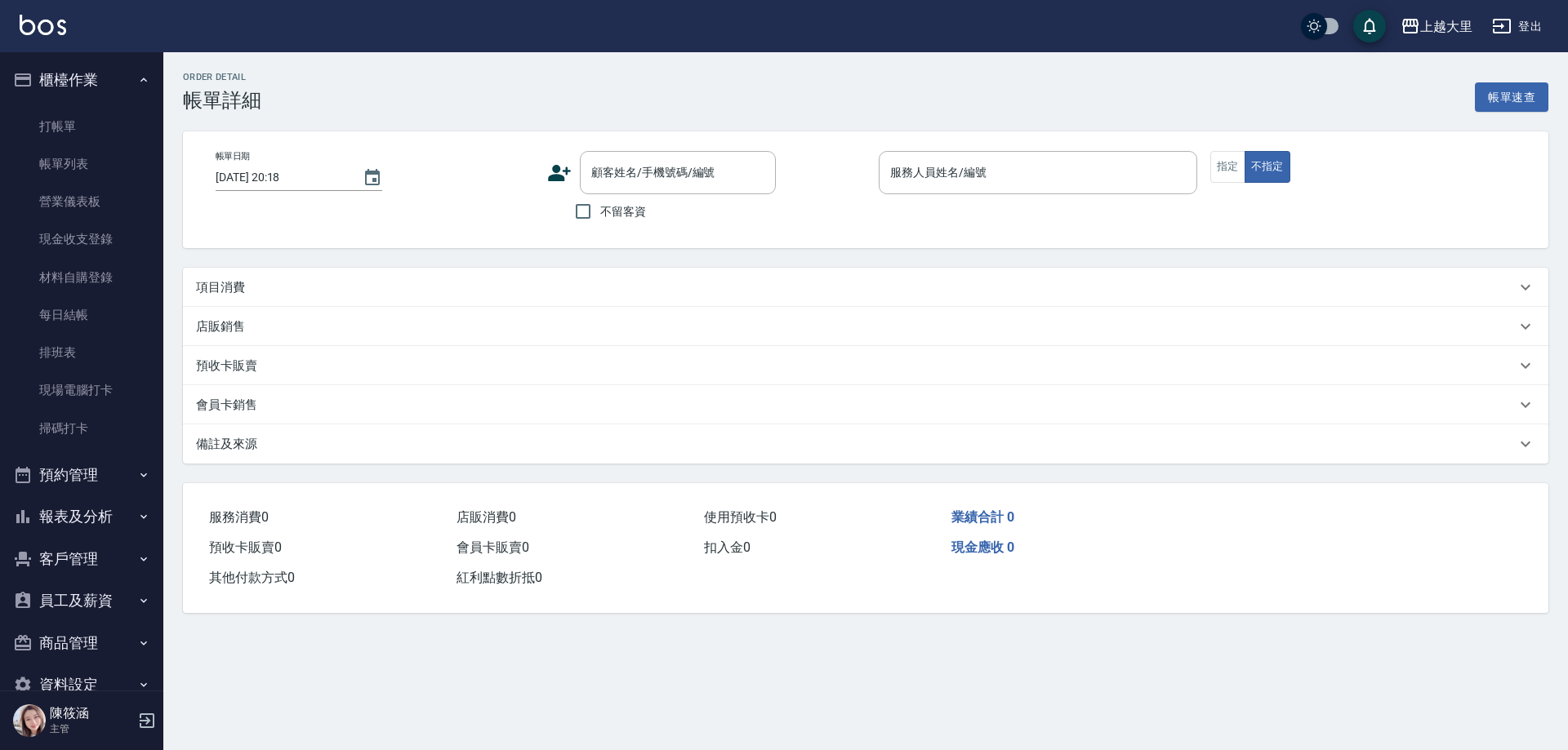
type input "2025/10/05 20:15"
checkbox input "true"
type input "Phoebe菲比-6"
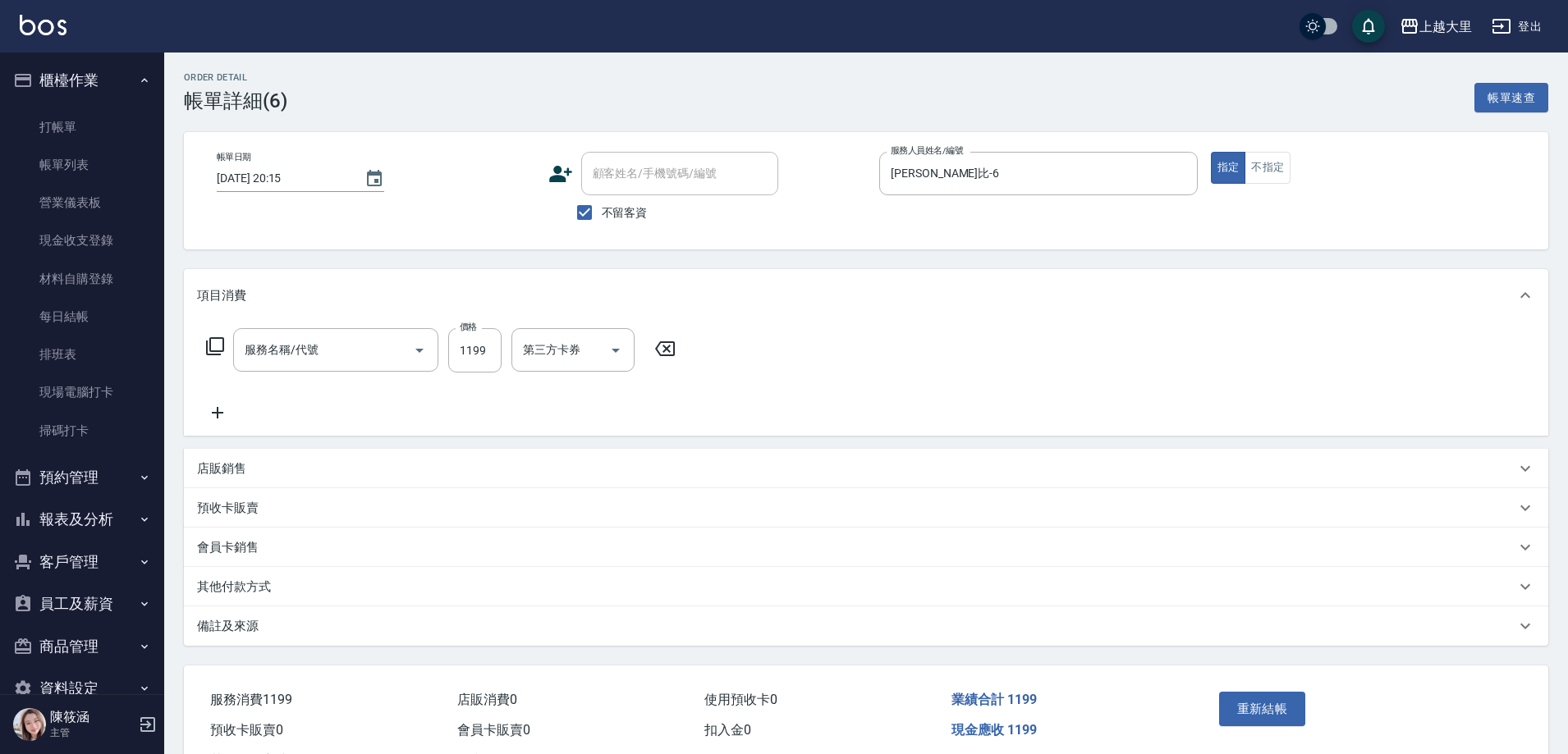
type input "滾珠精油+剪髮(套餐）(01199)"
click at [828, 352] on icon "Open" at bounding box center [833, 351] width 20 height 20
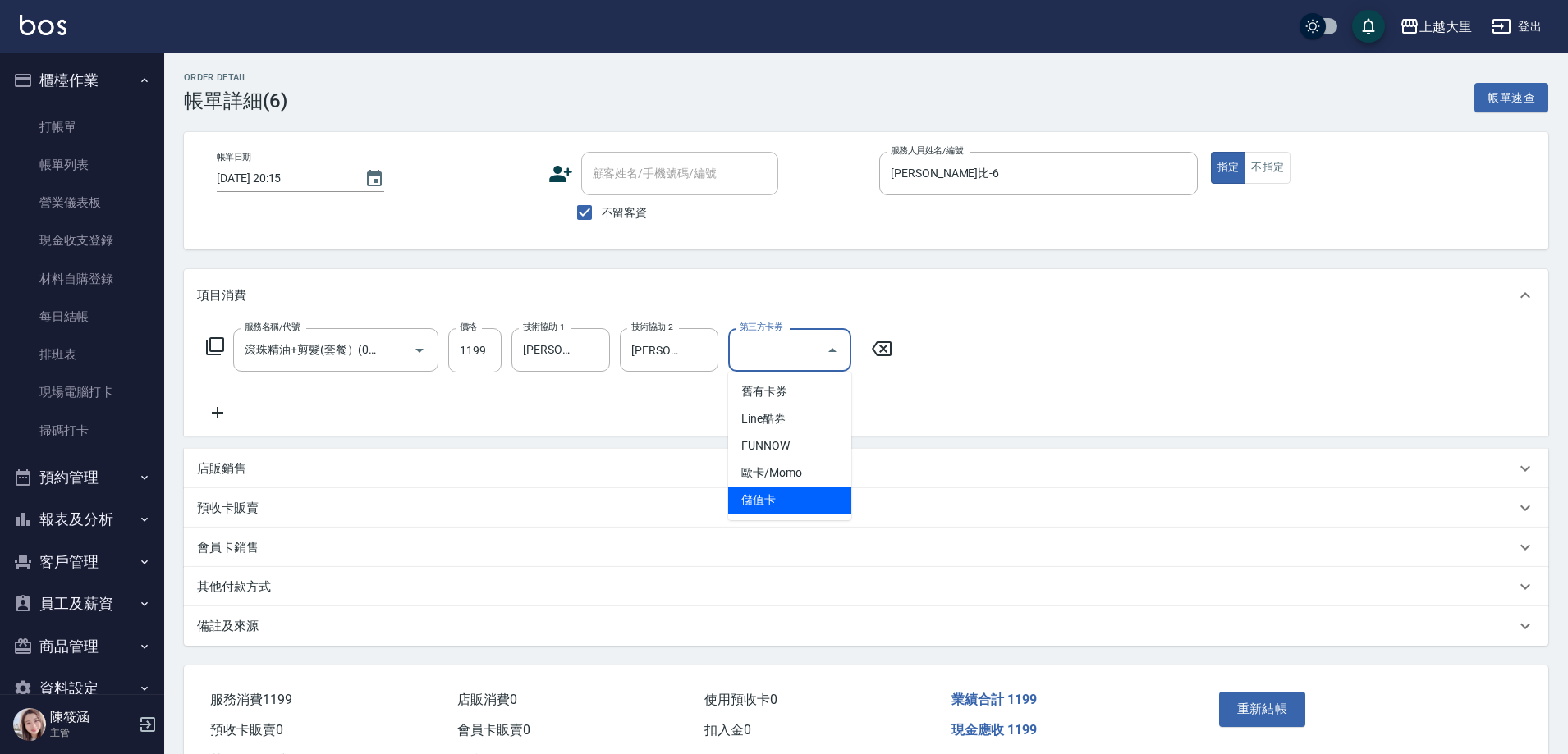
click at [801, 494] on span "儲值卡" at bounding box center [790, 500] width 124 height 27
type input "儲值卡"
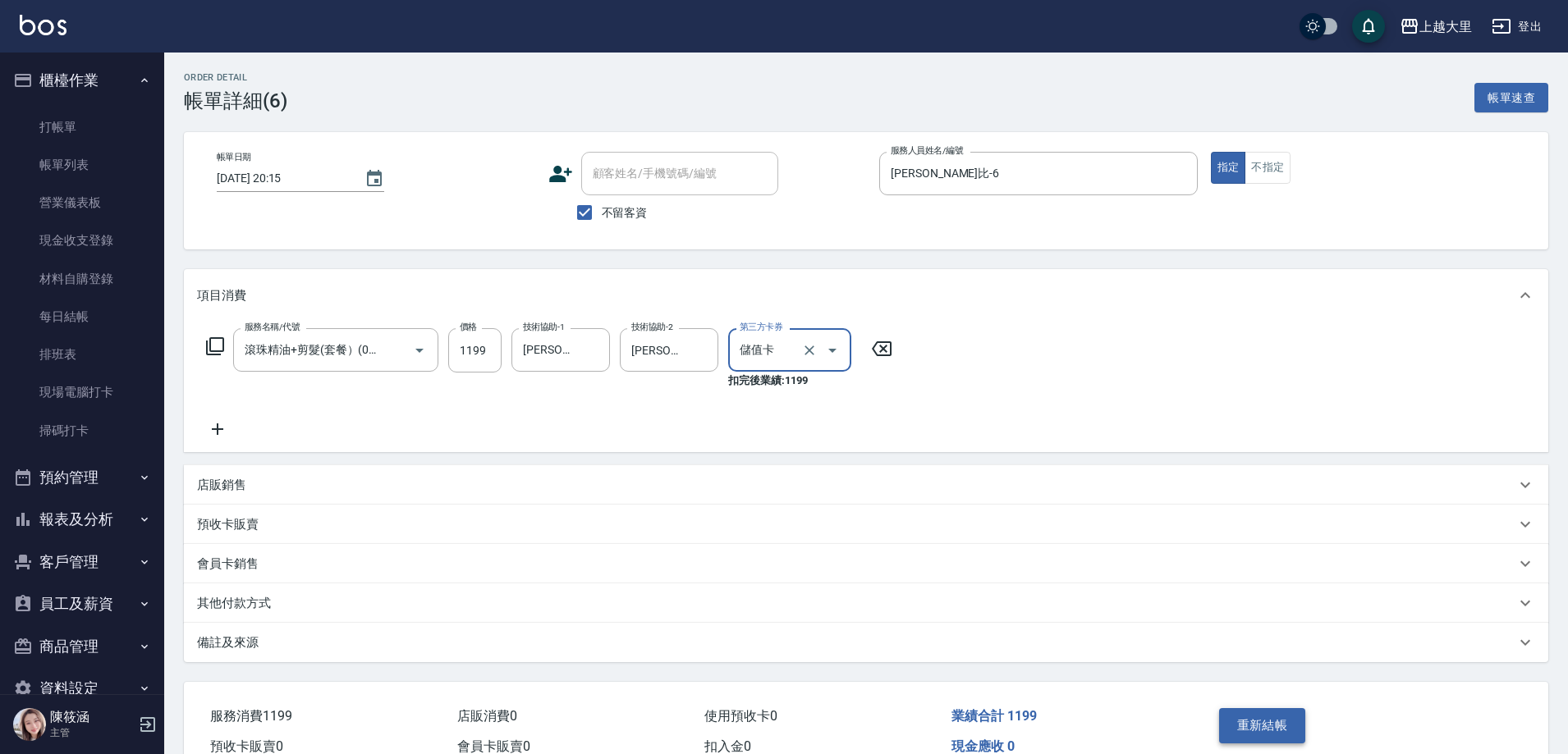
click at [1227, 718] on button "重新結帳" at bounding box center [1262, 725] width 87 height 35
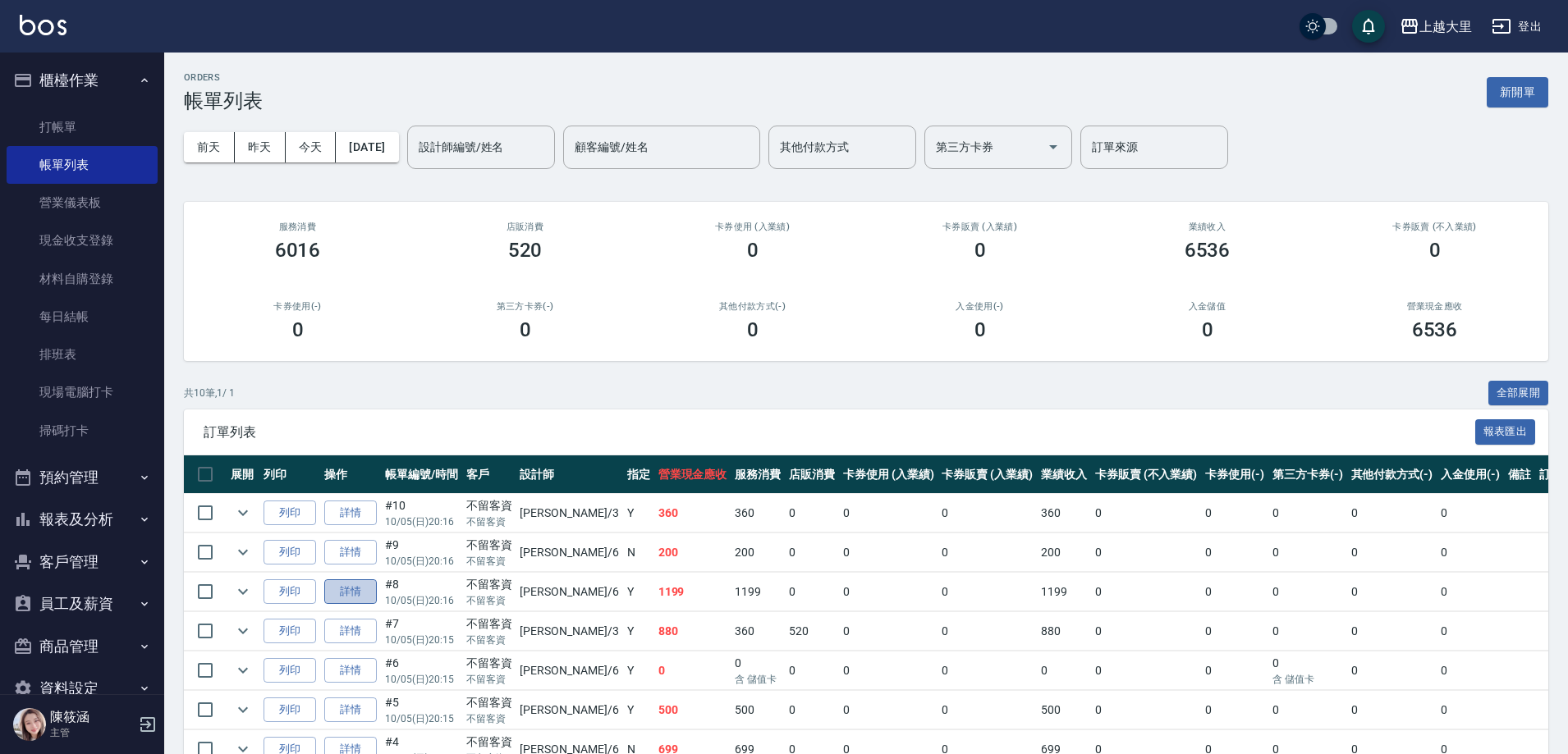
click at [375, 591] on link "詳情" at bounding box center [350, 593] width 53 height 26
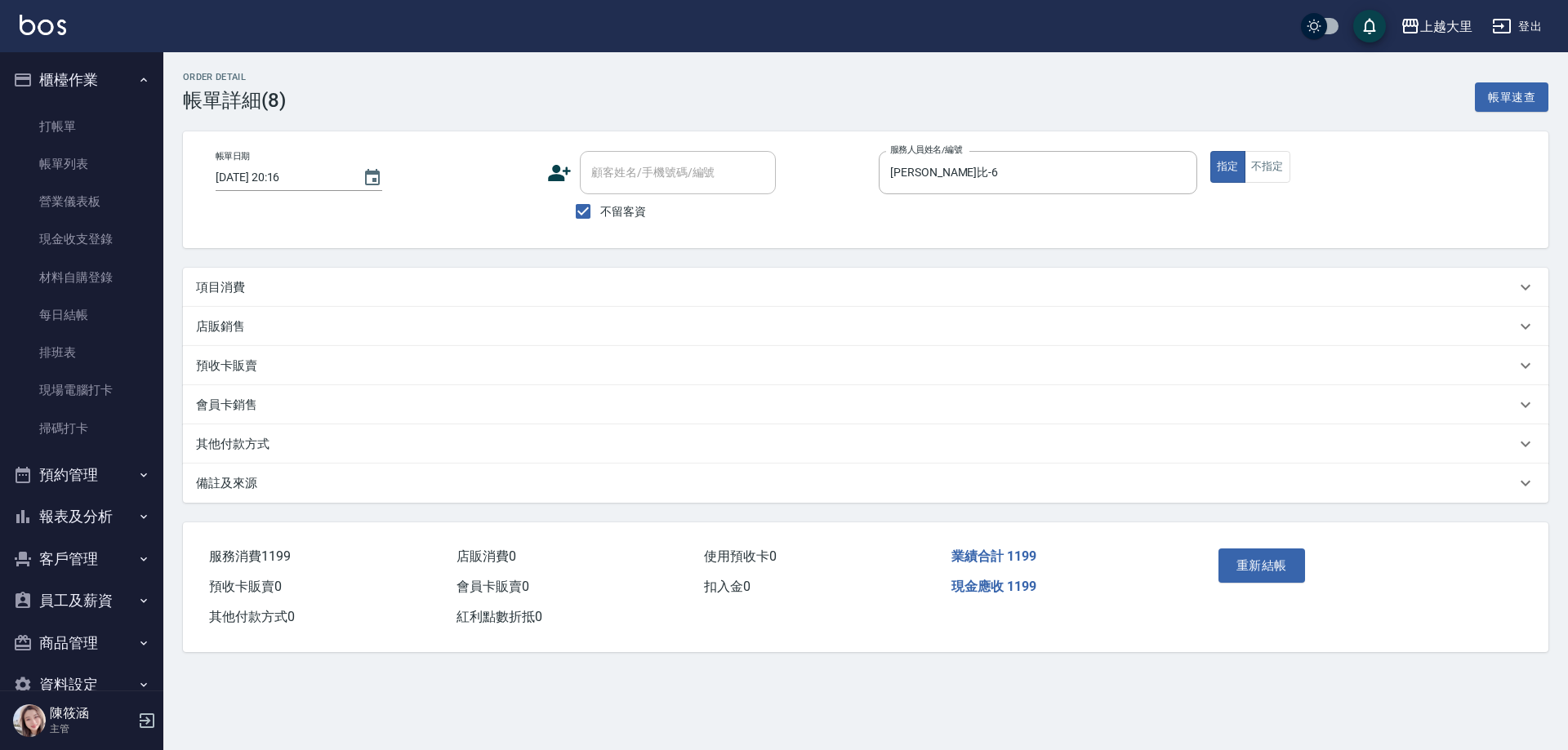
type input "2025/10/05 20:16"
checkbox input "true"
type input "Phoebe菲比-6"
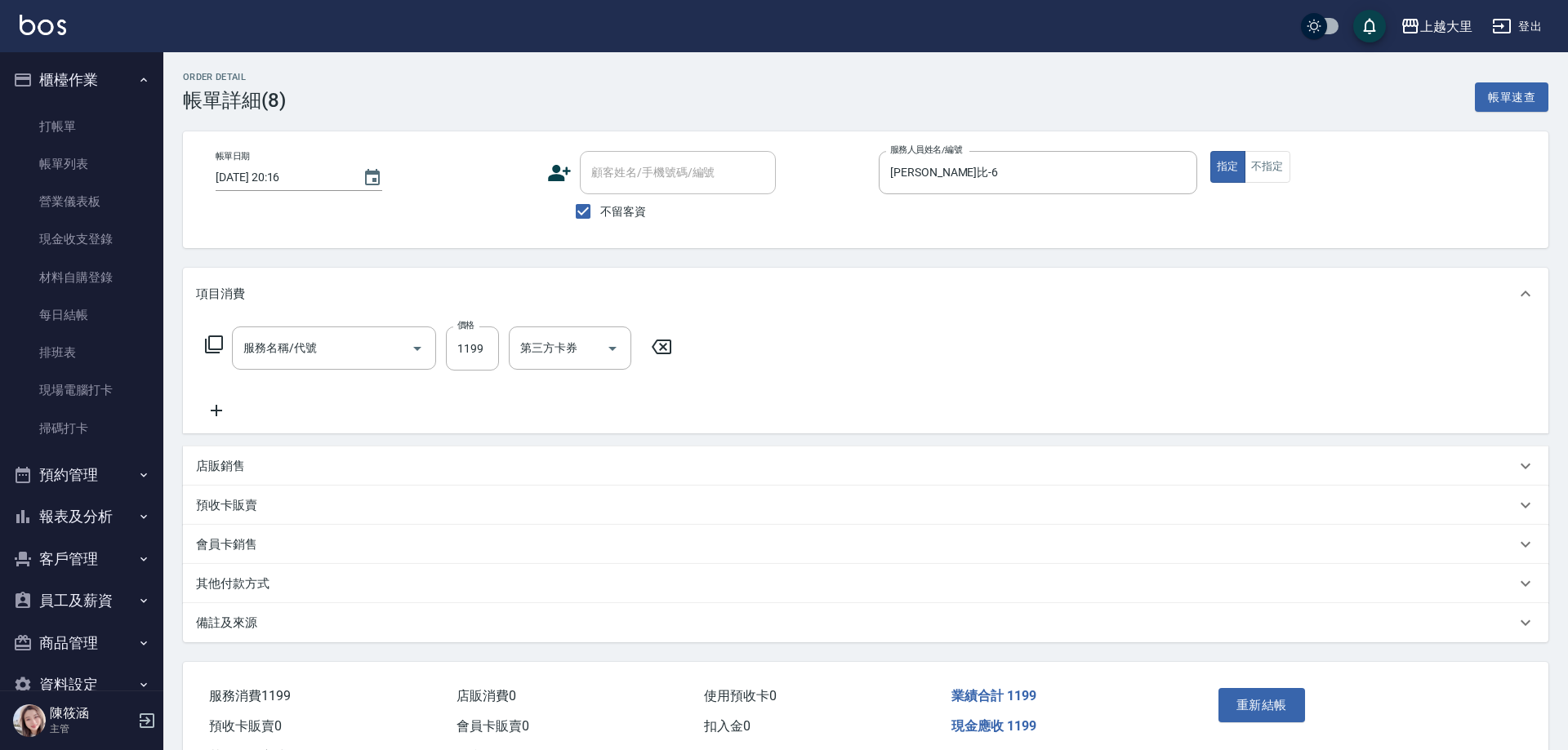
type input "滾珠精油+剪髮(套餐）(01199)"
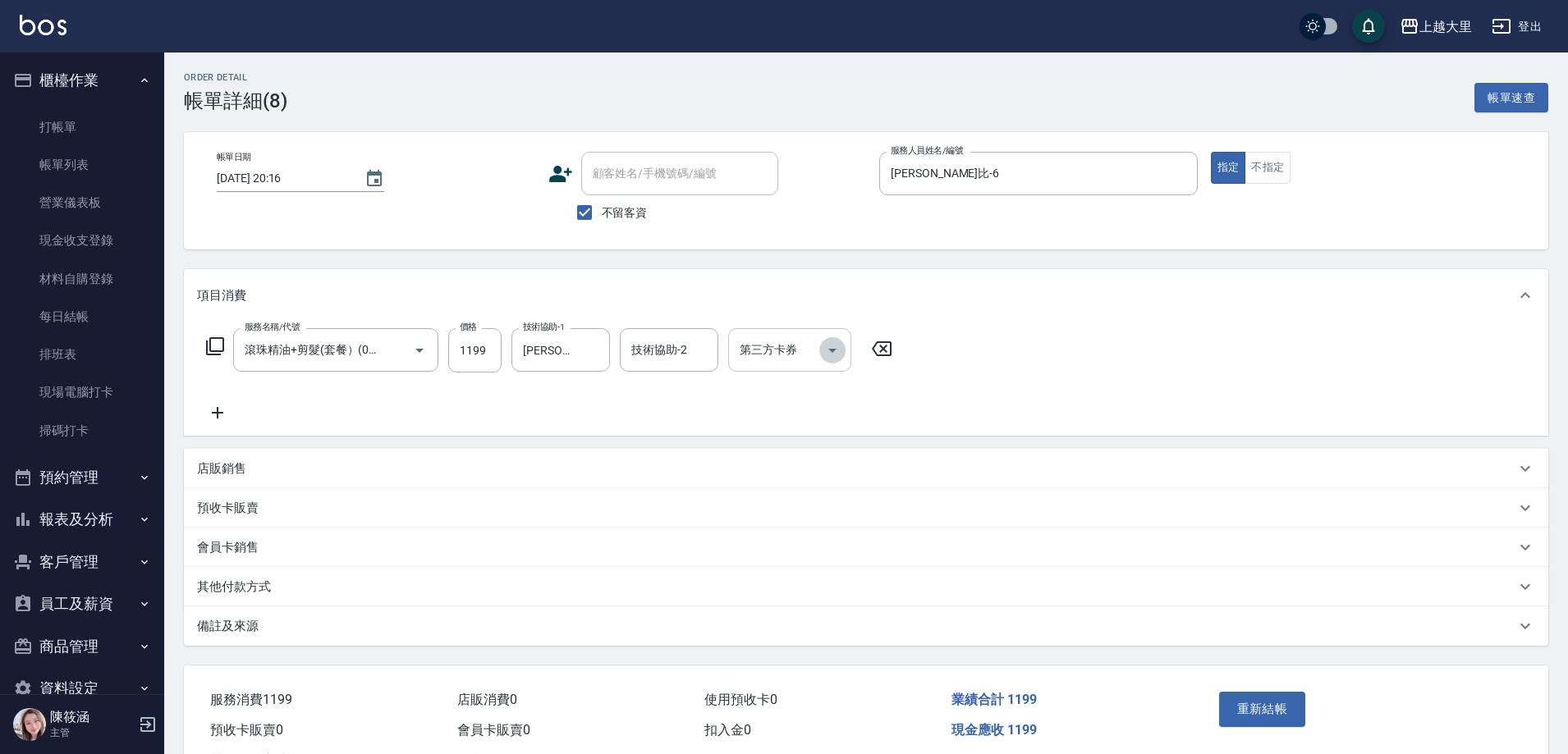
click at [835, 356] on icon "Open" at bounding box center [833, 351] width 20 height 20
click at [831, 496] on span "儲值卡" at bounding box center [790, 500] width 124 height 27
type input "儲值卡"
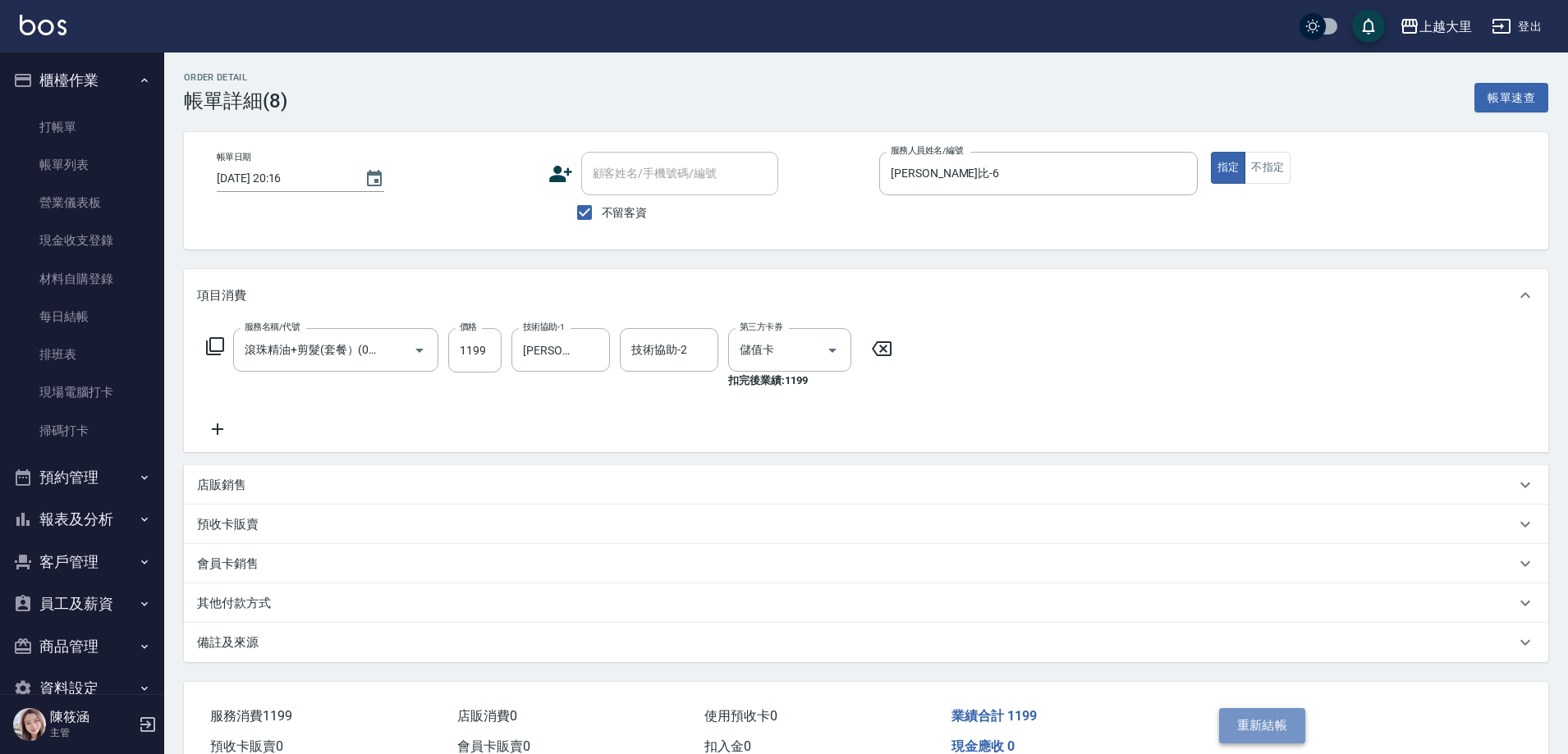
click at [1272, 722] on button "重新結帳" at bounding box center [1262, 725] width 87 height 35
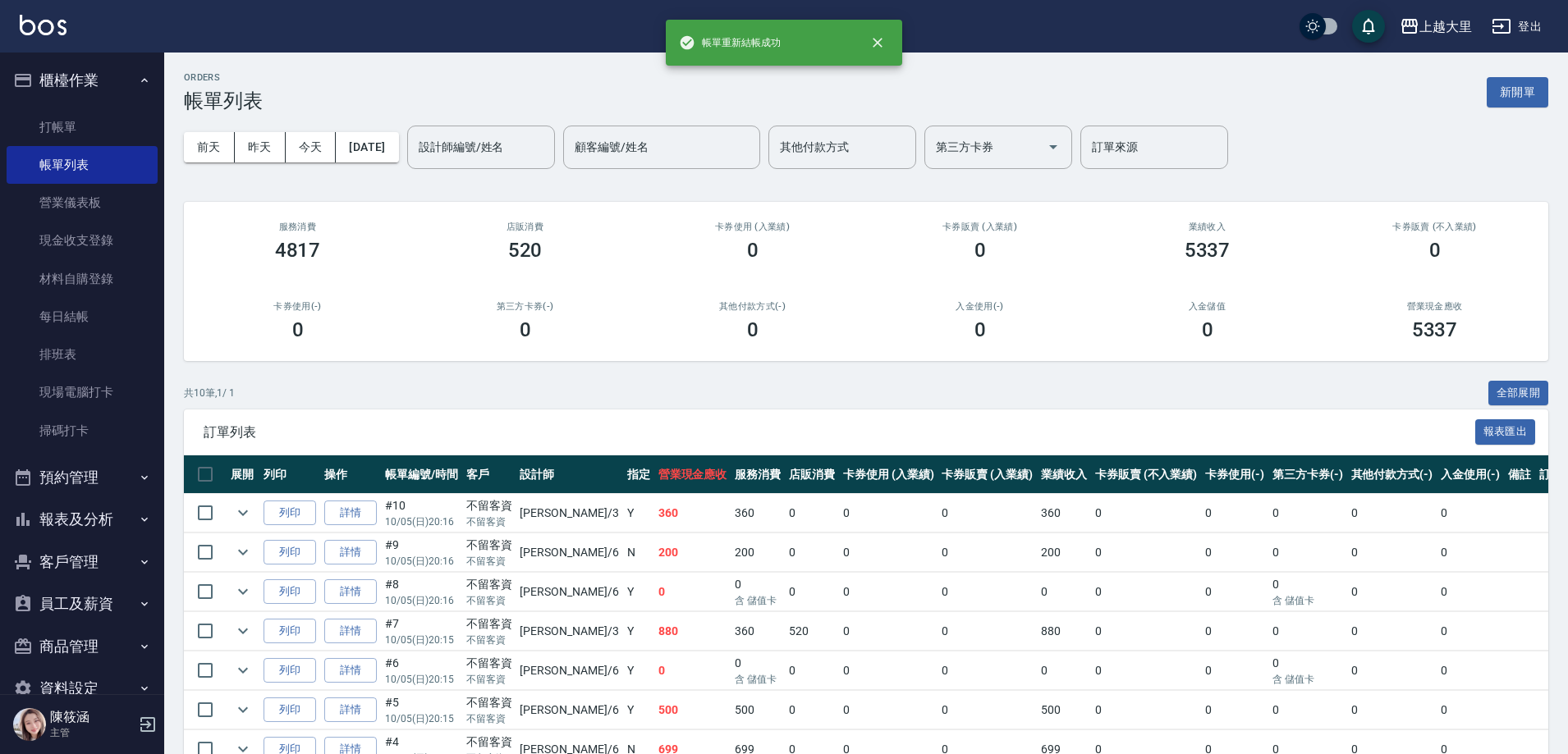
scroll to position [210, 0]
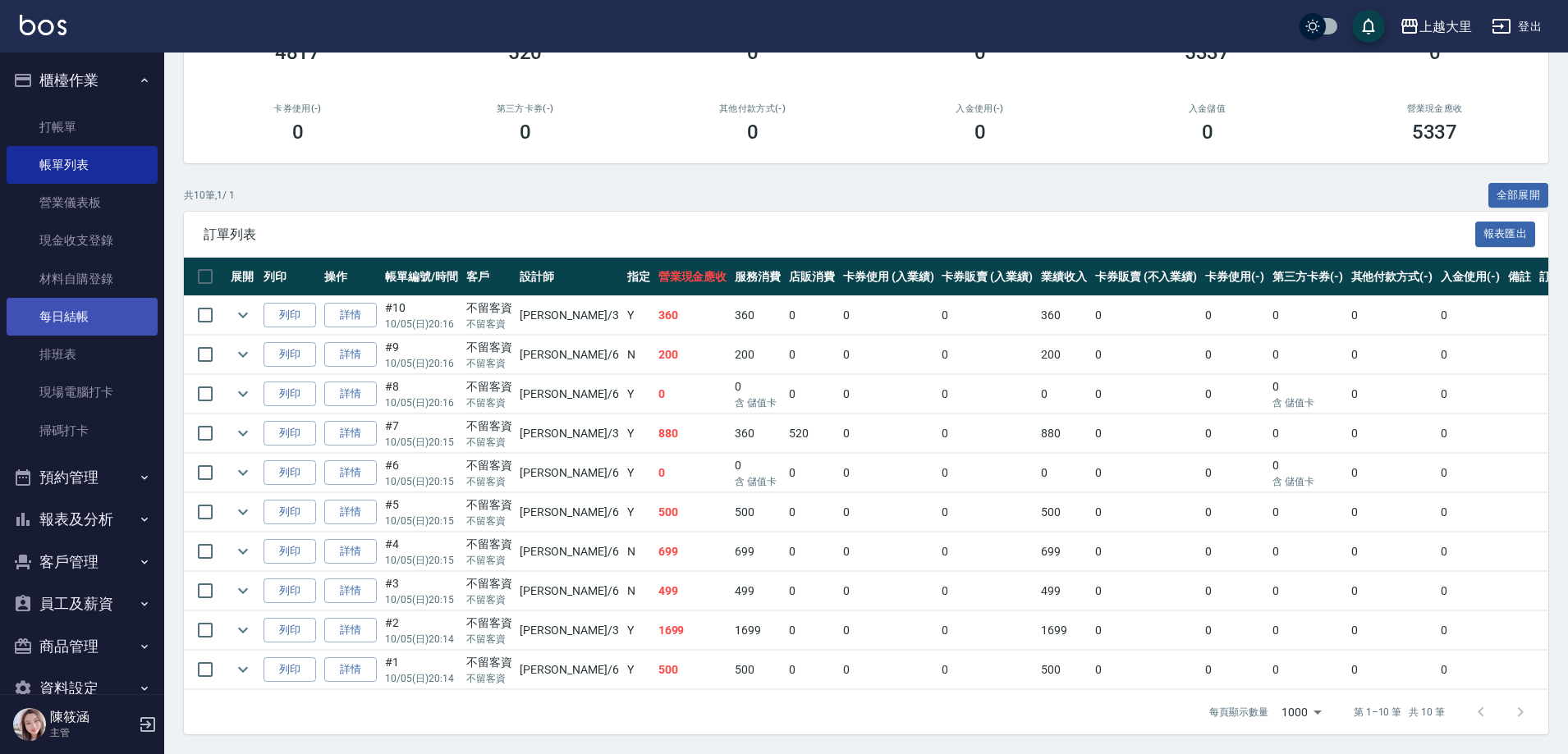
click at [88, 306] on link "每日結帳" at bounding box center [83, 317] width 151 height 38
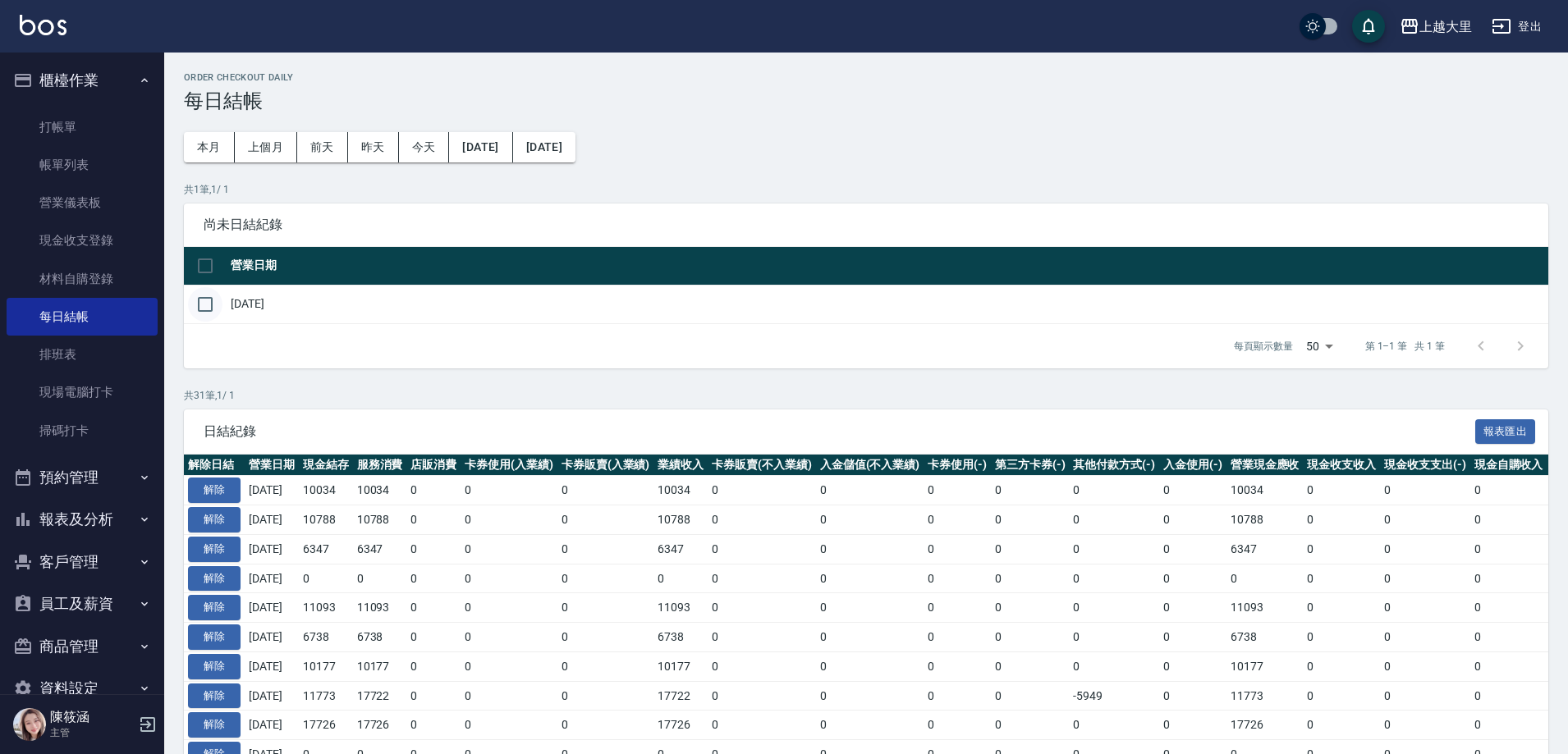
click at [212, 305] on input "checkbox" at bounding box center [205, 304] width 35 height 35
checkbox input "true"
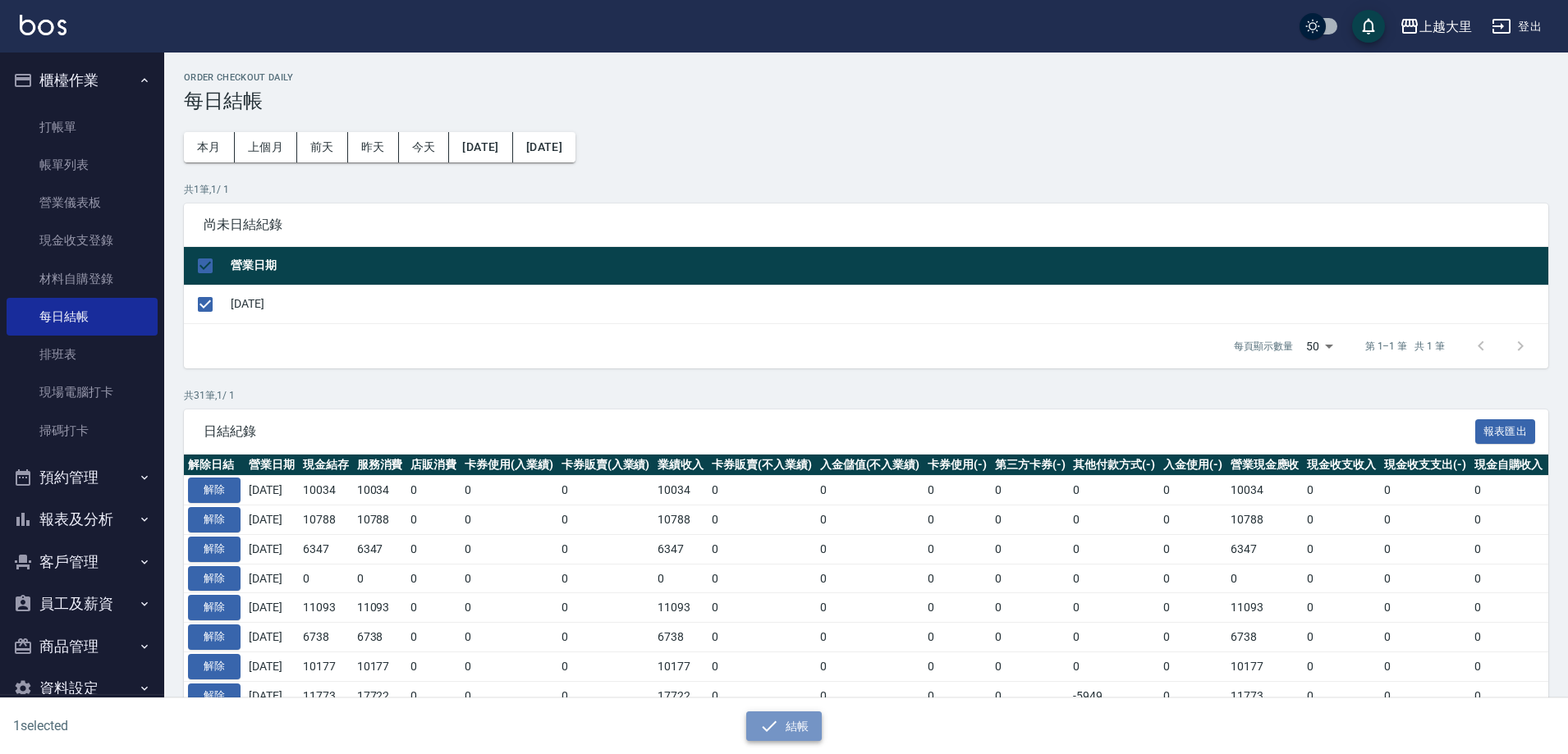
click at [772, 730] on icon "button" at bounding box center [769, 726] width 20 height 20
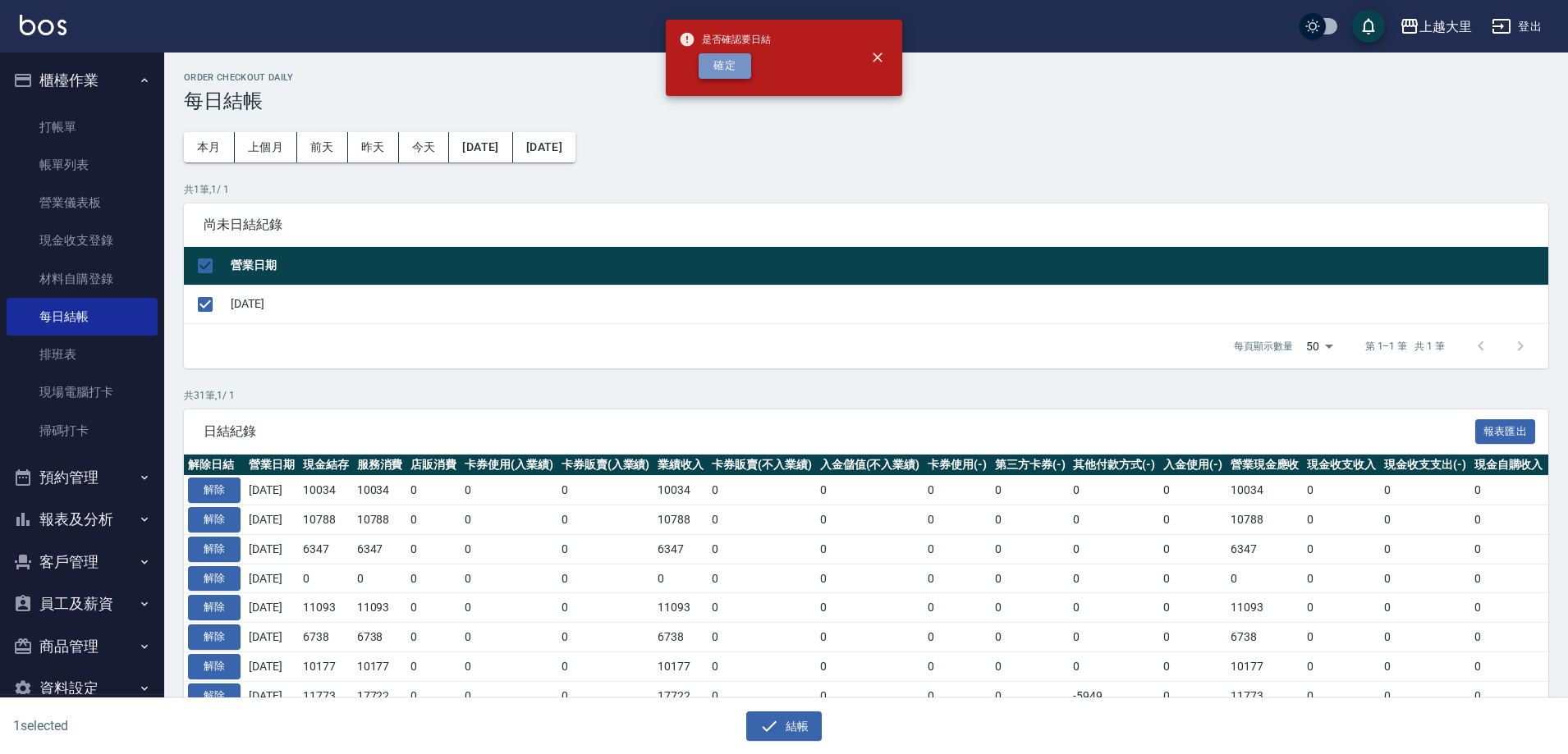
click at [726, 59] on button "確定" at bounding box center [724, 67] width 53 height 26
checkbox input "false"
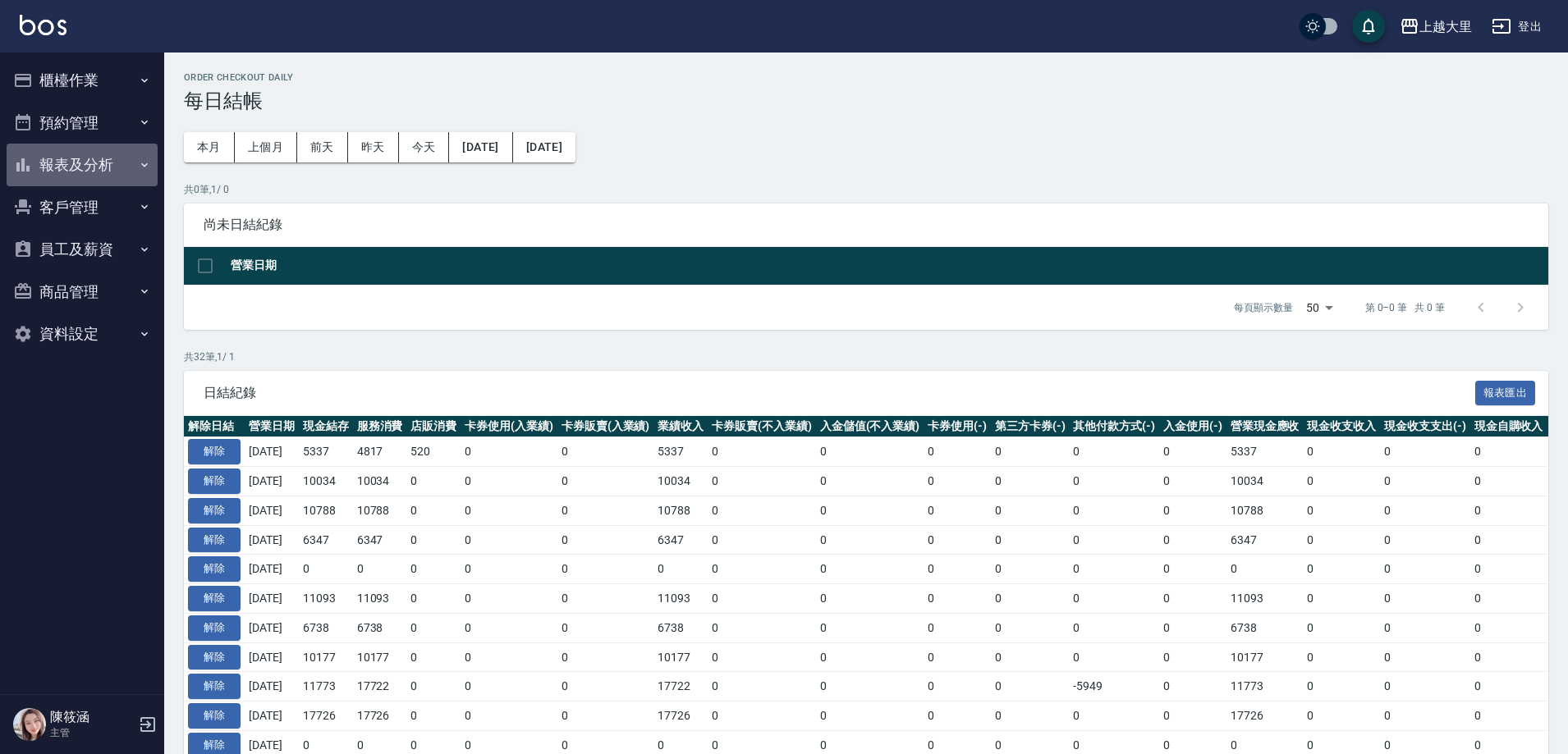
click at [64, 165] on button "報表及分析" at bounding box center [83, 164] width 151 height 43
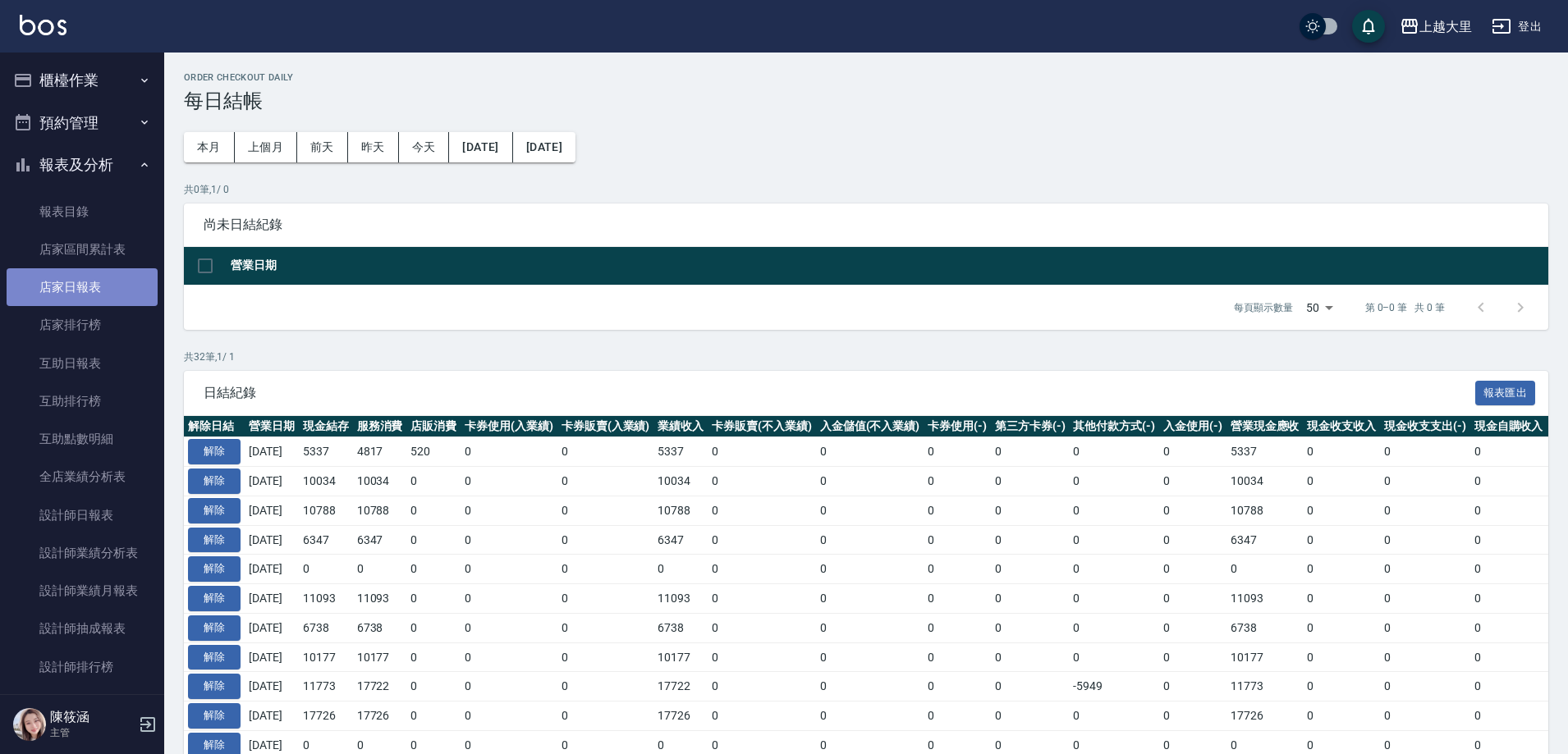
click at [87, 282] on link "店家日報表" at bounding box center [83, 287] width 151 height 38
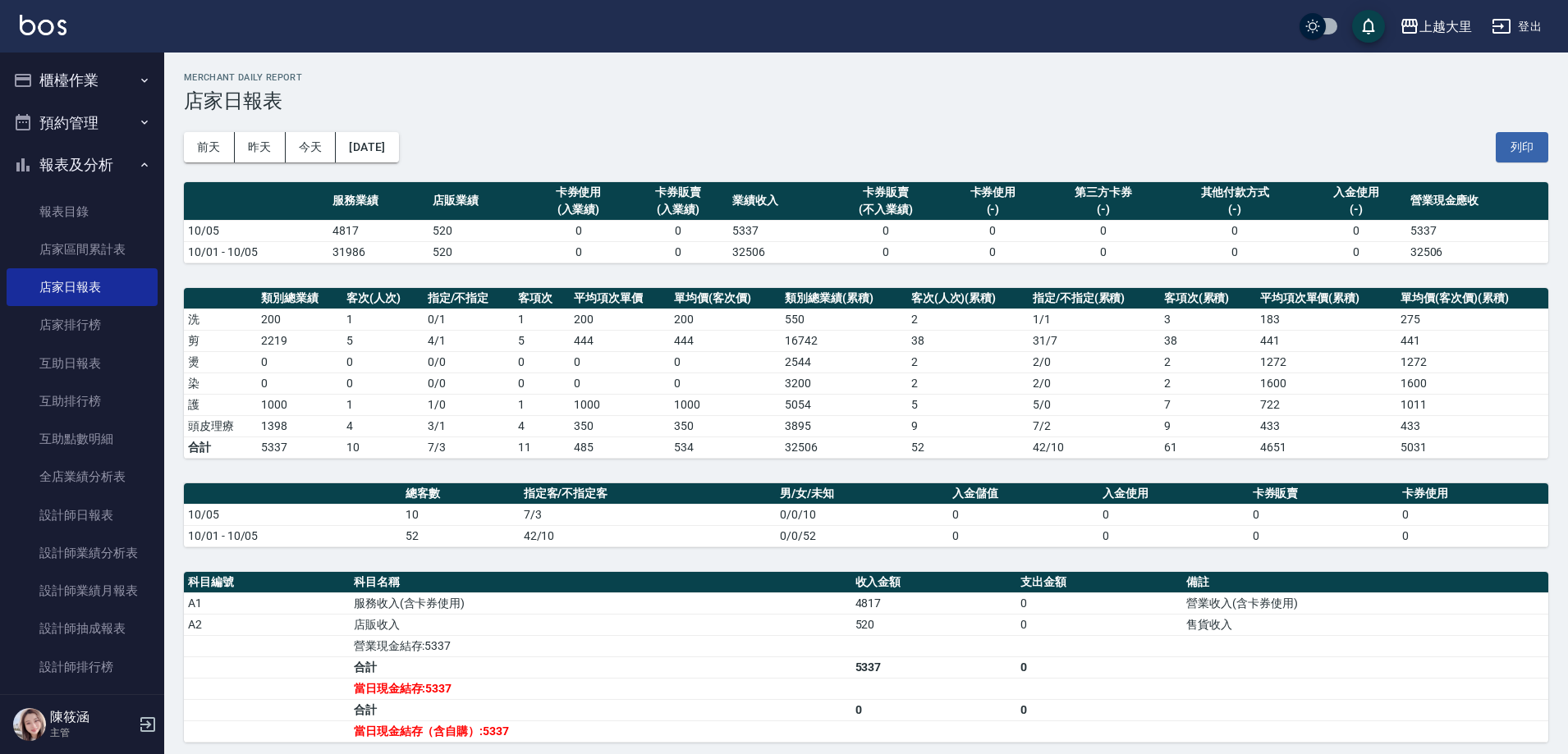
click at [71, 82] on button "櫃檯作業" at bounding box center [83, 80] width 151 height 43
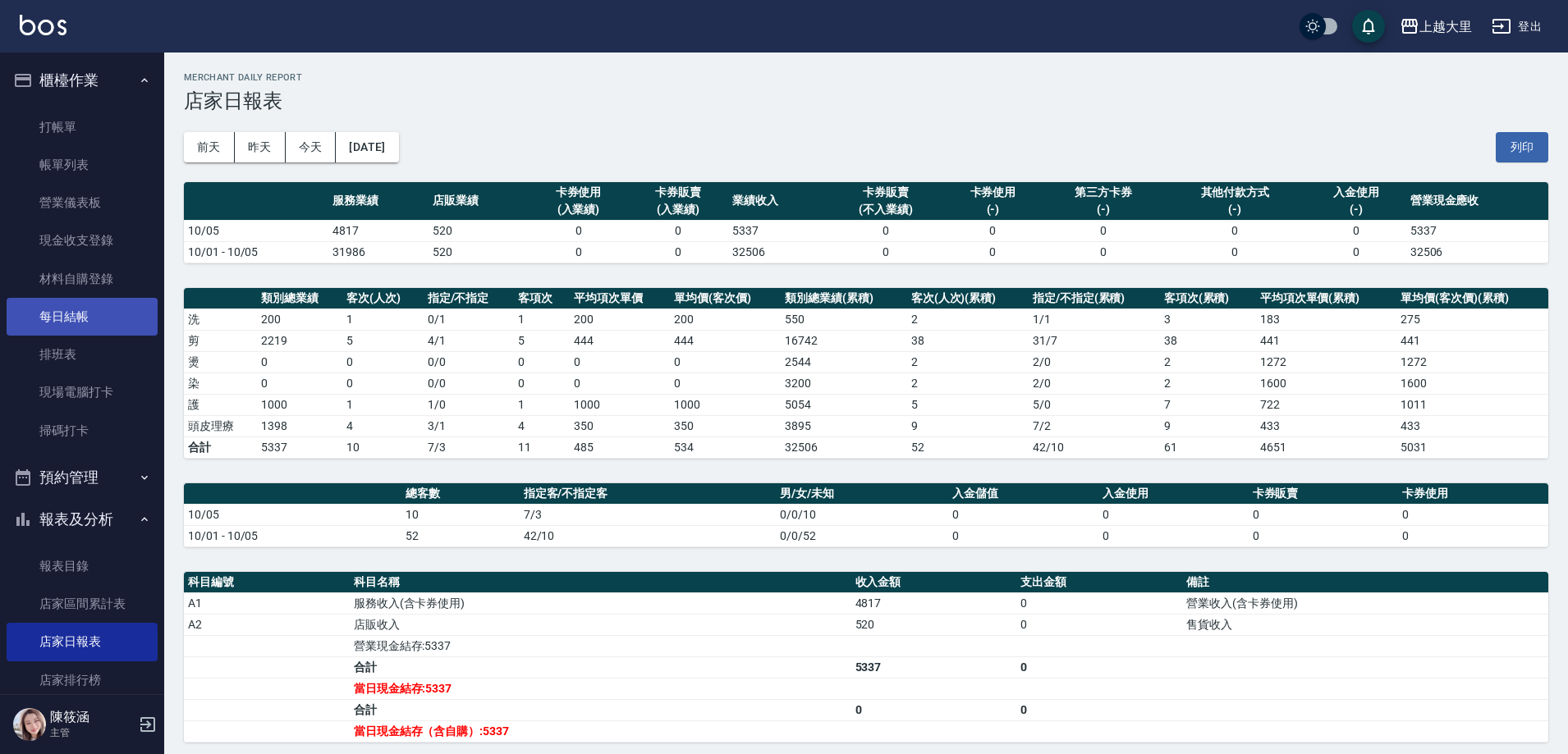
click at [60, 322] on link "每日結帳" at bounding box center [83, 317] width 151 height 38
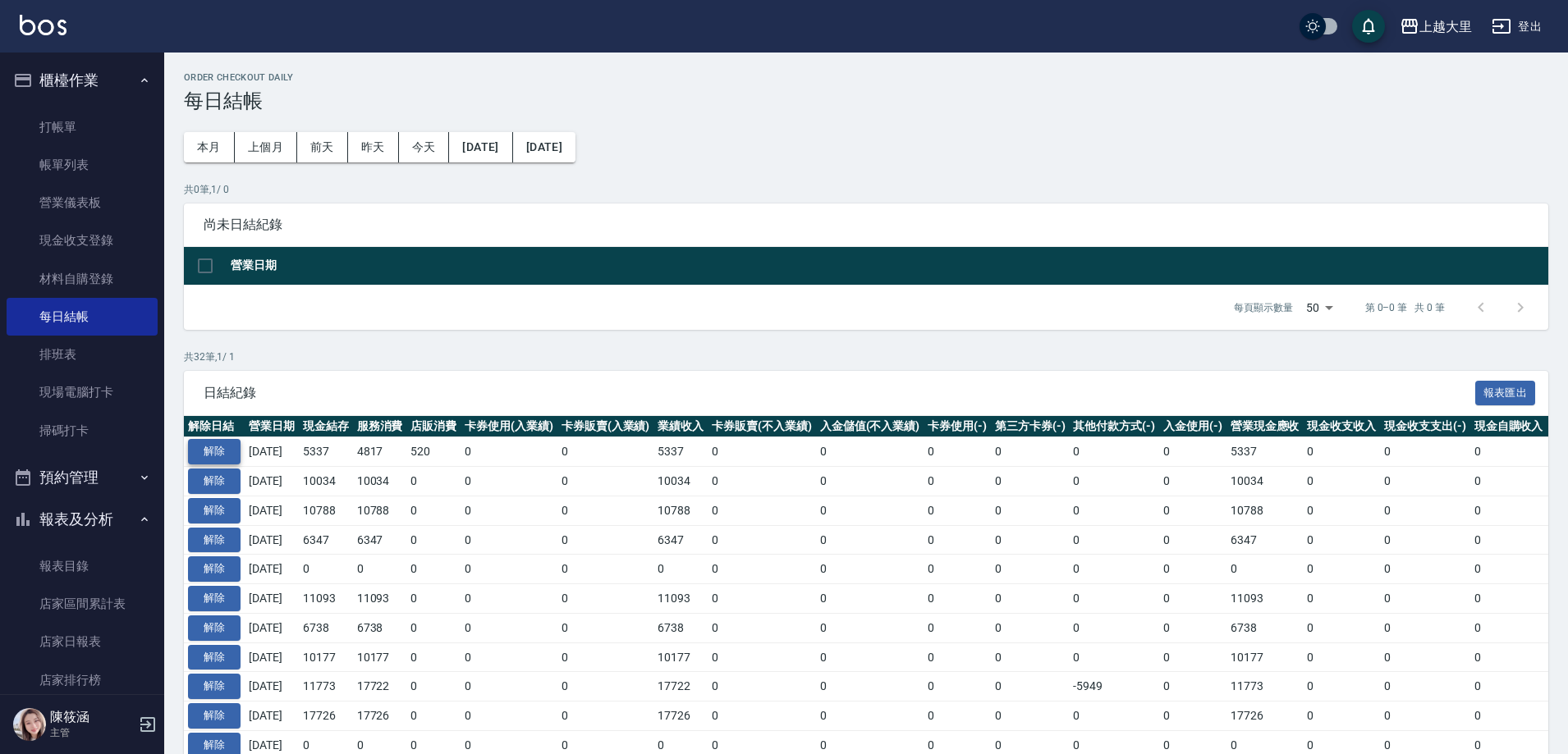
click at [235, 450] on button "解除" at bounding box center [214, 452] width 53 height 26
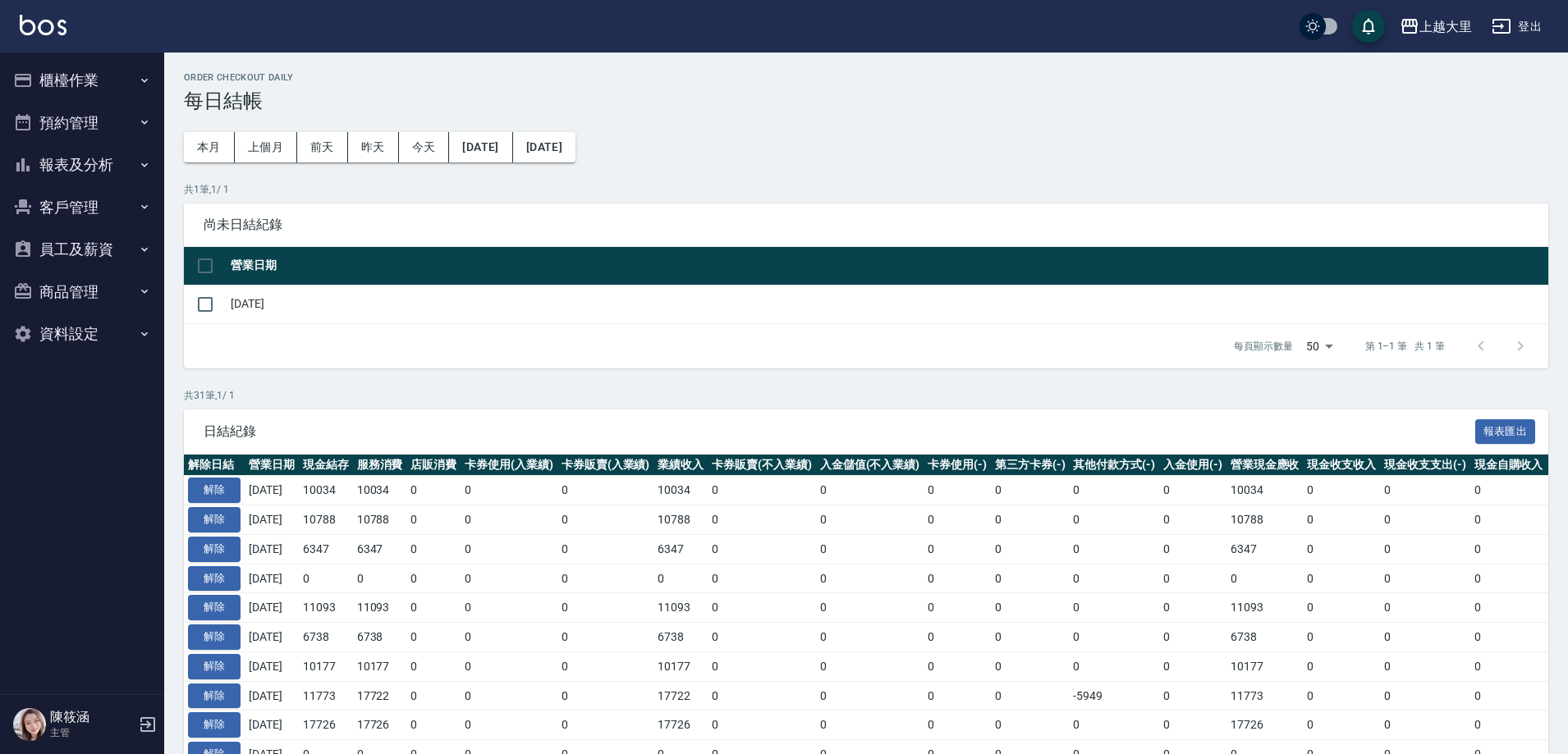
click at [96, 126] on button "預約管理" at bounding box center [83, 123] width 151 height 43
click at [88, 75] on button "櫃檯作業" at bounding box center [83, 80] width 151 height 43
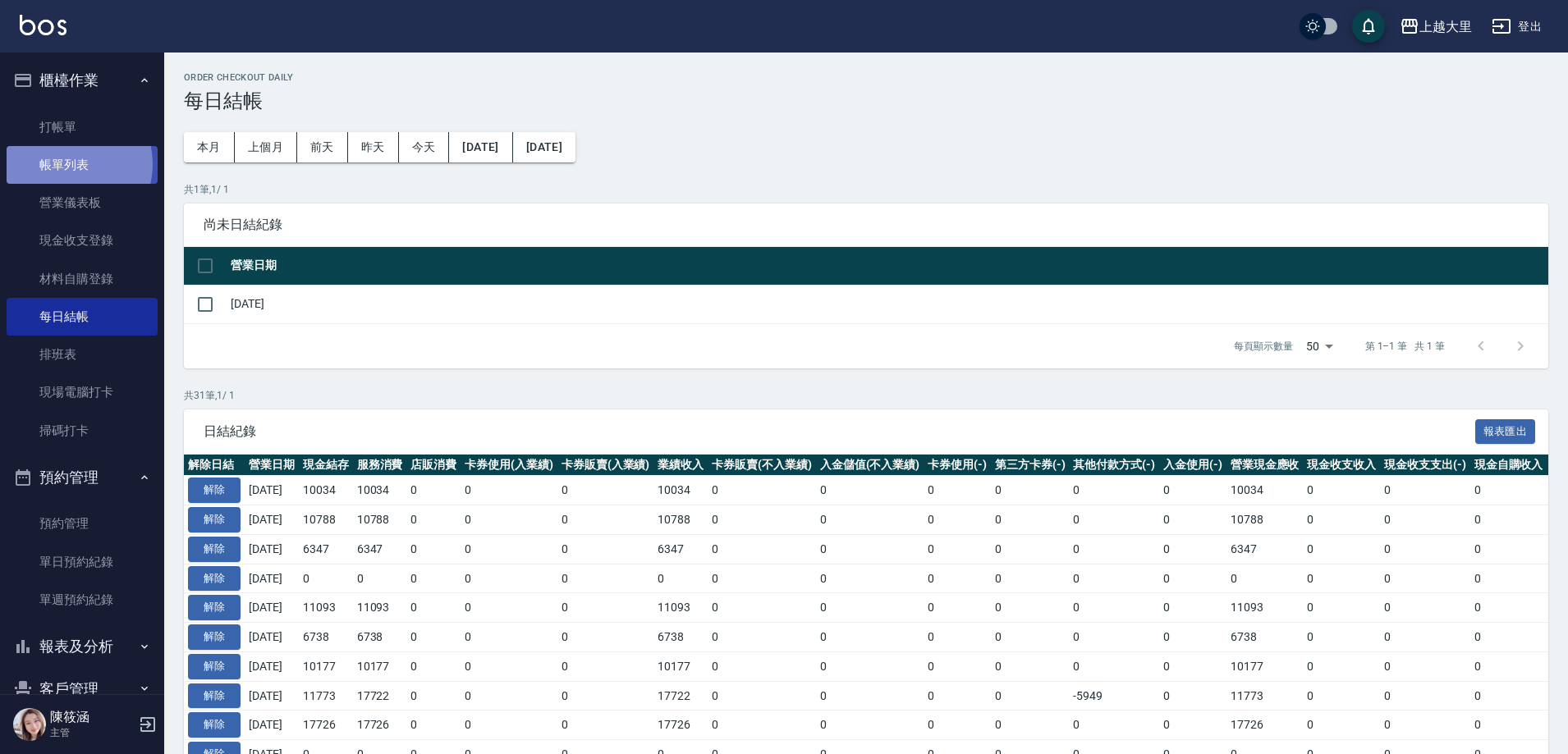
click at [65, 164] on link "帳單列表" at bounding box center [83, 165] width 151 height 38
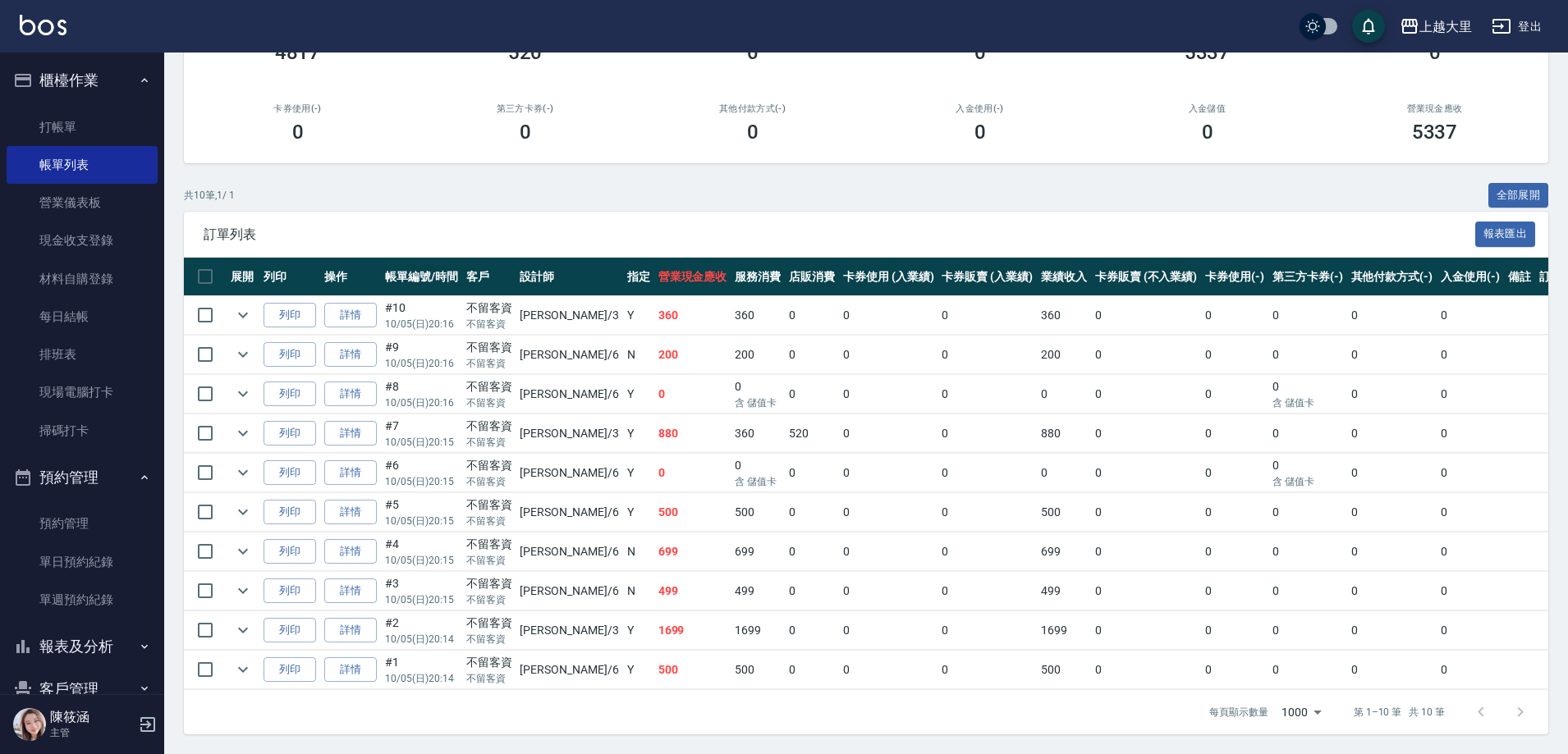
scroll to position [210, 0]
click at [245, 345] on icon "expand row" at bounding box center [243, 355] width 20 height 20
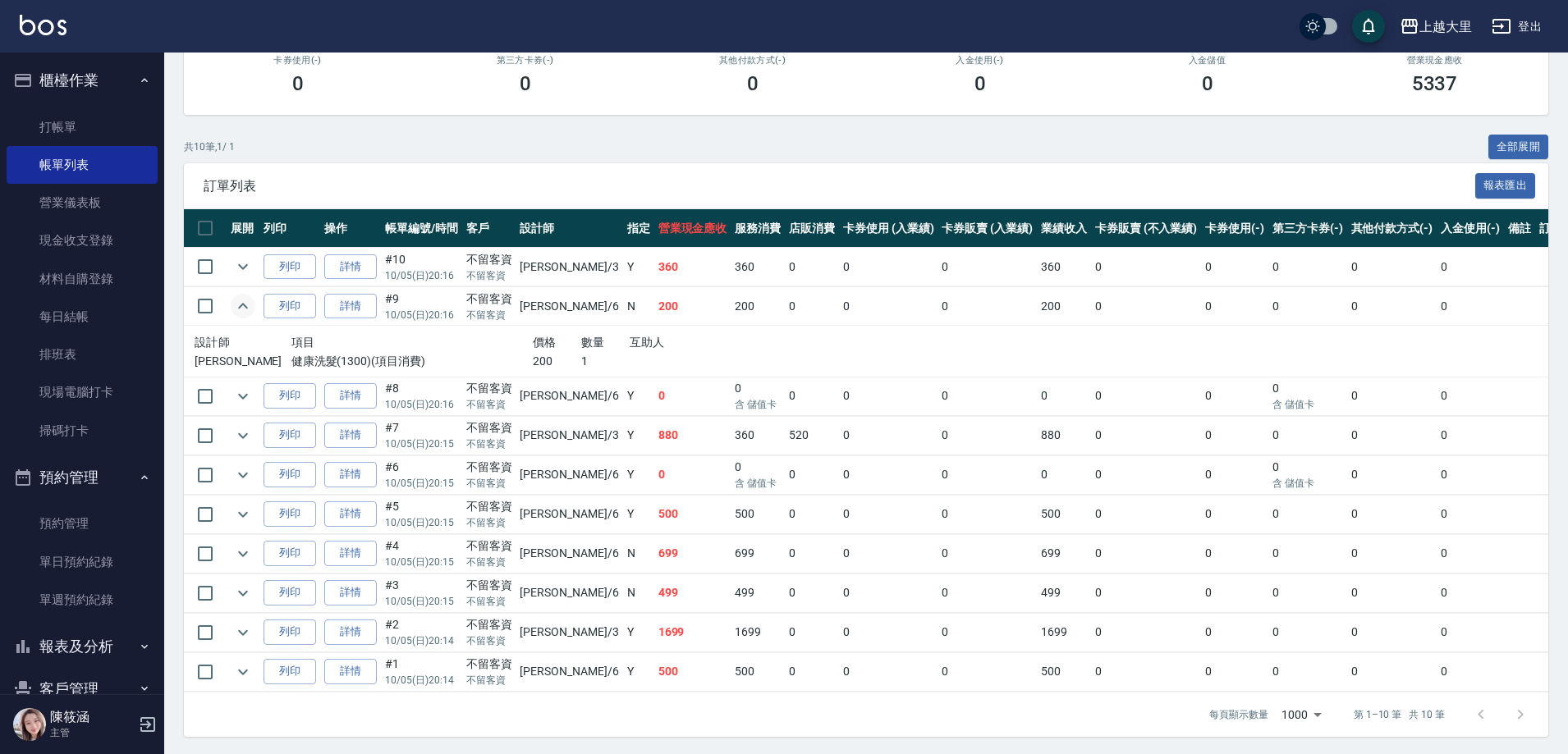
scroll to position [261, 0]
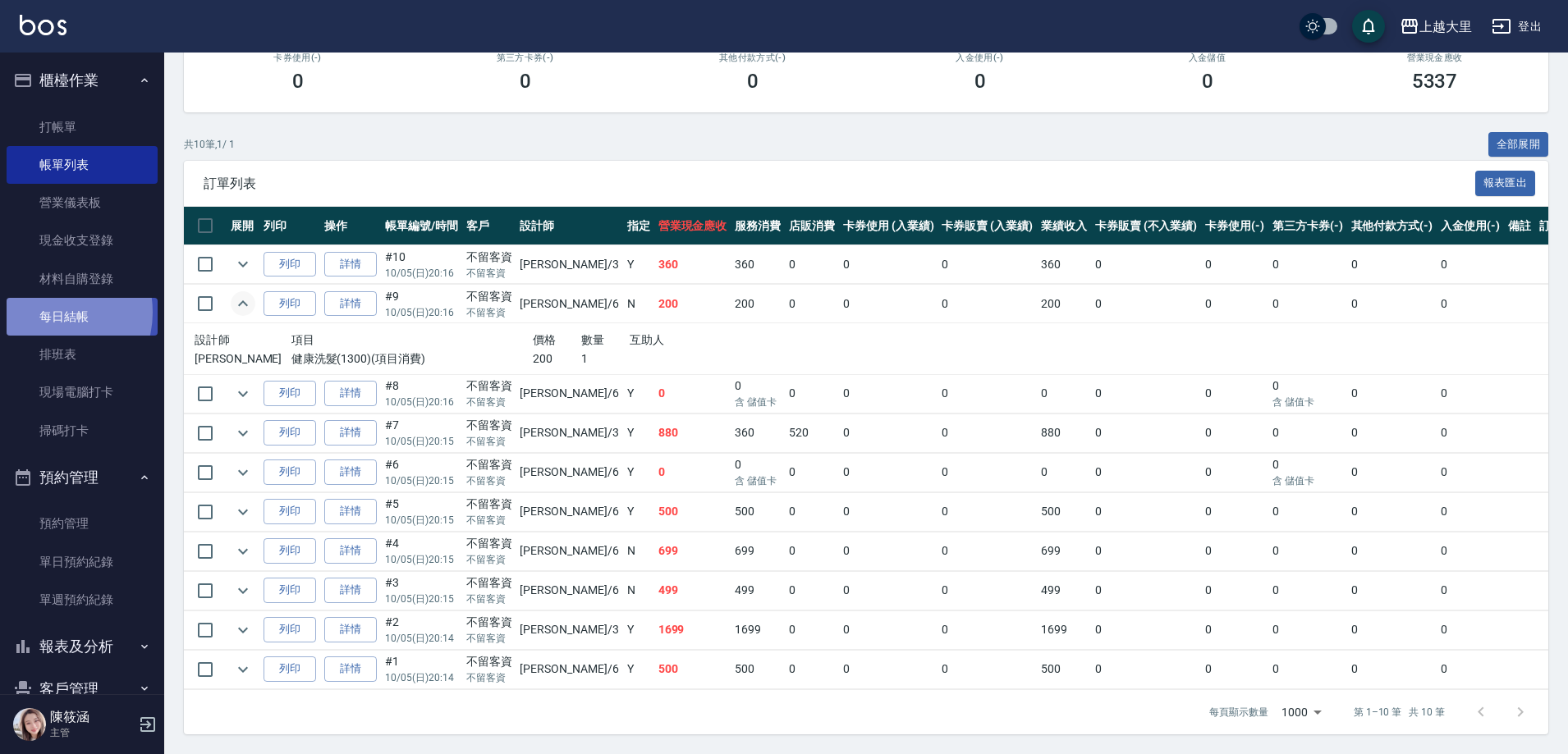
click at [51, 311] on link "每日結帳" at bounding box center [83, 317] width 151 height 38
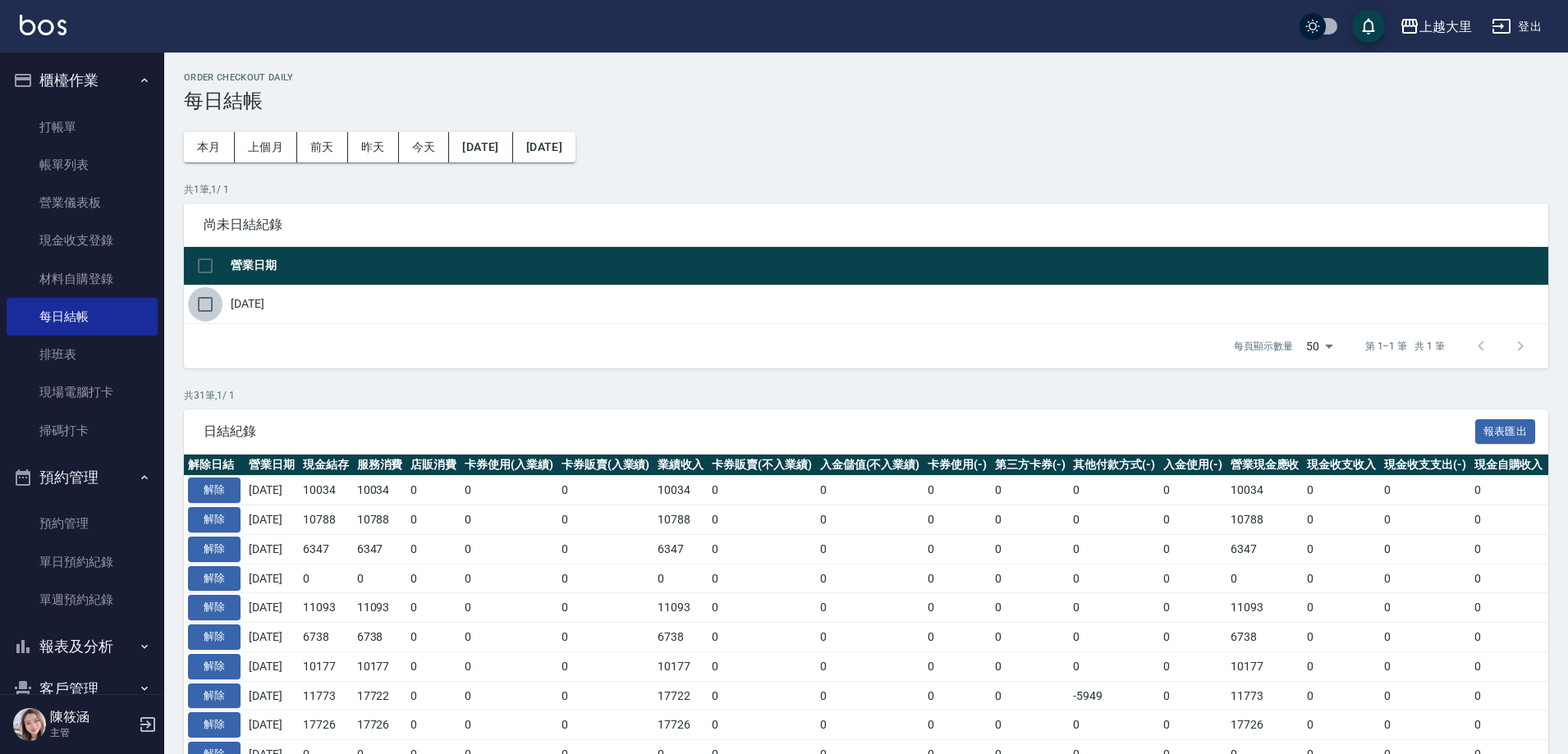
click at [213, 308] on input "checkbox" at bounding box center [205, 304] width 35 height 35
checkbox input "true"
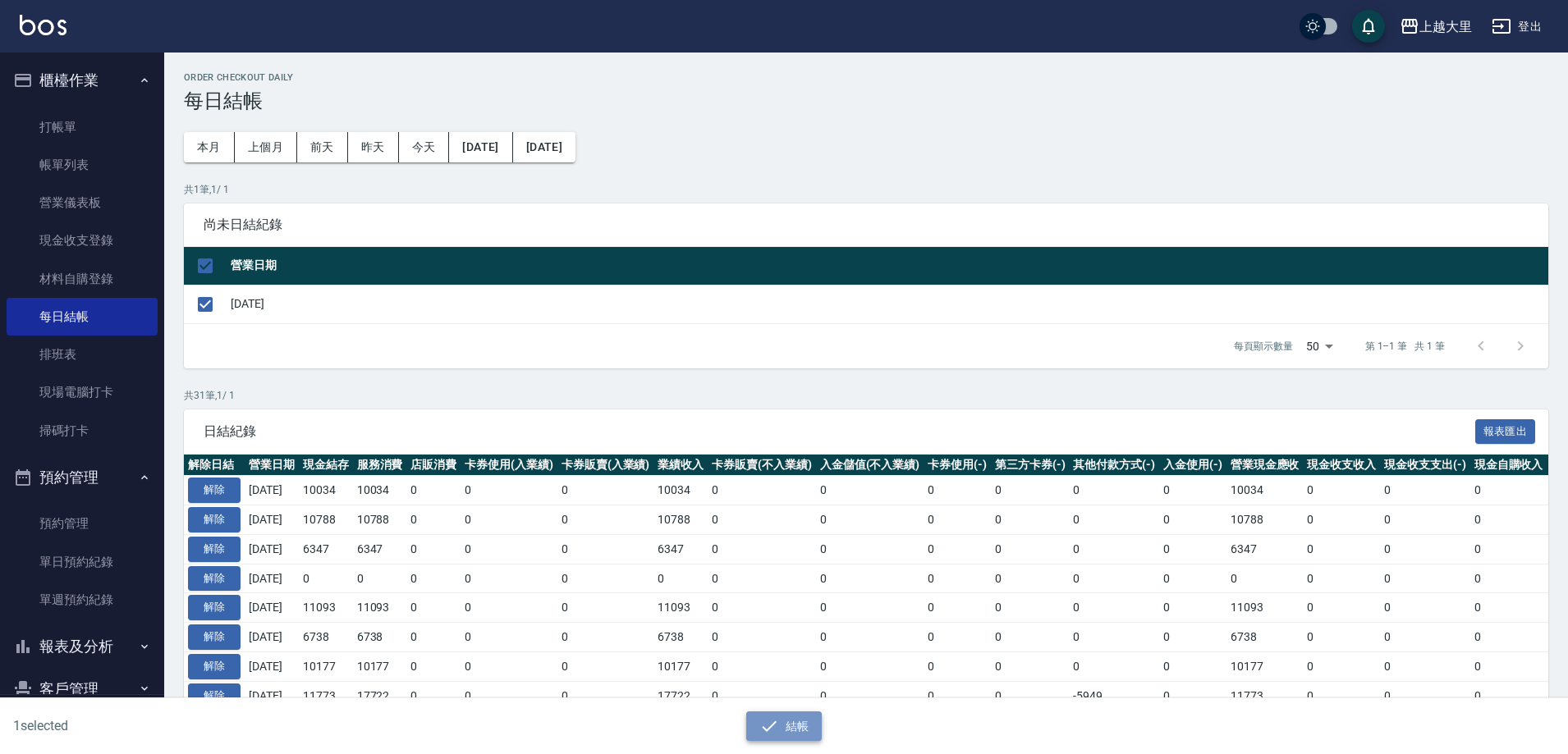
click at [805, 723] on button "結帳" at bounding box center [784, 726] width 77 height 30
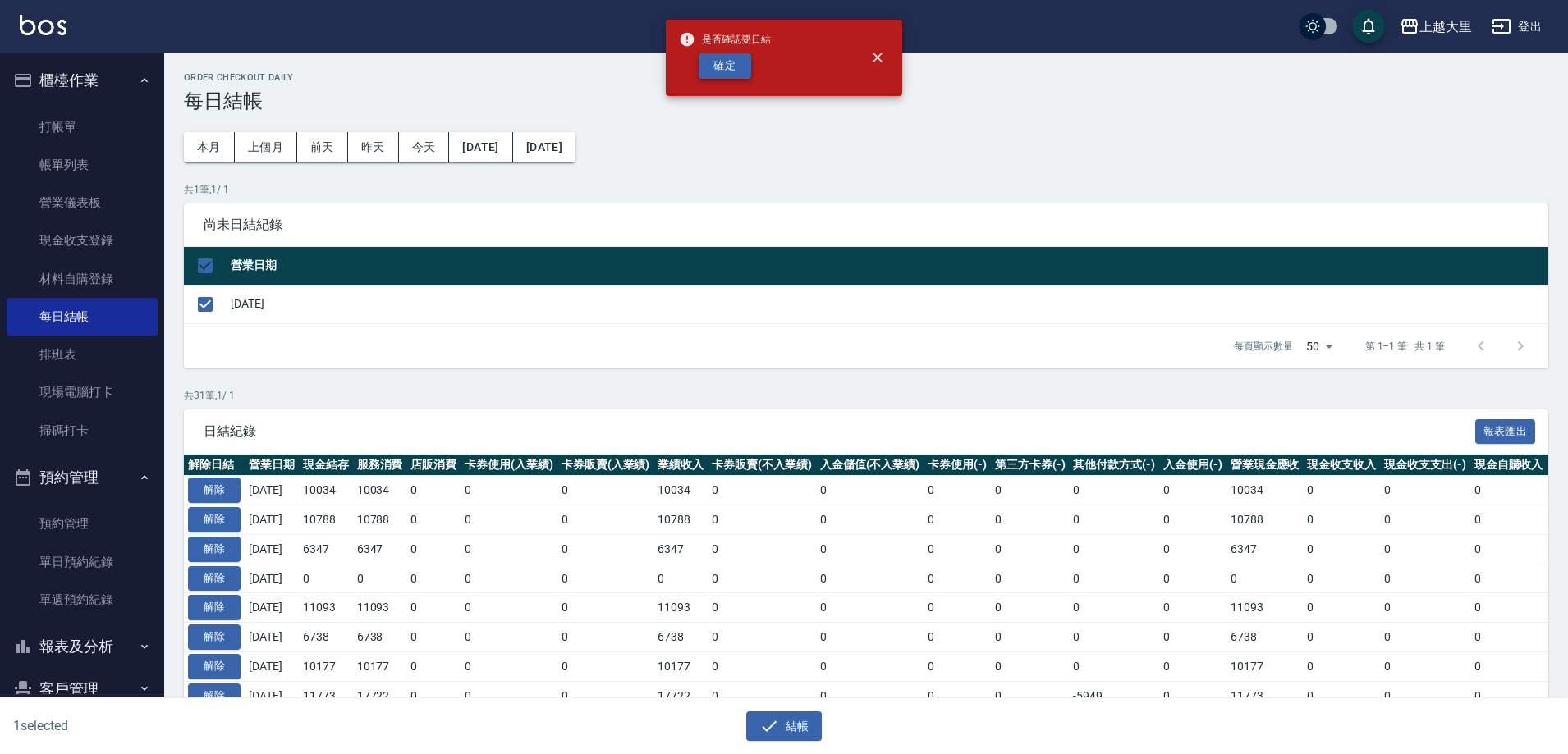
click at [739, 65] on button "確定" at bounding box center [724, 67] width 53 height 26
checkbox input "false"
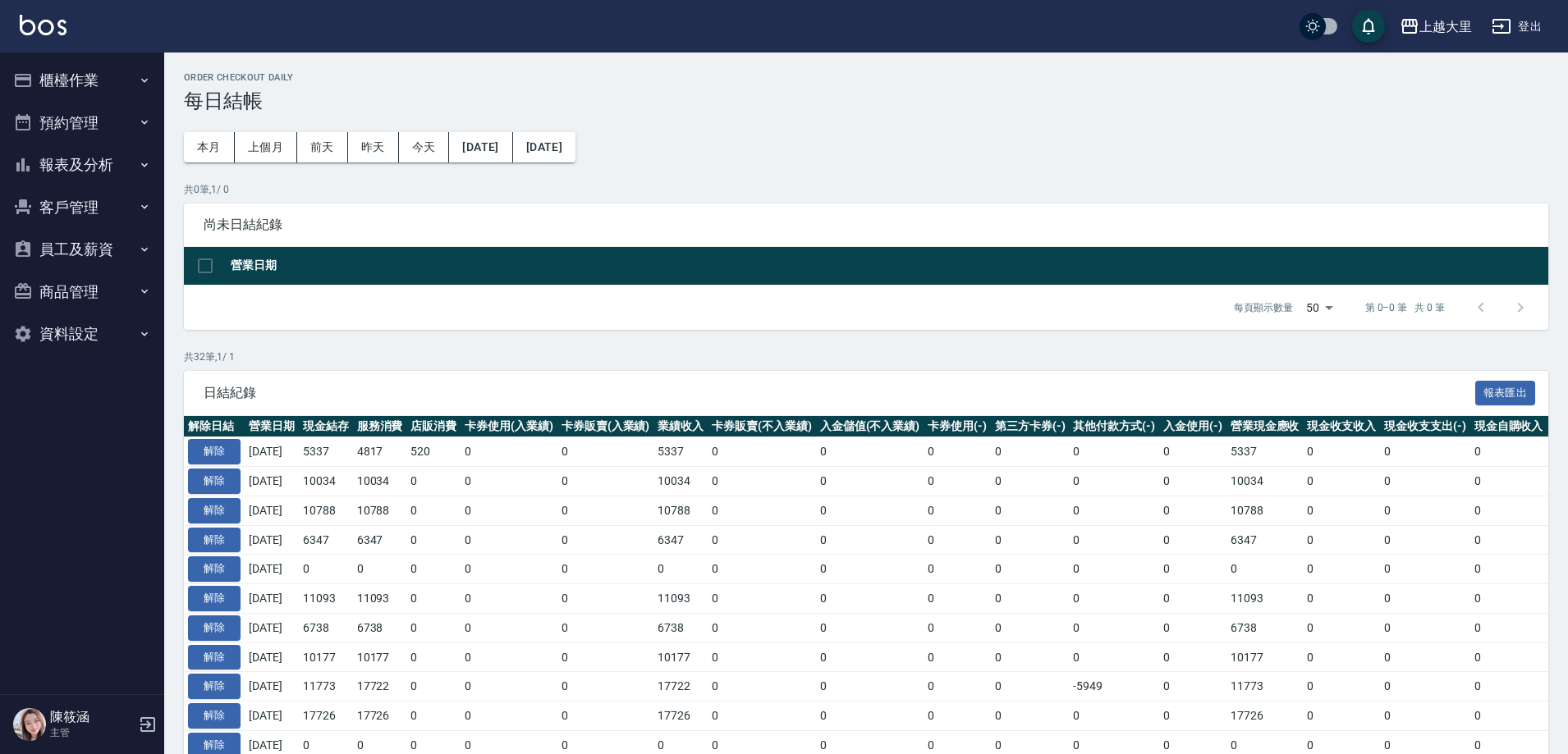
click at [48, 165] on button "報表及分析" at bounding box center [83, 164] width 151 height 43
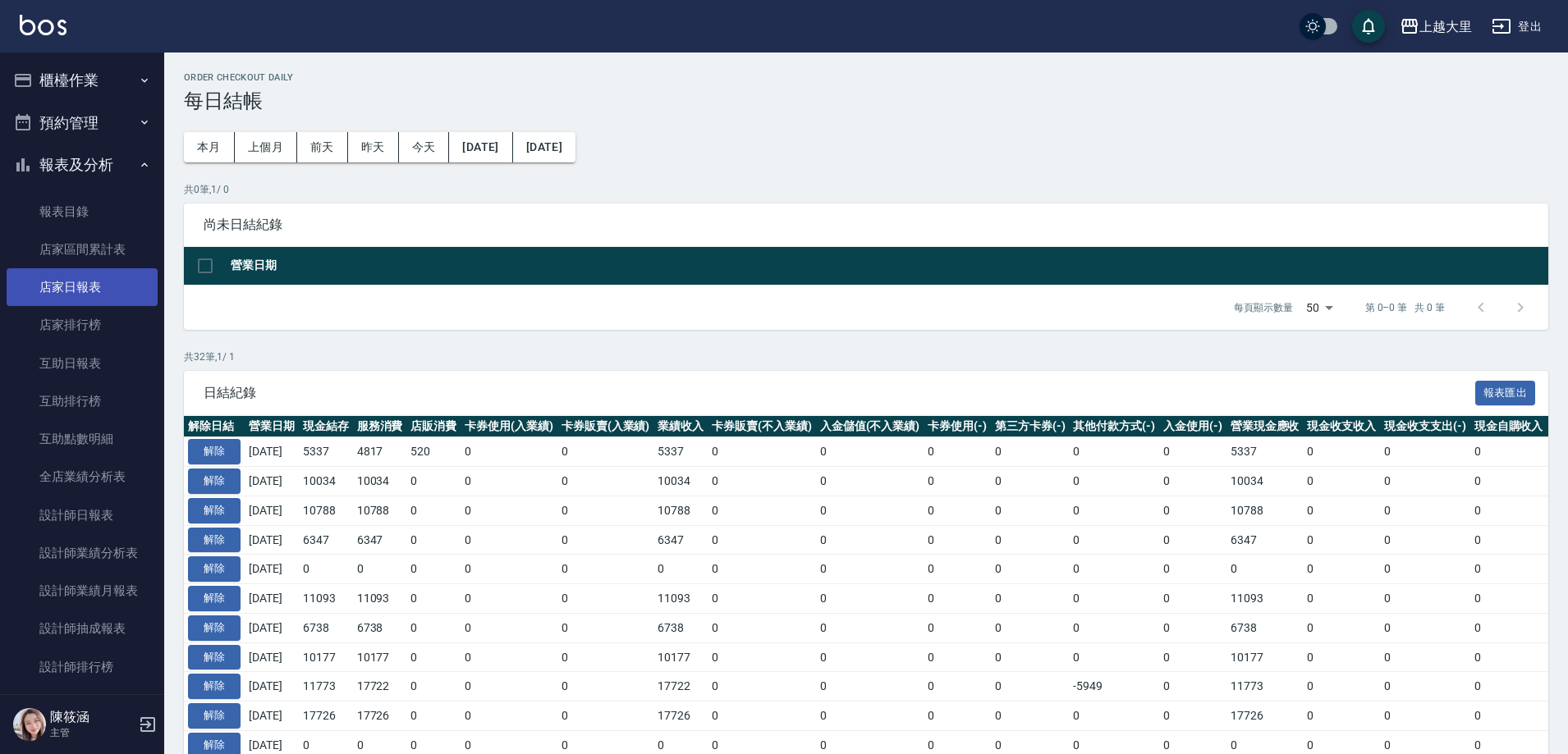
click at [81, 289] on link "店家日報表" at bounding box center [83, 287] width 151 height 38
